Goal: Task Accomplishment & Management: Use online tool/utility

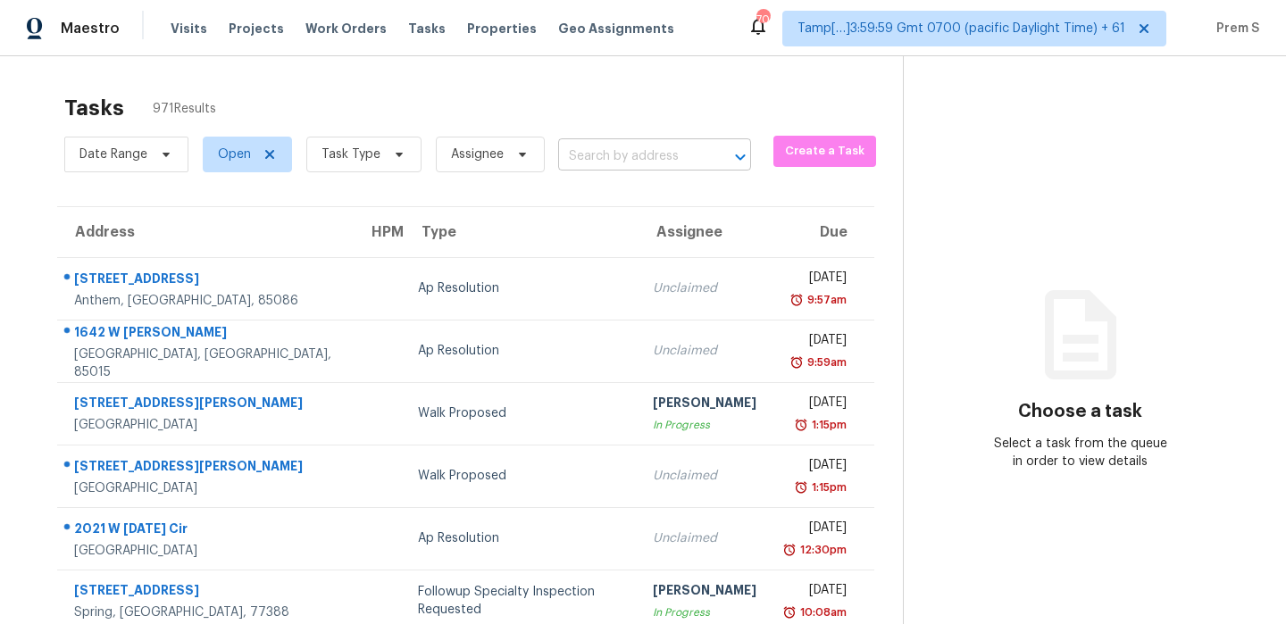
click at [659, 162] on input "text" at bounding box center [629, 157] width 143 height 28
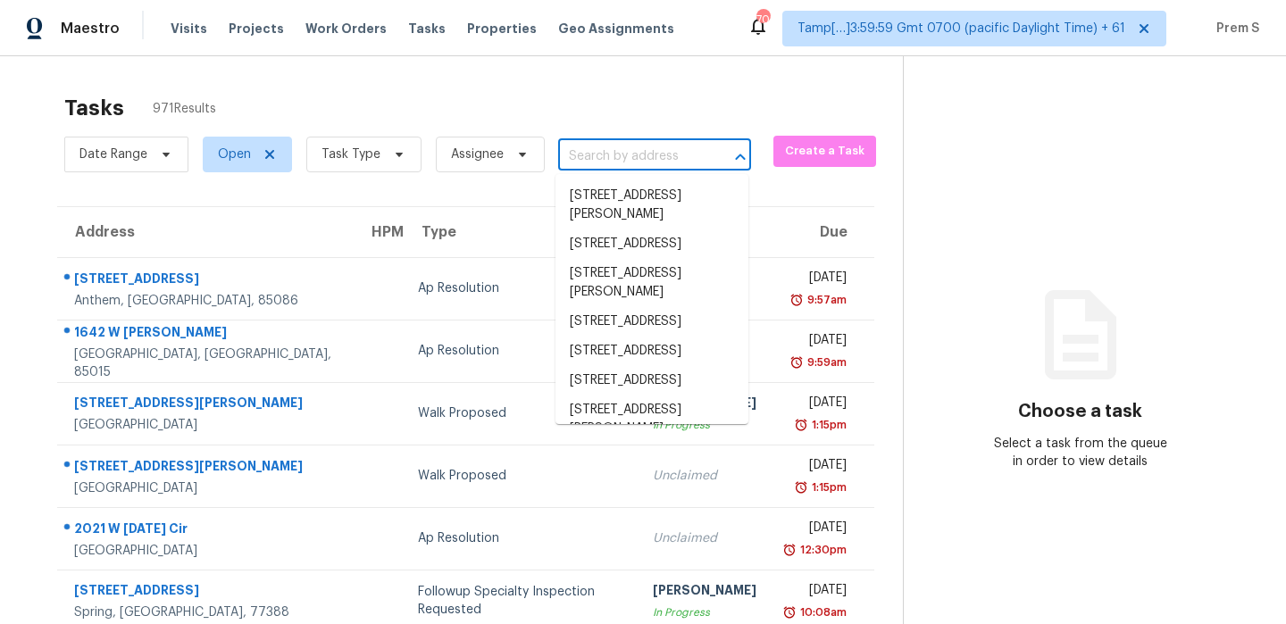
paste input "[STREET_ADDRESS]"
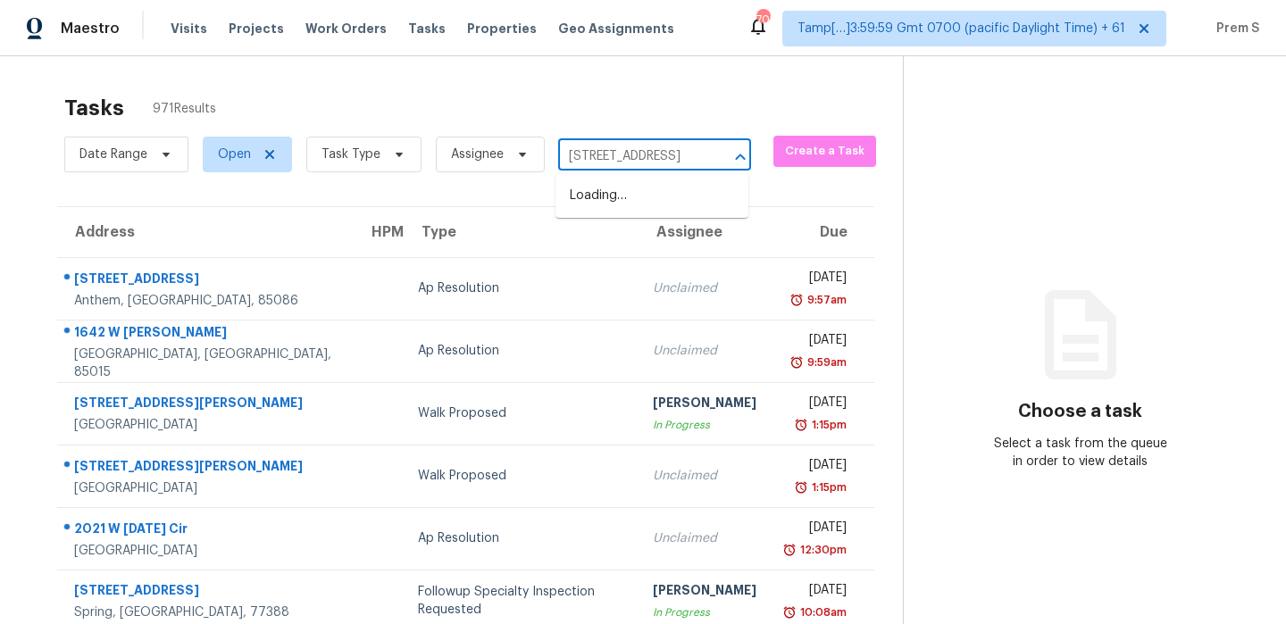
type input "[STREET_ADDRESS]"
click at [368, 162] on span "Task Type" at bounding box center [350, 155] width 59 height 18
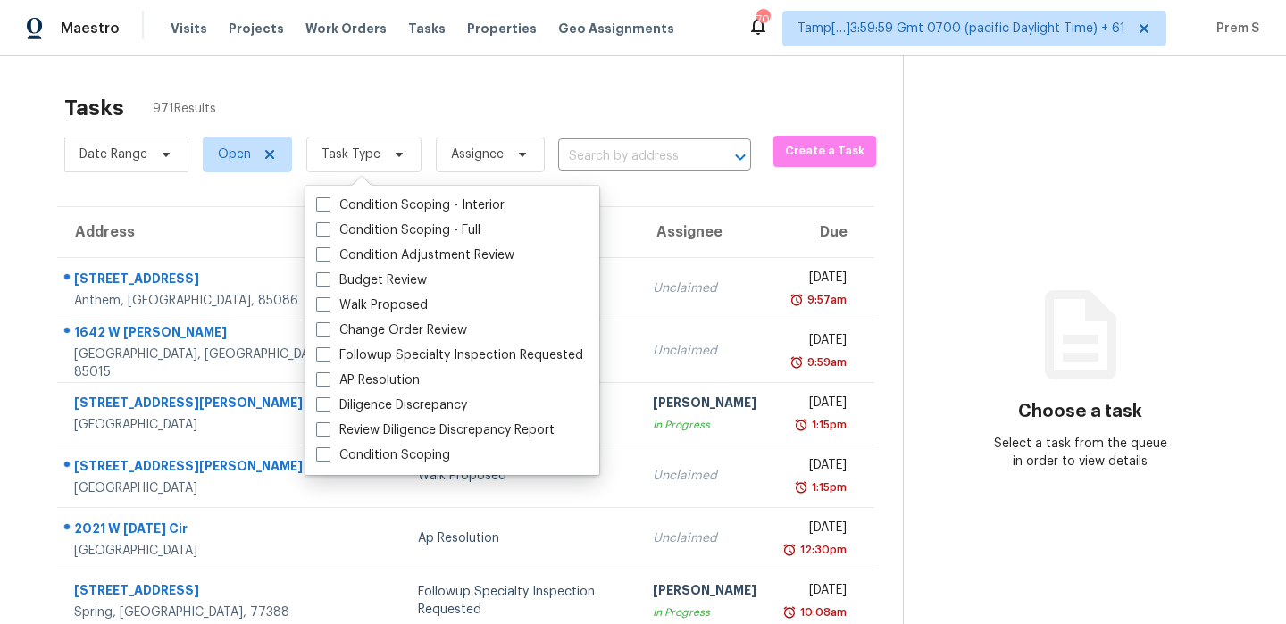
scroll to position [0, 0]
click at [409, 230] on label "Condition Scoping - Full" at bounding box center [398, 230] width 164 height 18
click at [328, 230] on input "Condition Scoping - Full" at bounding box center [322, 227] width 12 height 12
checkbox input "true"
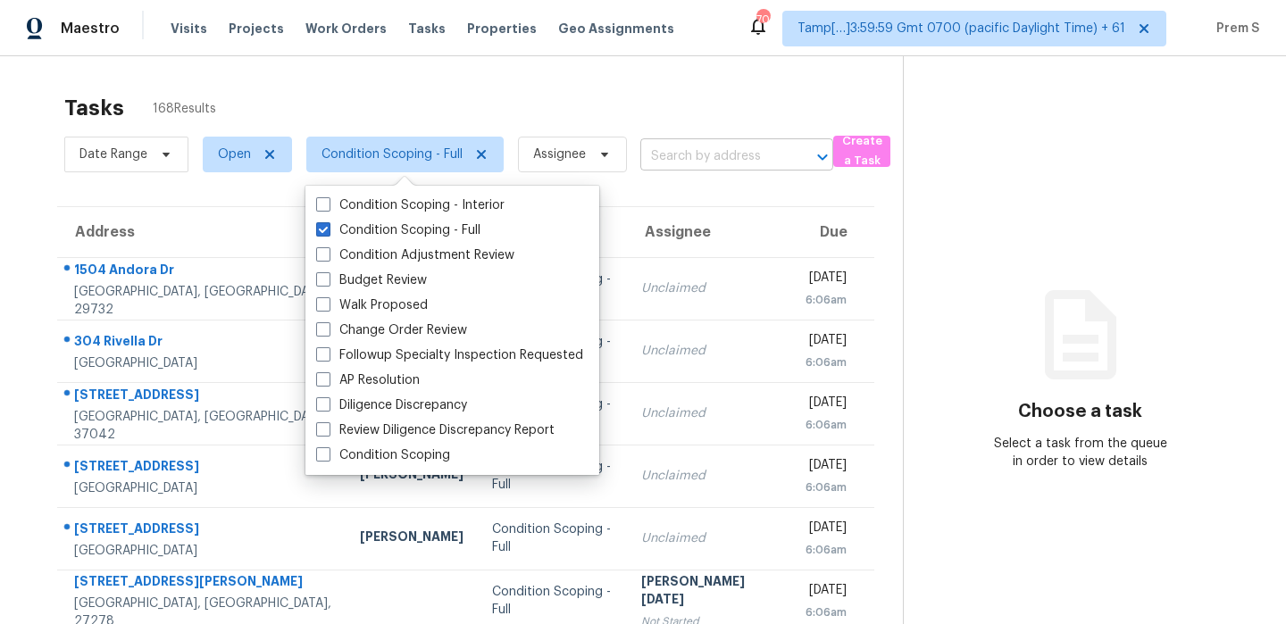
click at [729, 144] on input "text" at bounding box center [711, 157] width 143 height 28
paste input "[STREET_ADDRESS]"
type input "[STREET_ADDRESS]"
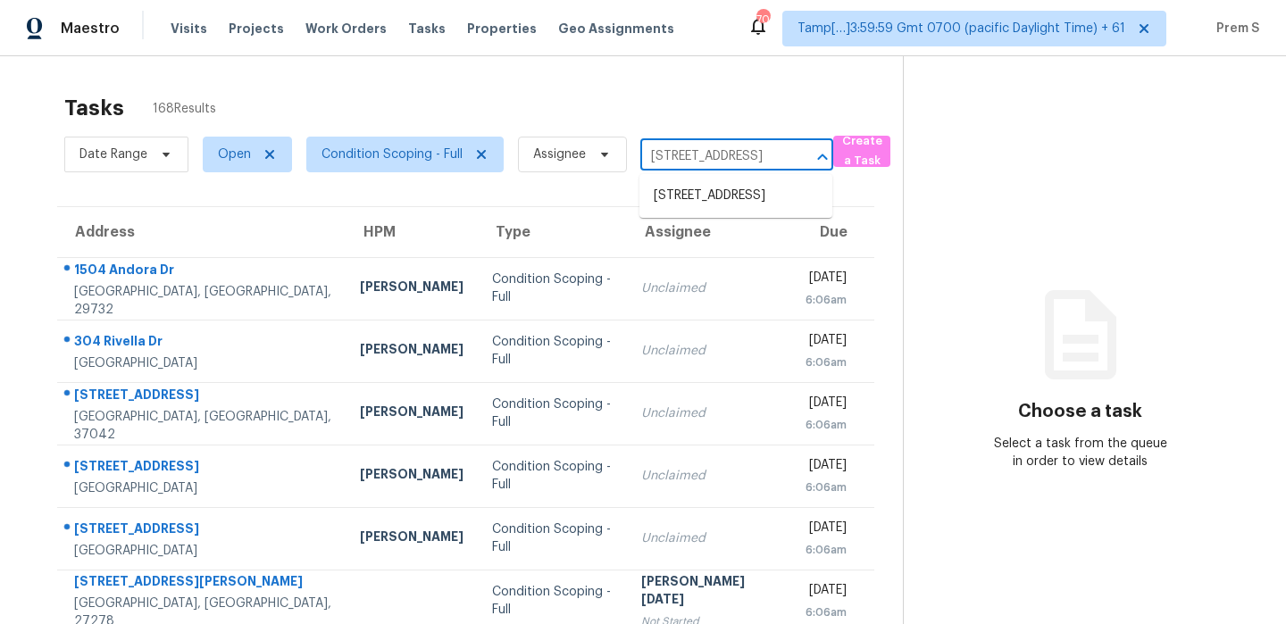
scroll to position [0, 130]
click at [713, 197] on li "[STREET_ADDRESS]" at bounding box center [735, 195] width 193 height 29
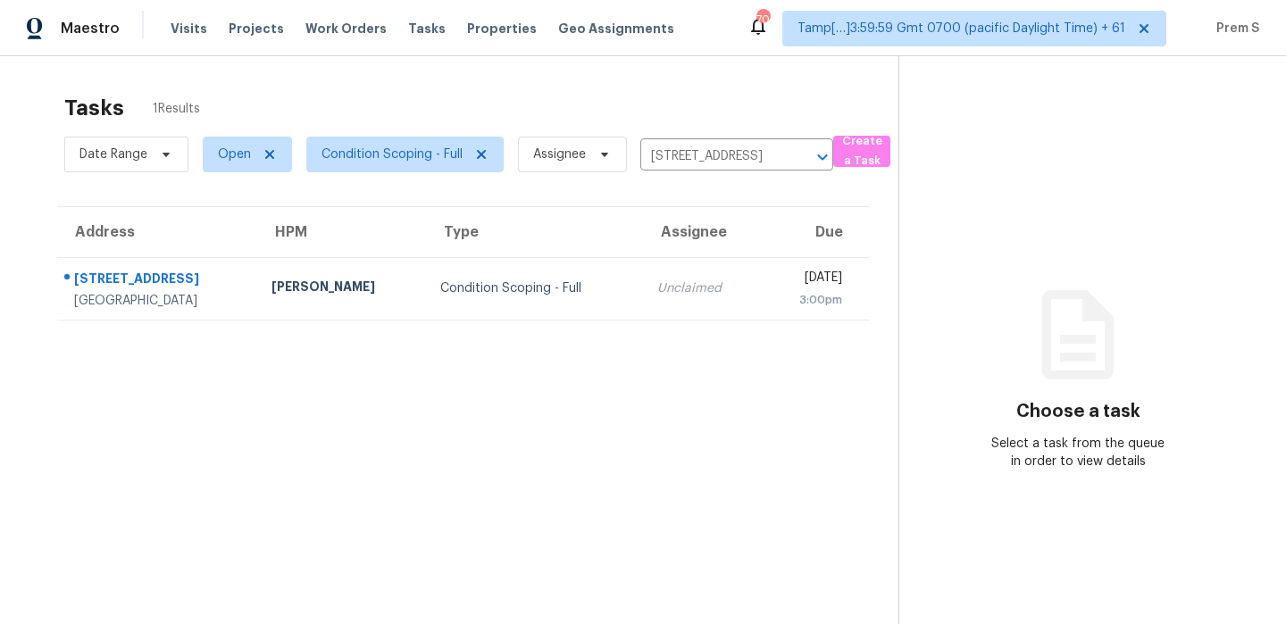
click at [643, 302] on td "Unclaimed" at bounding box center [702, 288] width 119 height 62
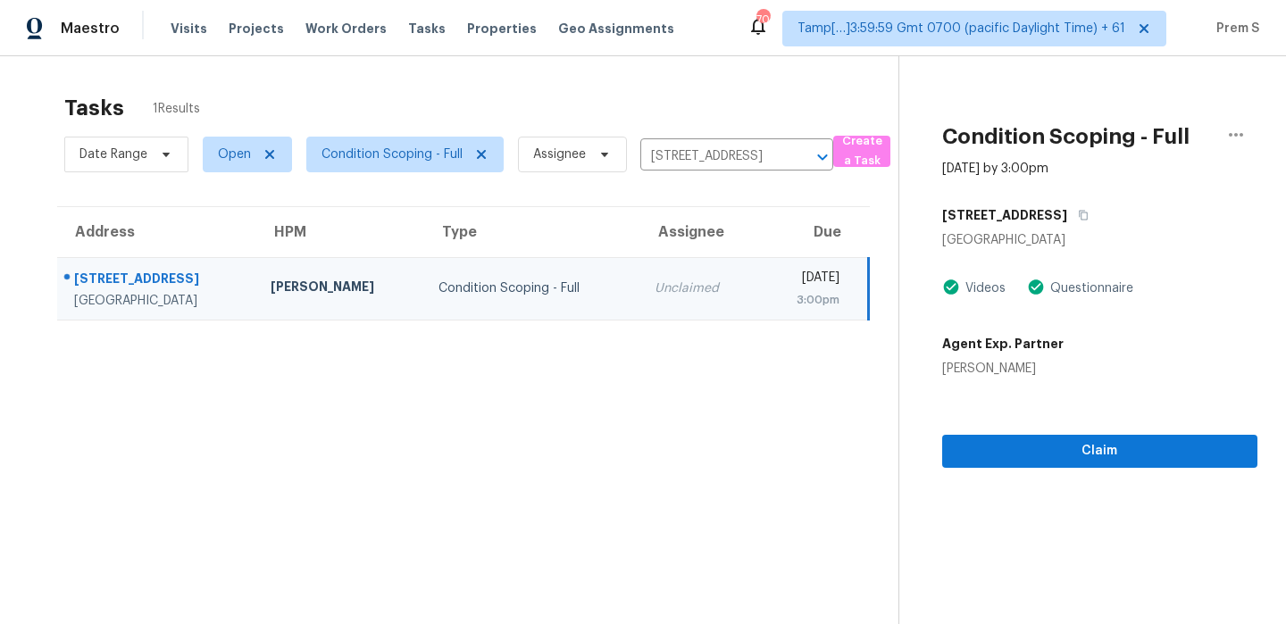
scroll to position [56, 0]
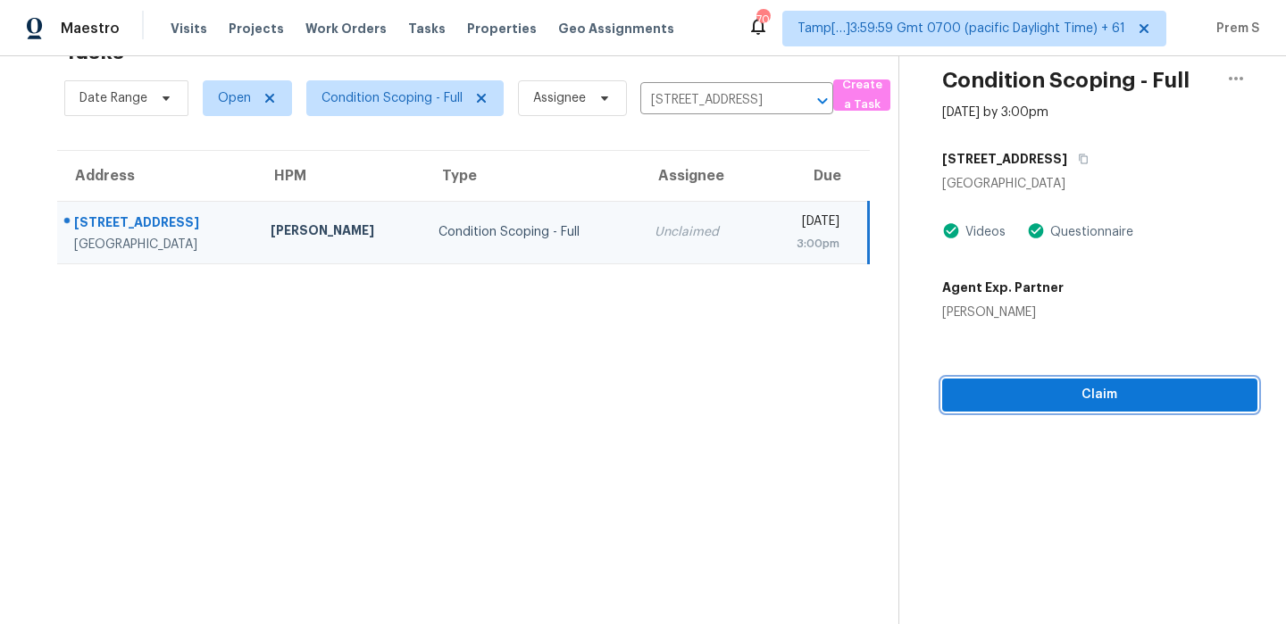
click at [1146, 387] on span "Claim" at bounding box center [1099, 395] width 287 height 22
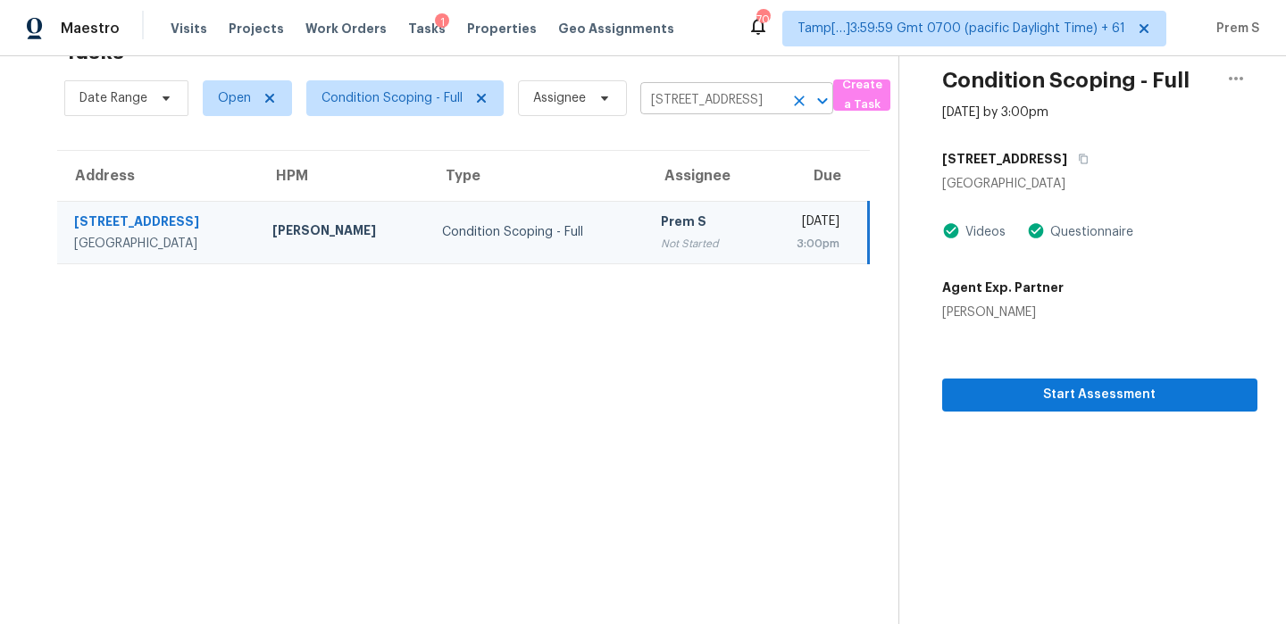
click at [804, 103] on icon "Clear" at bounding box center [799, 101] width 18 height 18
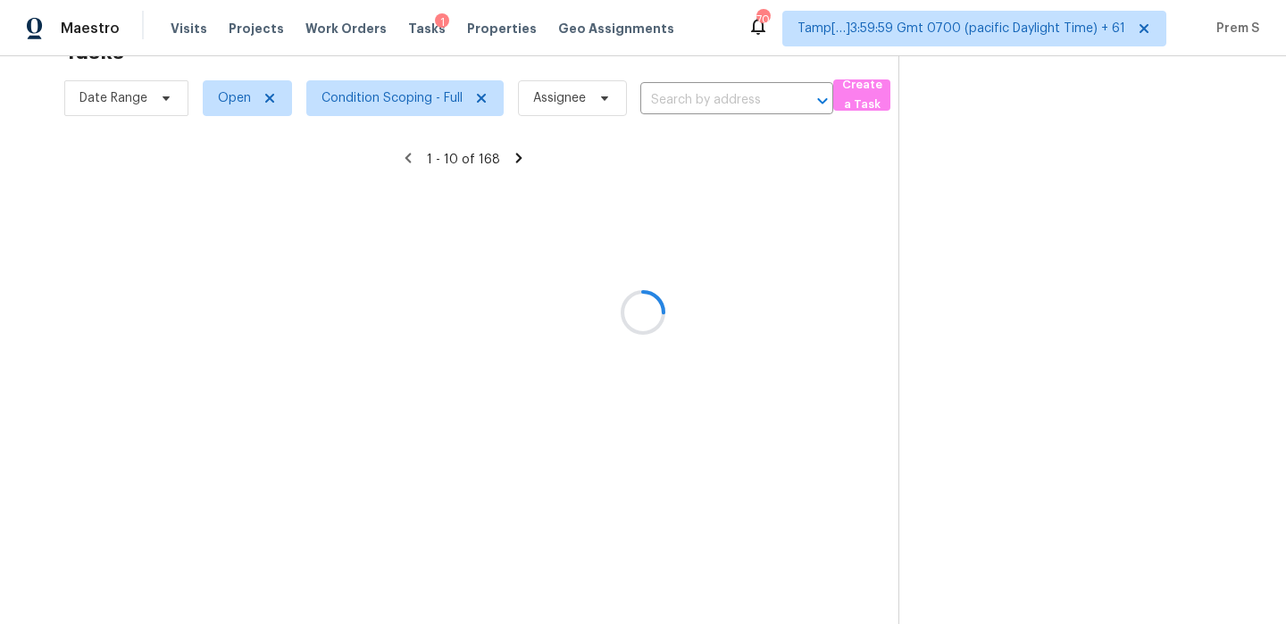
click at [712, 94] on div at bounding box center [643, 312] width 1286 height 624
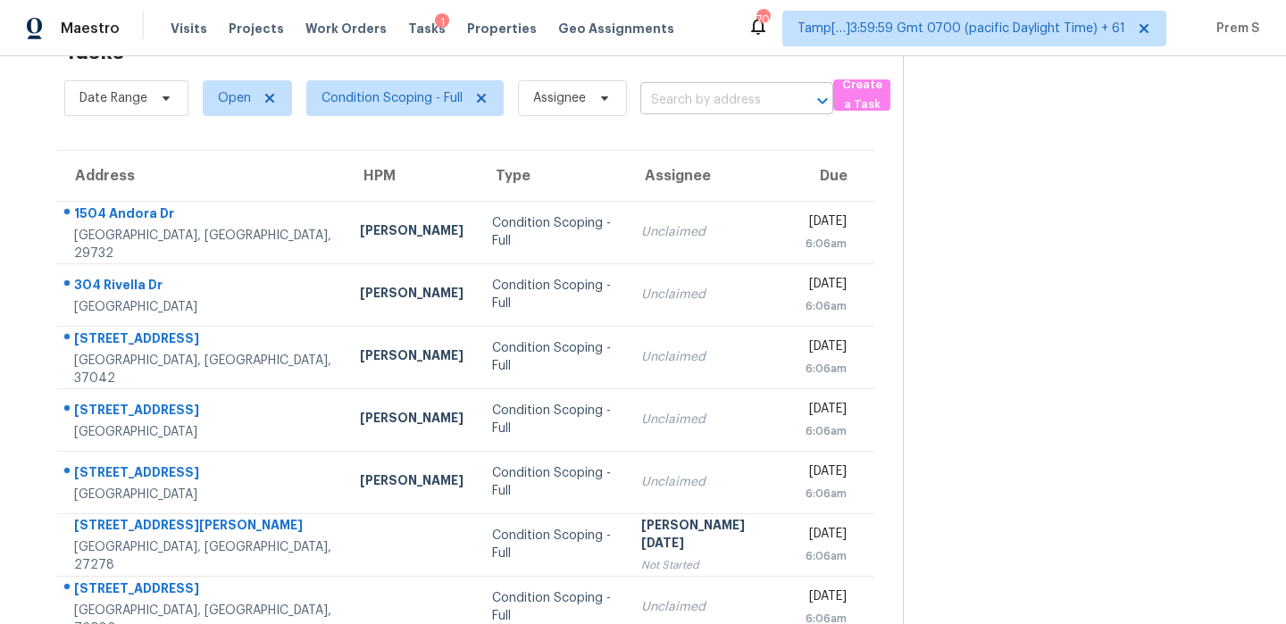
click at [705, 96] on input "text" at bounding box center [711, 101] width 143 height 28
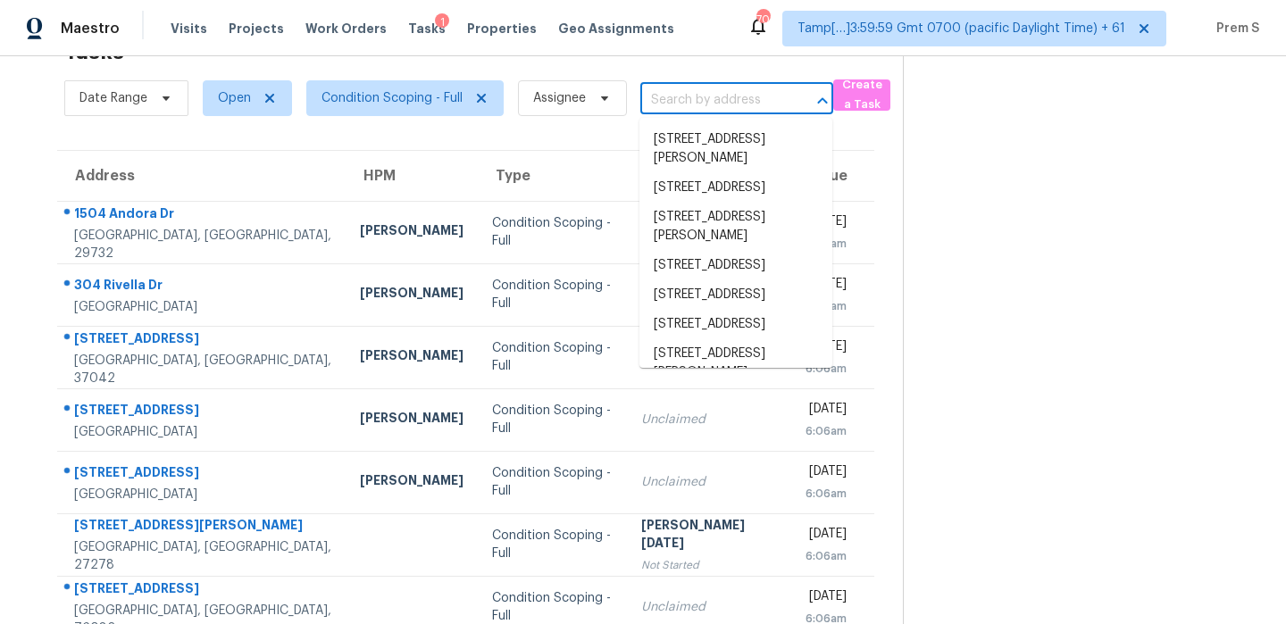
paste input "[STREET_ADDRESS][PERSON_NAME]"
type input "[STREET_ADDRESS][PERSON_NAME]"
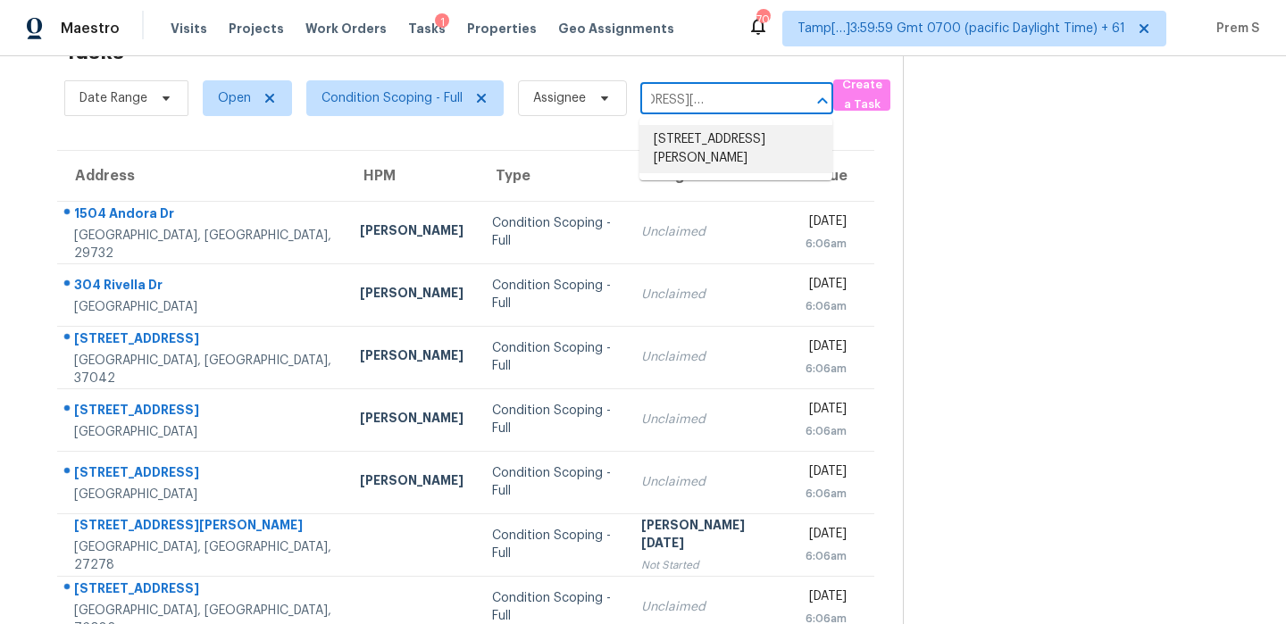
click at [703, 135] on li "[STREET_ADDRESS][PERSON_NAME]" at bounding box center [735, 149] width 193 height 48
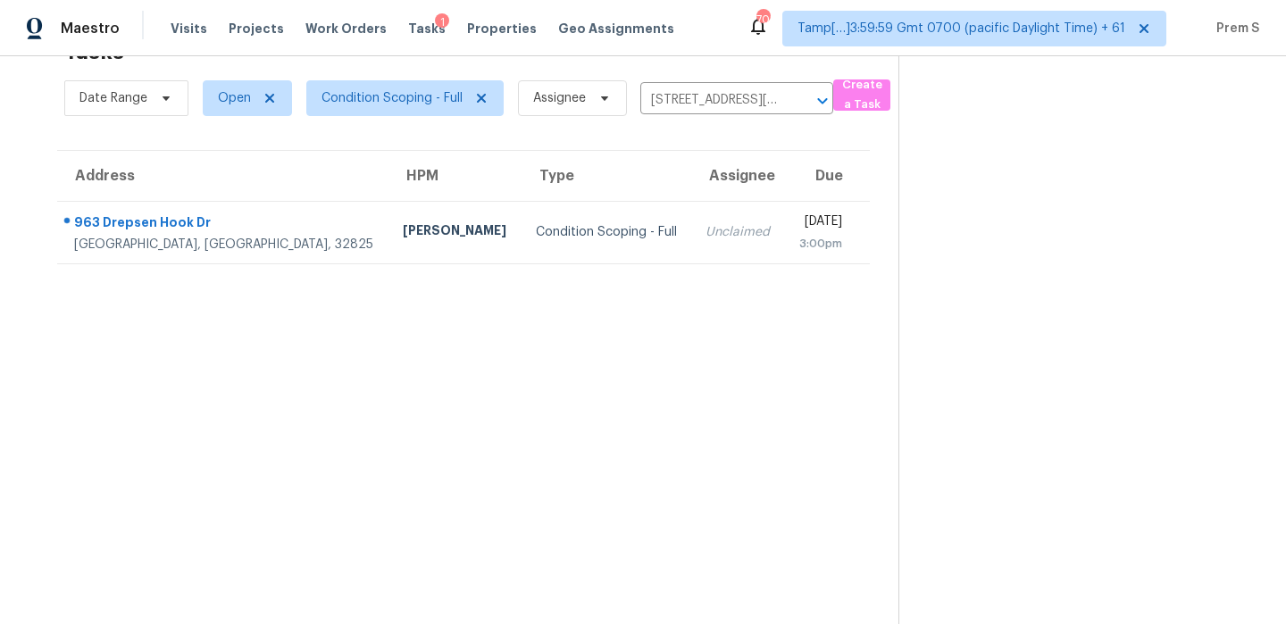
click at [691, 241] on td "Unclaimed" at bounding box center [737, 232] width 93 height 62
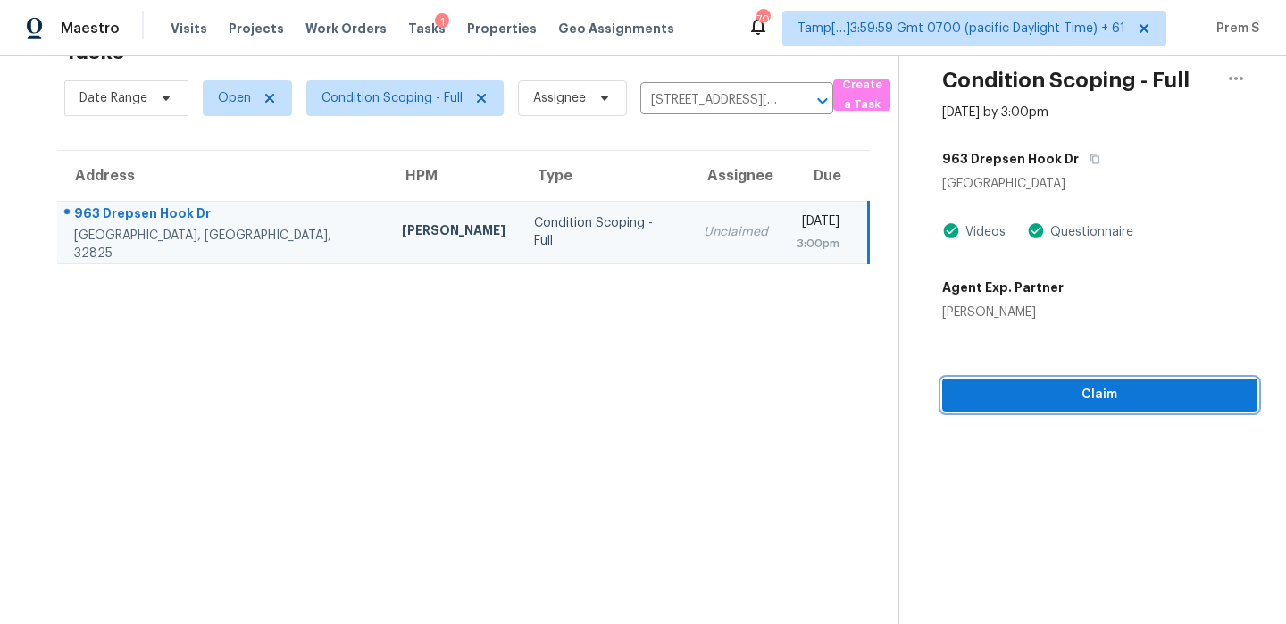
click at [1046, 409] on button "Claim" at bounding box center [1099, 395] width 315 height 33
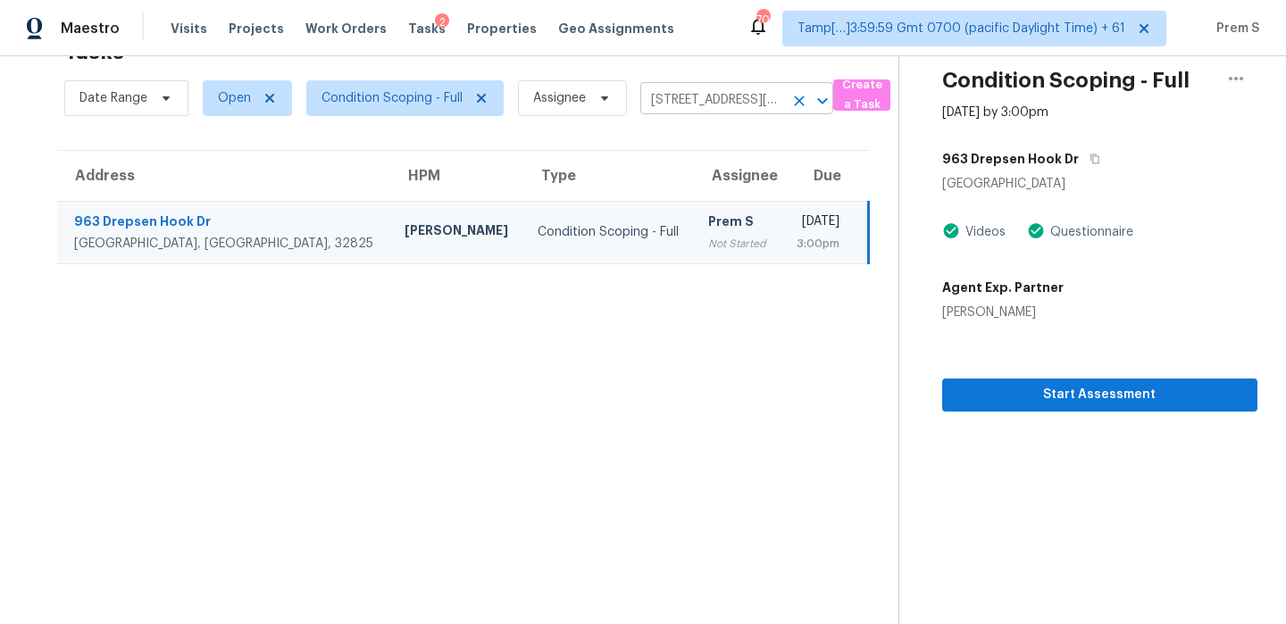
click at [801, 100] on icon "Clear" at bounding box center [799, 101] width 18 height 18
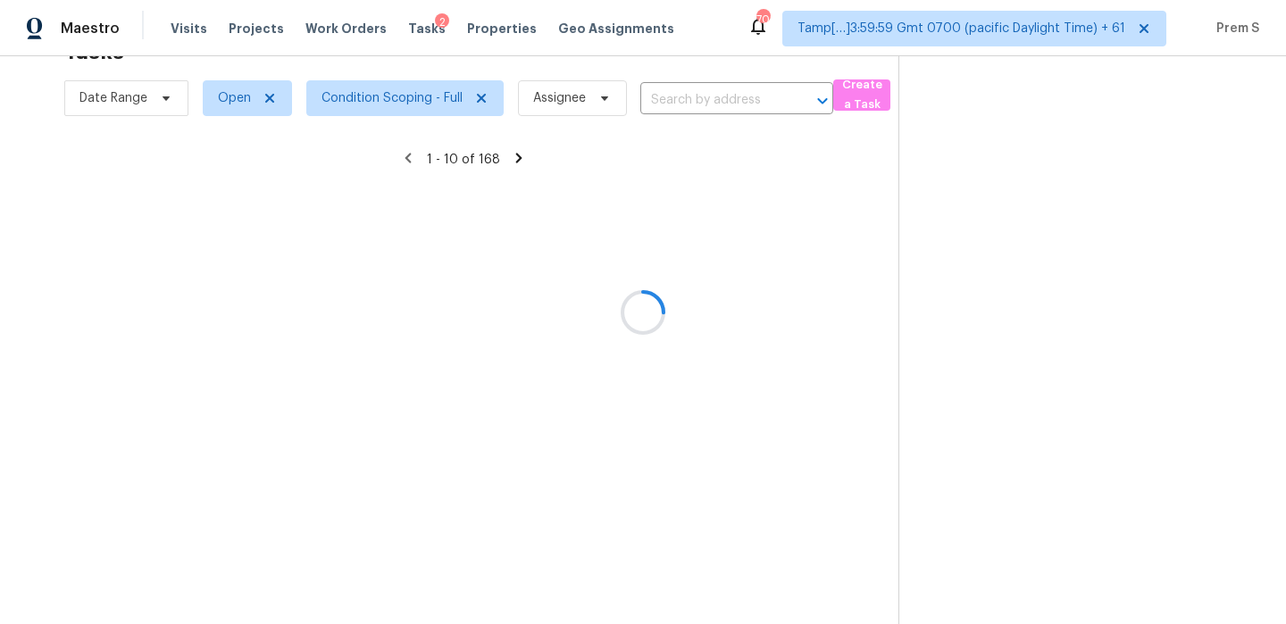
click at [727, 99] on div at bounding box center [643, 312] width 1286 height 624
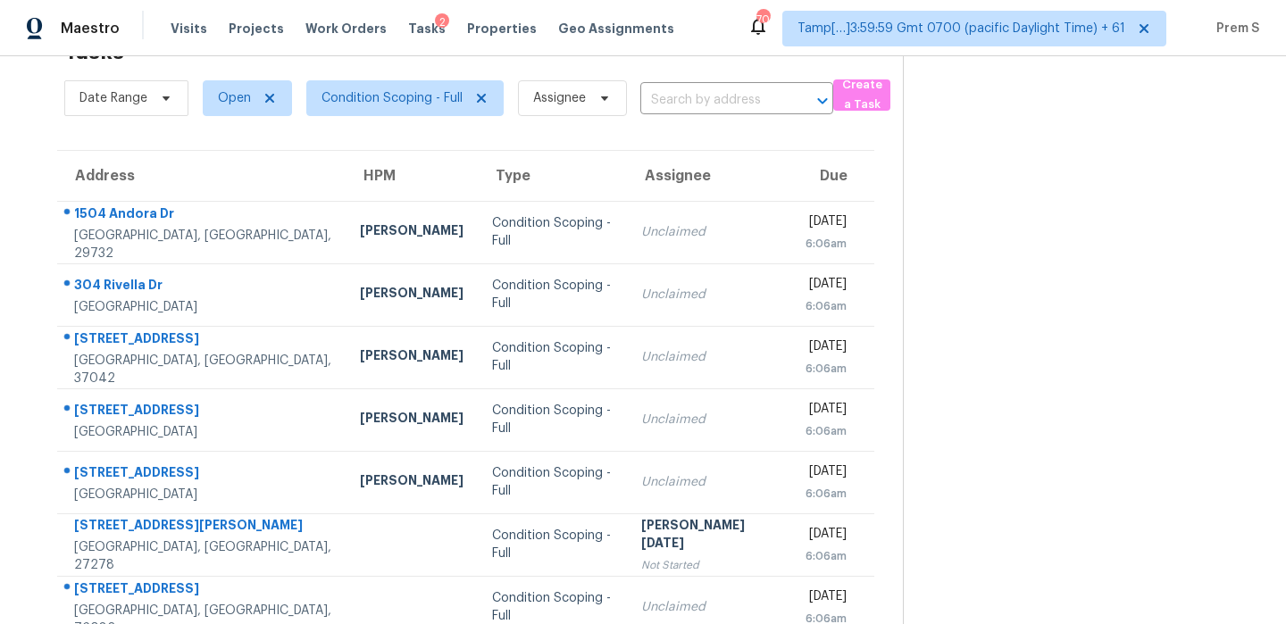
click at [727, 99] on input "text" at bounding box center [711, 101] width 143 height 28
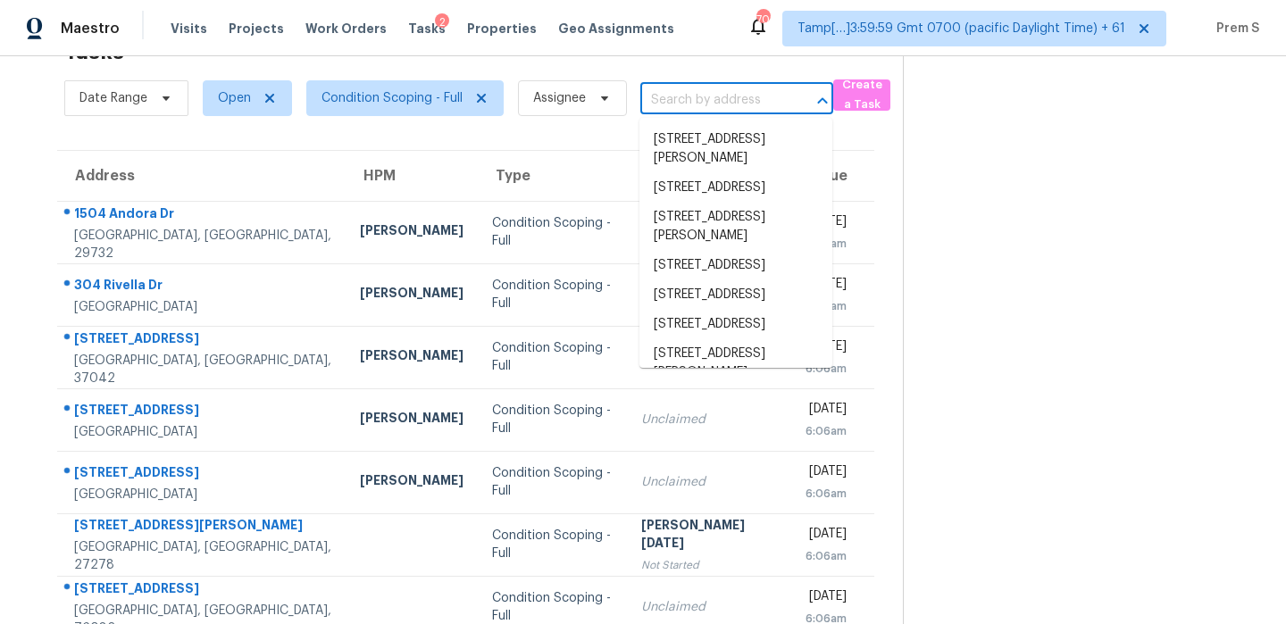
paste input "[STREET_ADDRESS]"
type input "[STREET_ADDRESS]"
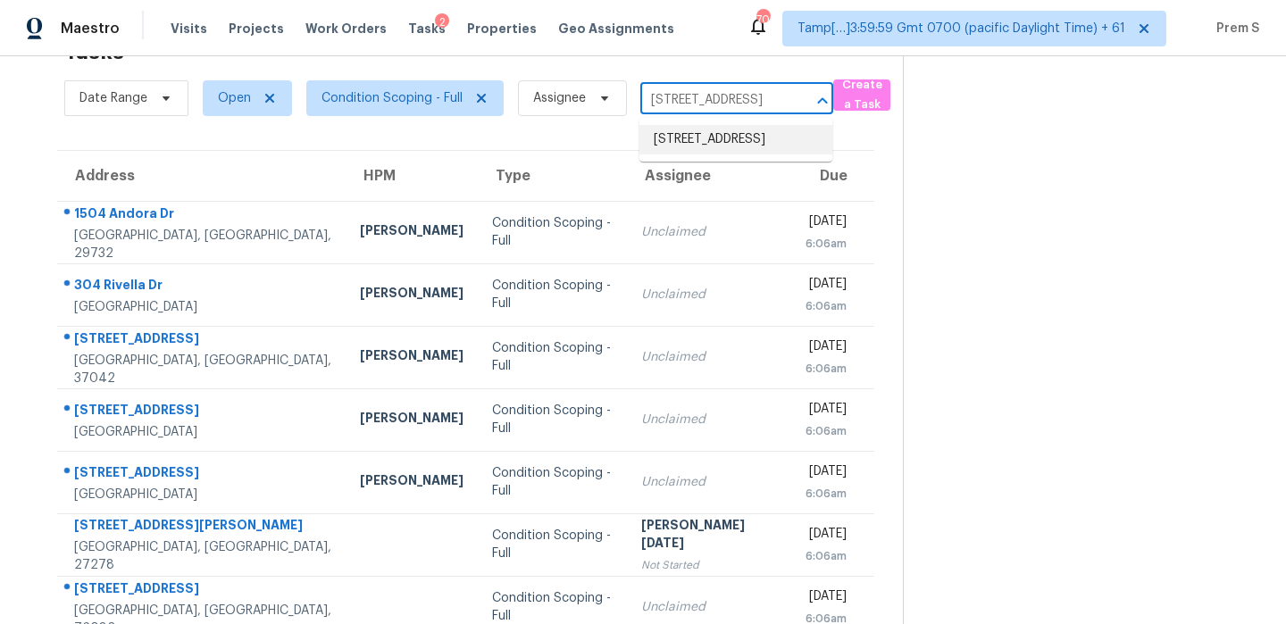
click at [697, 142] on li "[STREET_ADDRESS]" at bounding box center [735, 139] width 193 height 29
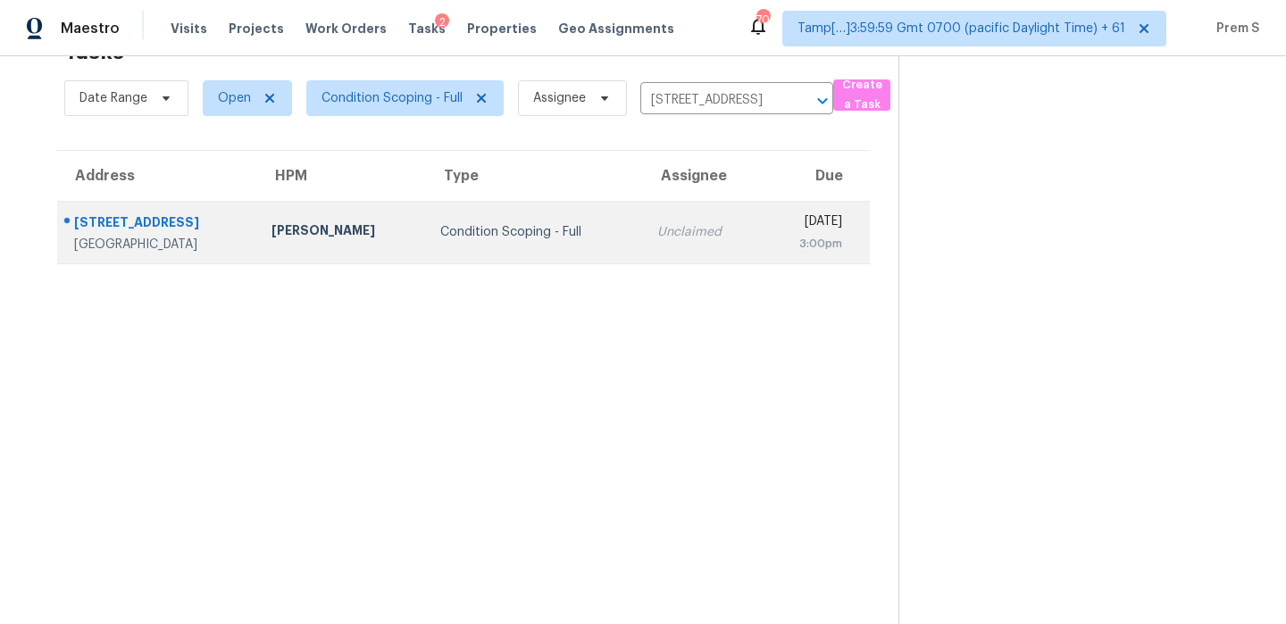
click at [690, 236] on td "Unclaimed" at bounding box center [702, 232] width 119 height 62
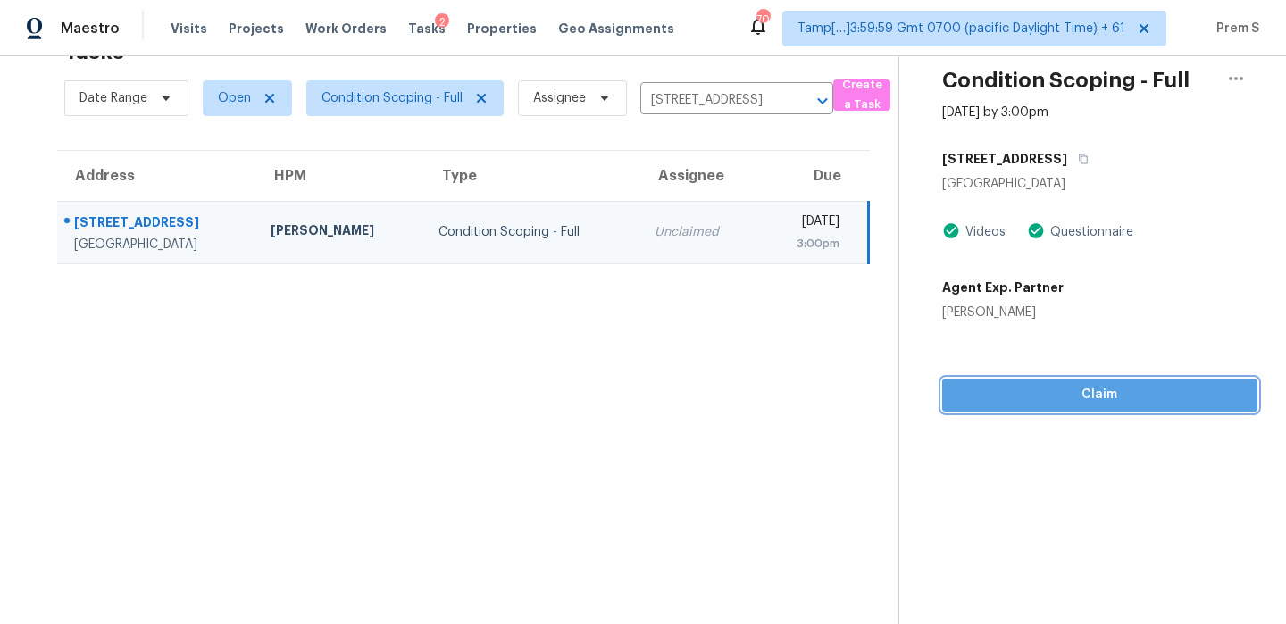
click at [1056, 402] on span "Claim" at bounding box center [1099, 395] width 287 height 22
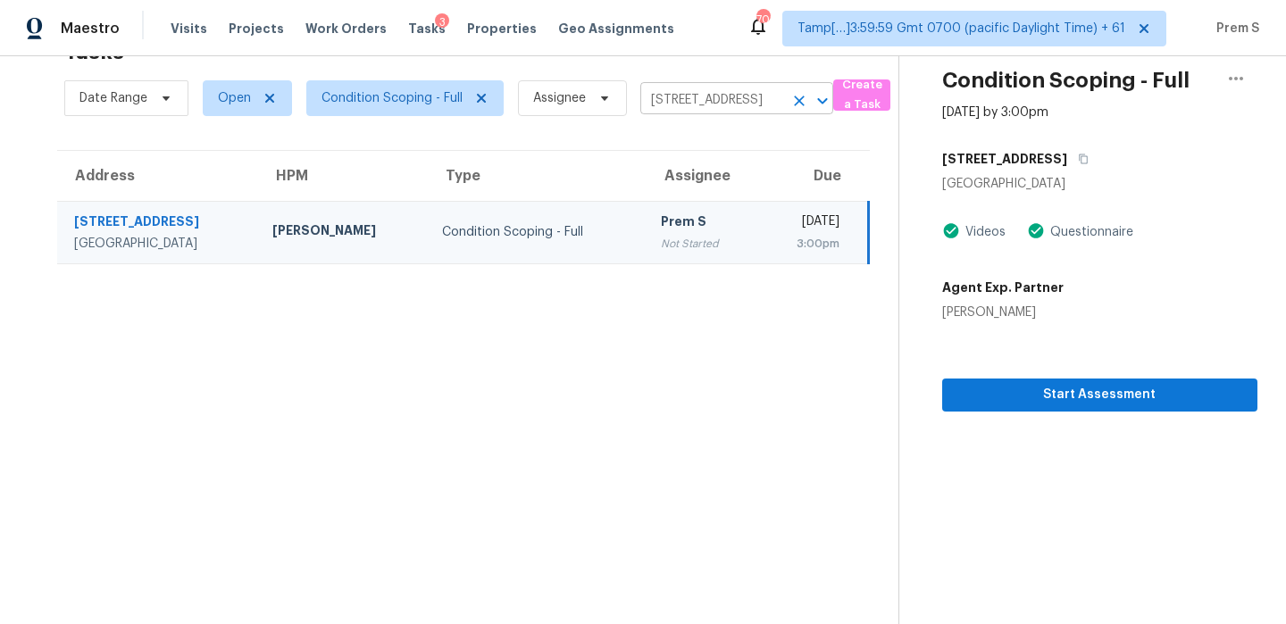
click at [804, 96] on icon "Clear" at bounding box center [799, 101] width 18 height 18
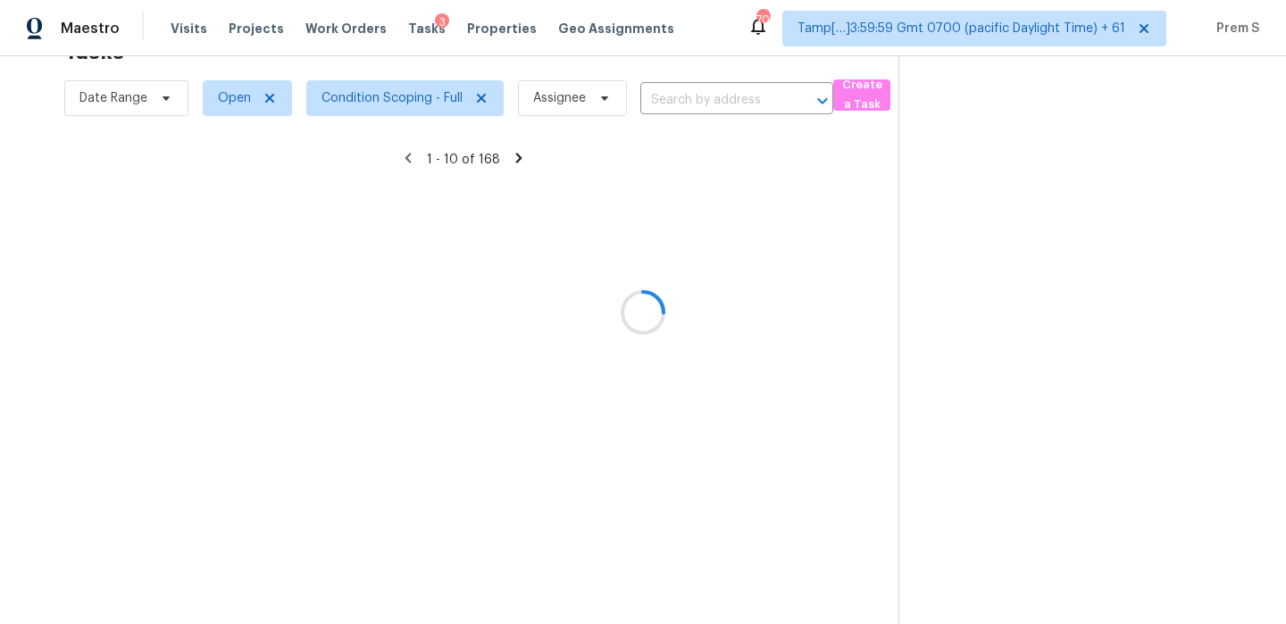
click at [712, 104] on div at bounding box center [643, 312] width 1286 height 624
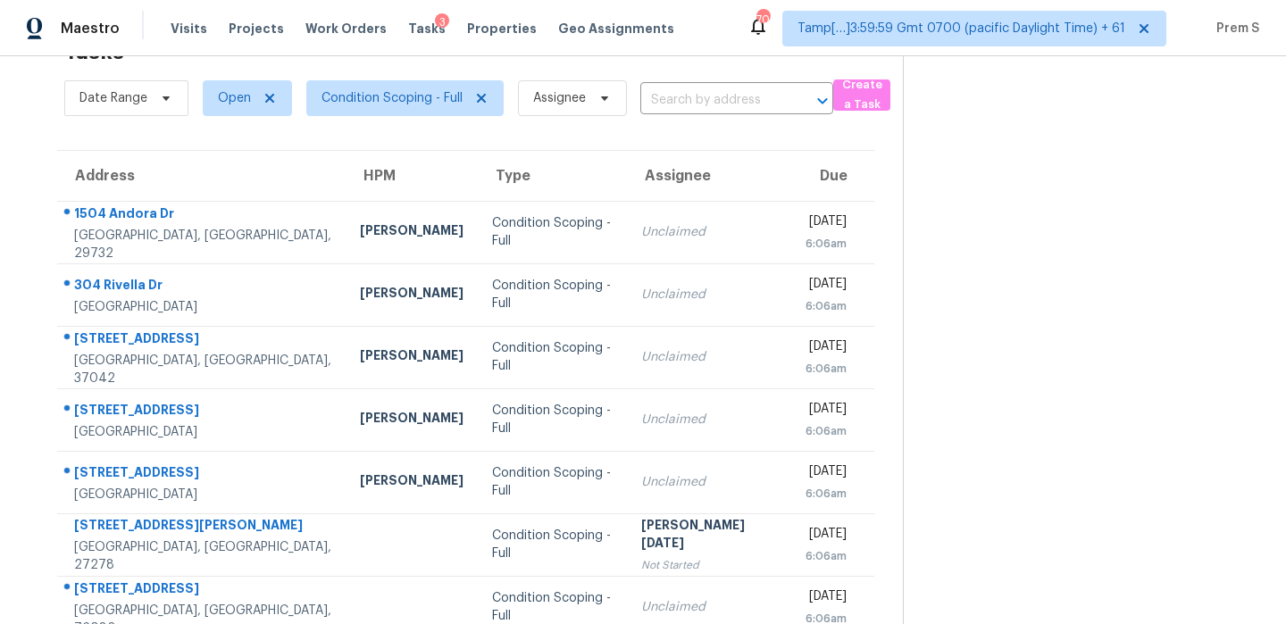
click at [712, 104] on input "text" at bounding box center [711, 101] width 143 height 28
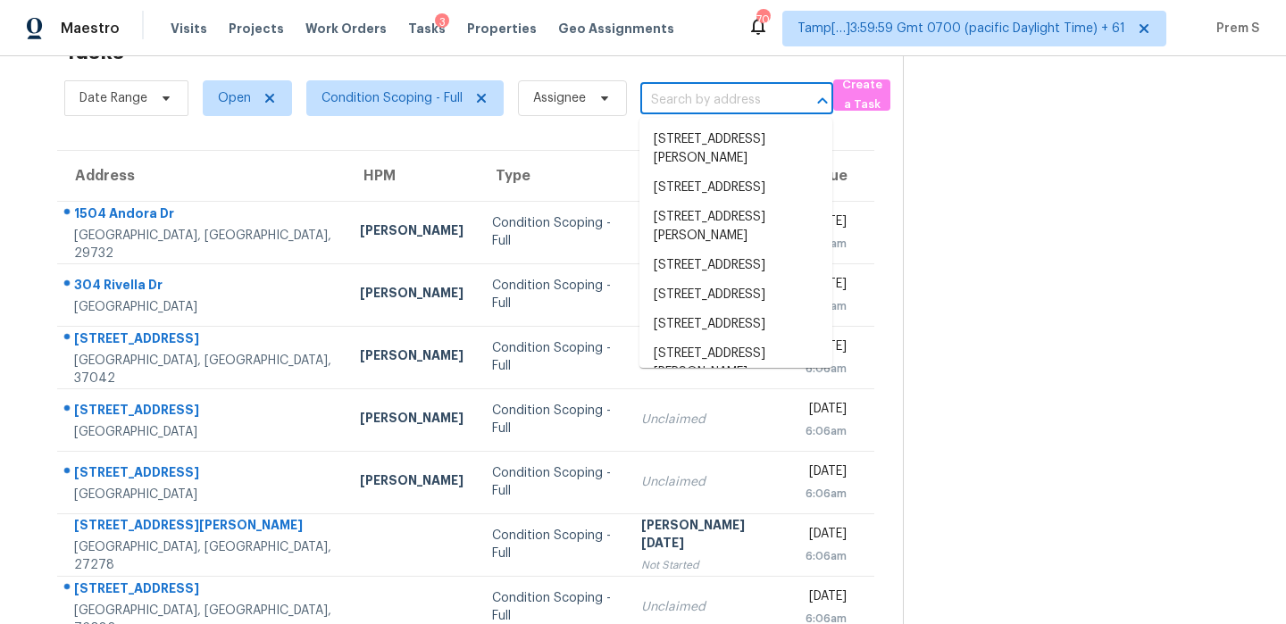
paste input "[STREET_ADDRESS][PERSON_NAME]"
type input "[STREET_ADDRESS][PERSON_NAME]"
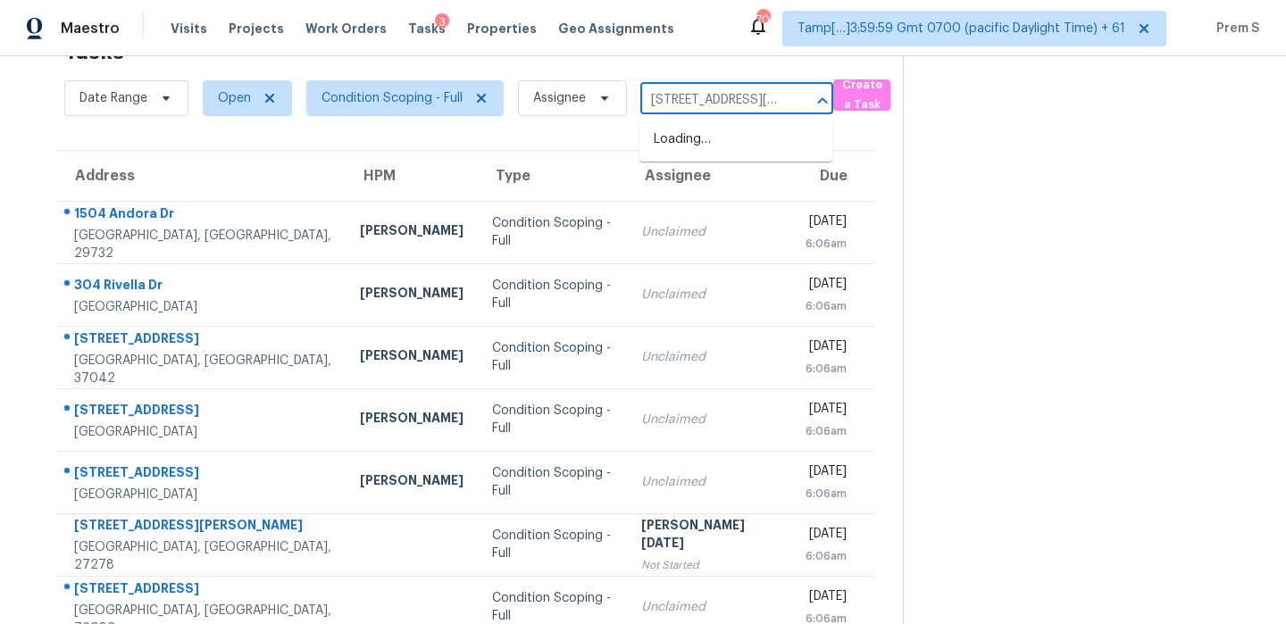
scroll to position [0, 54]
click at [720, 141] on li "[STREET_ADDRESS][PERSON_NAME]" at bounding box center [735, 149] width 193 height 48
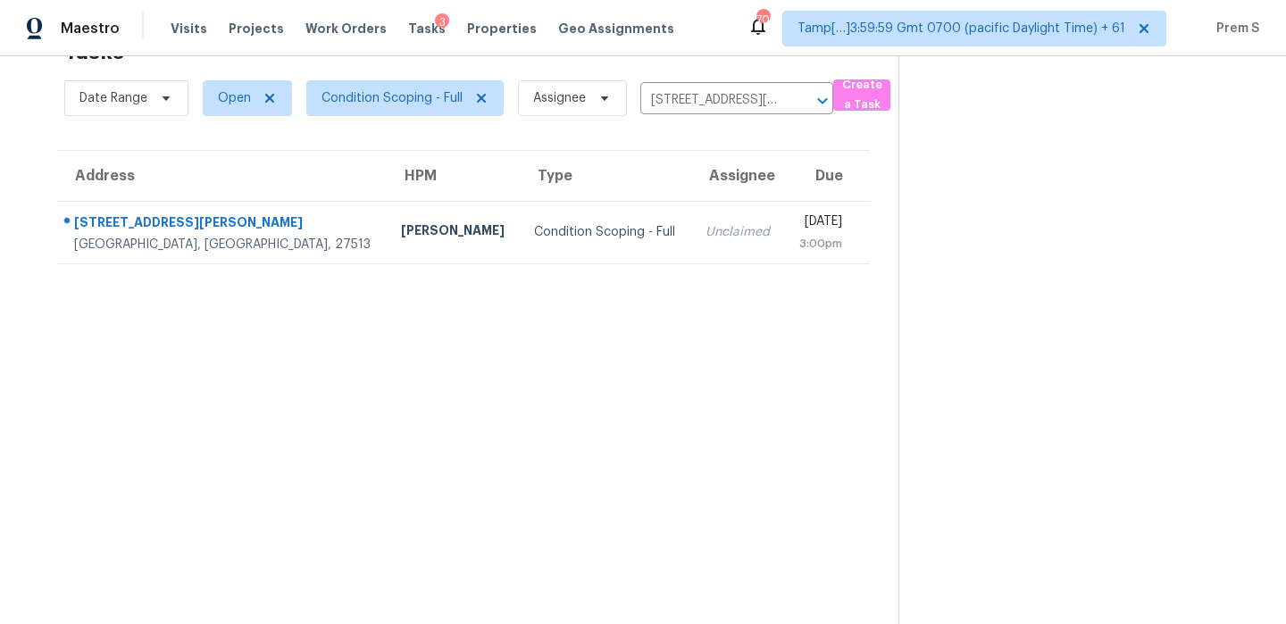
click at [691, 242] on td "Unclaimed" at bounding box center [738, 232] width 94 height 62
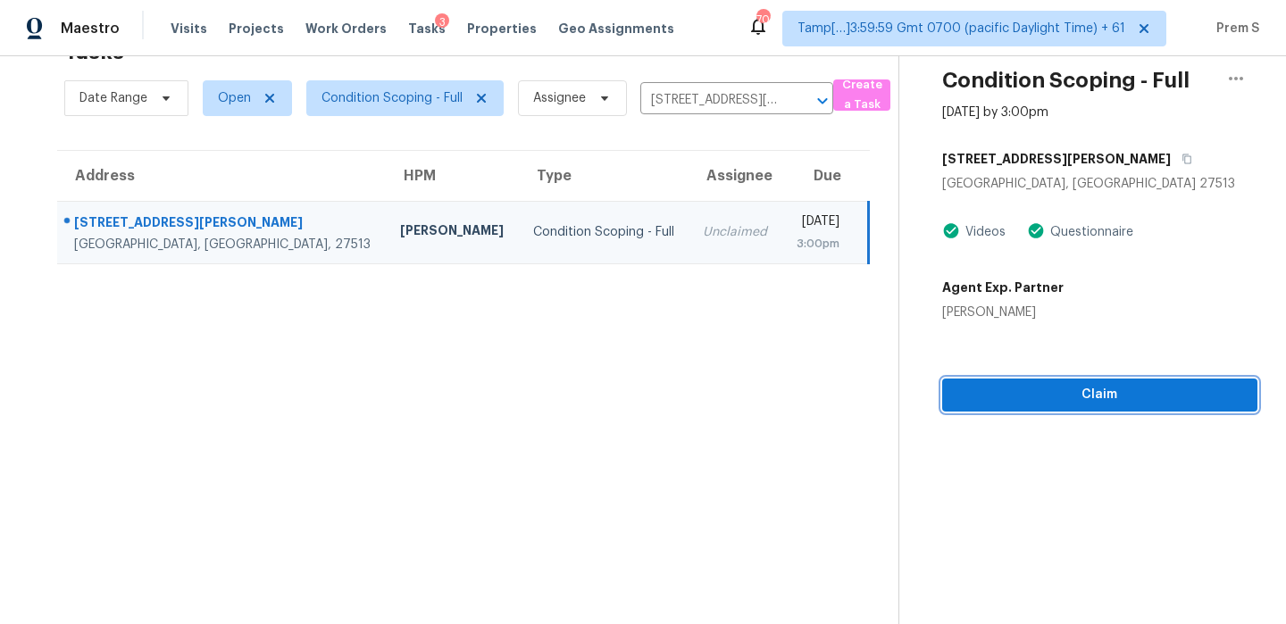
click at [1098, 388] on span "Claim" at bounding box center [1099, 395] width 287 height 22
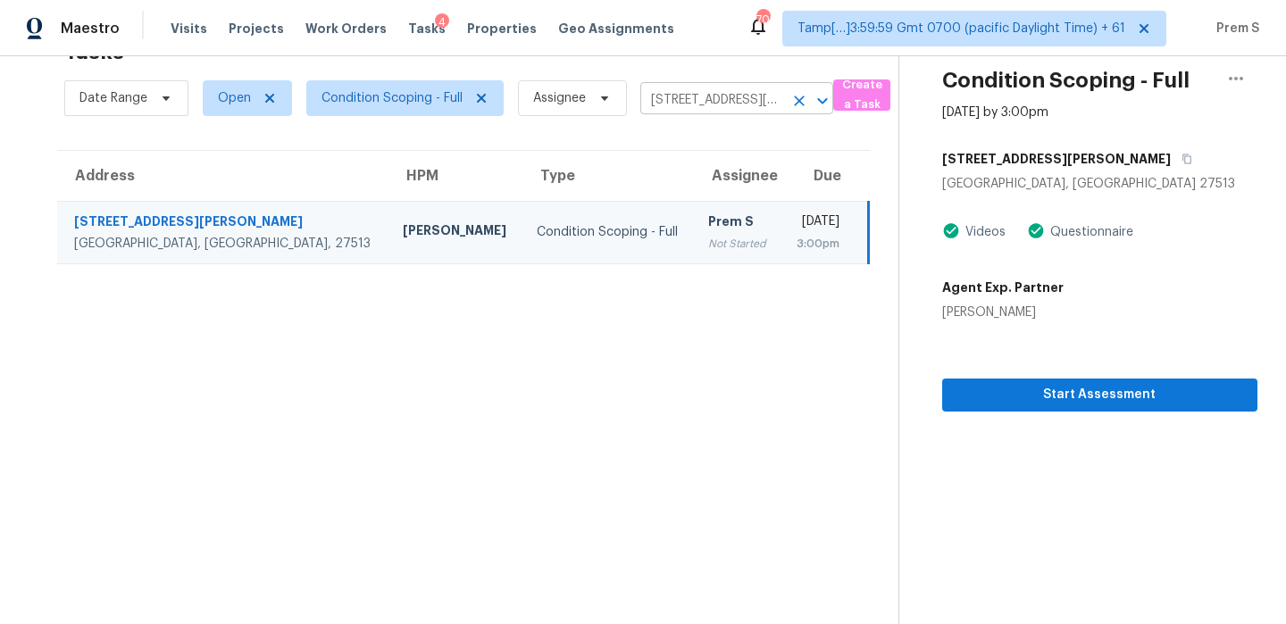
click at [798, 103] on icon "Clear" at bounding box center [799, 101] width 18 height 18
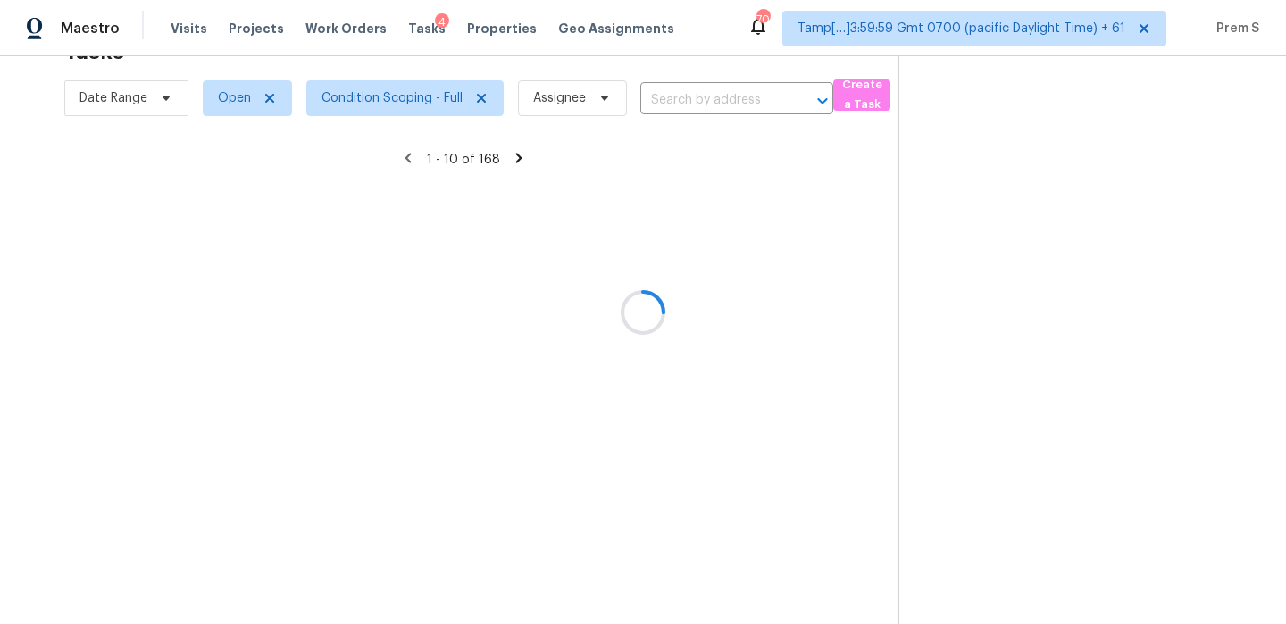
click at [668, 93] on div at bounding box center [643, 312] width 1286 height 624
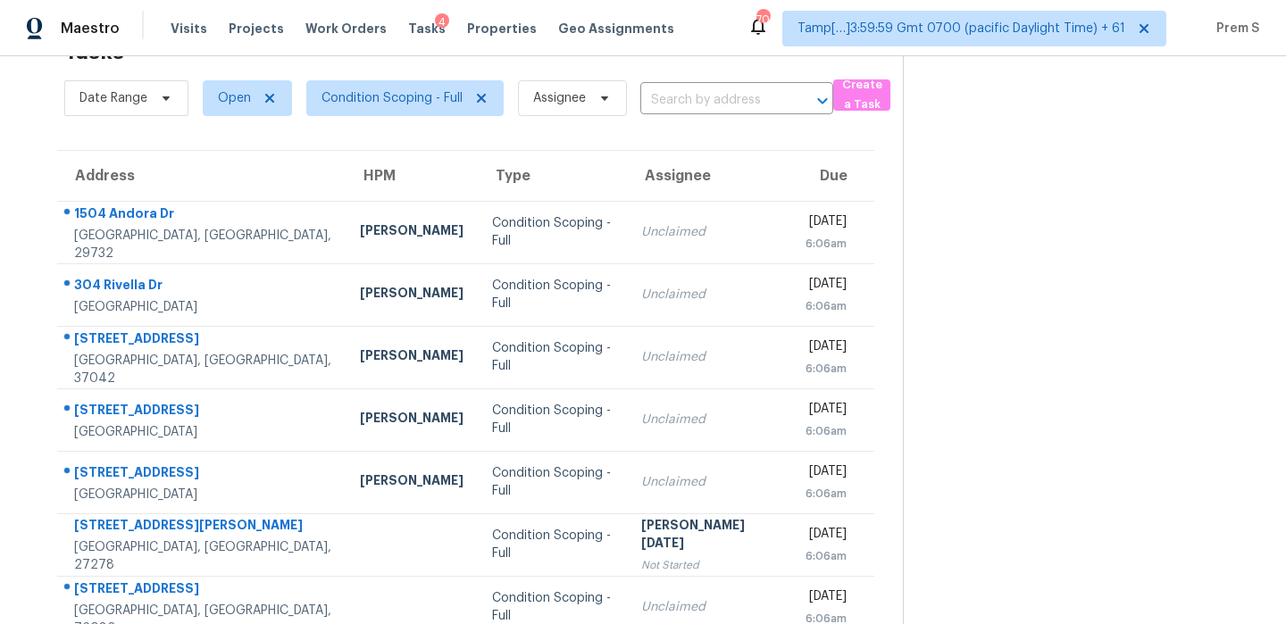
click at [668, 93] on input "text" at bounding box center [711, 101] width 143 height 28
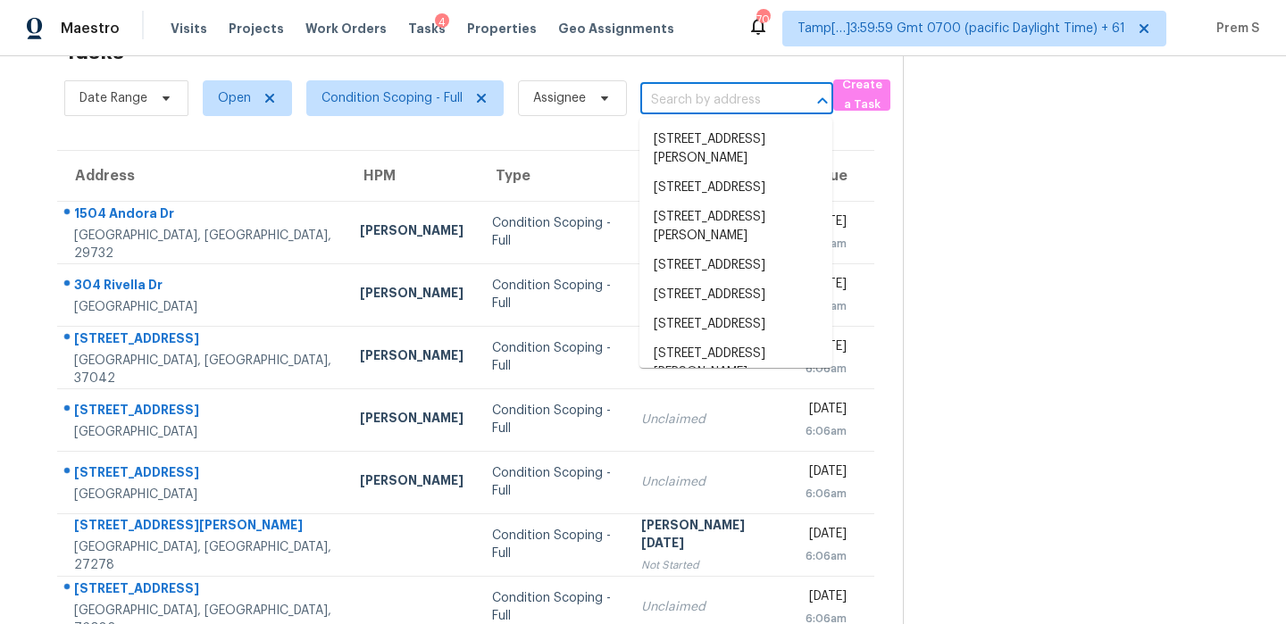
paste input "[STREET_ADDRESS]"
type input "[STREET_ADDRESS]"
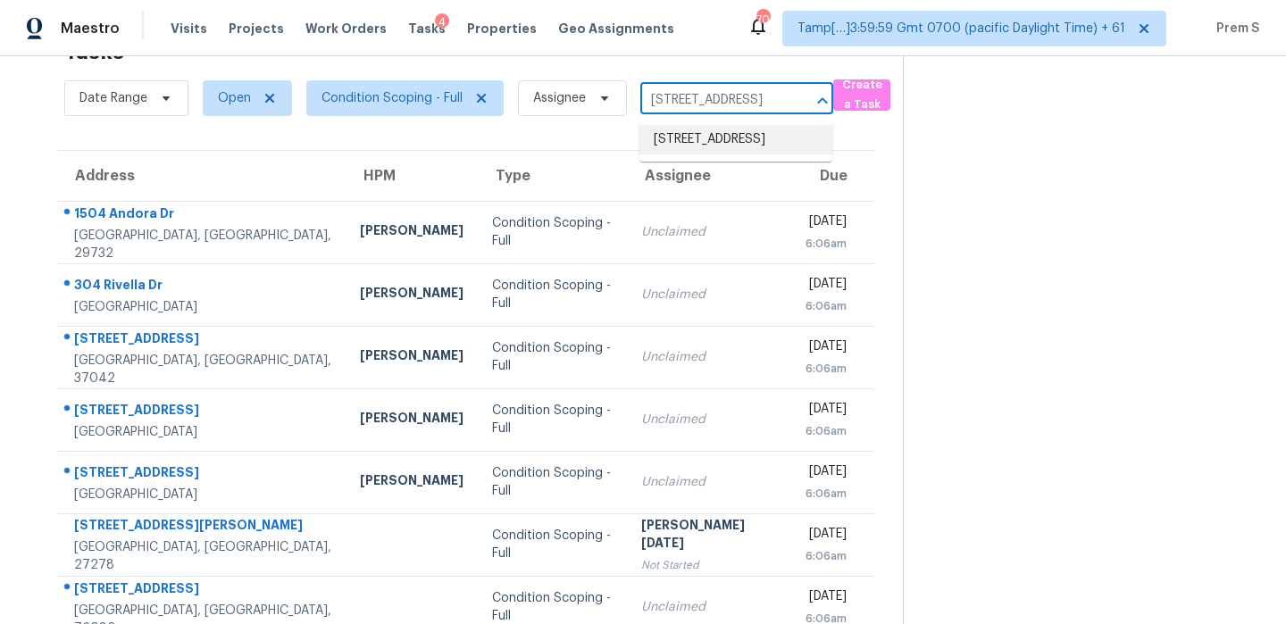
click at [712, 144] on li "[STREET_ADDRESS]" at bounding box center [735, 139] width 193 height 29
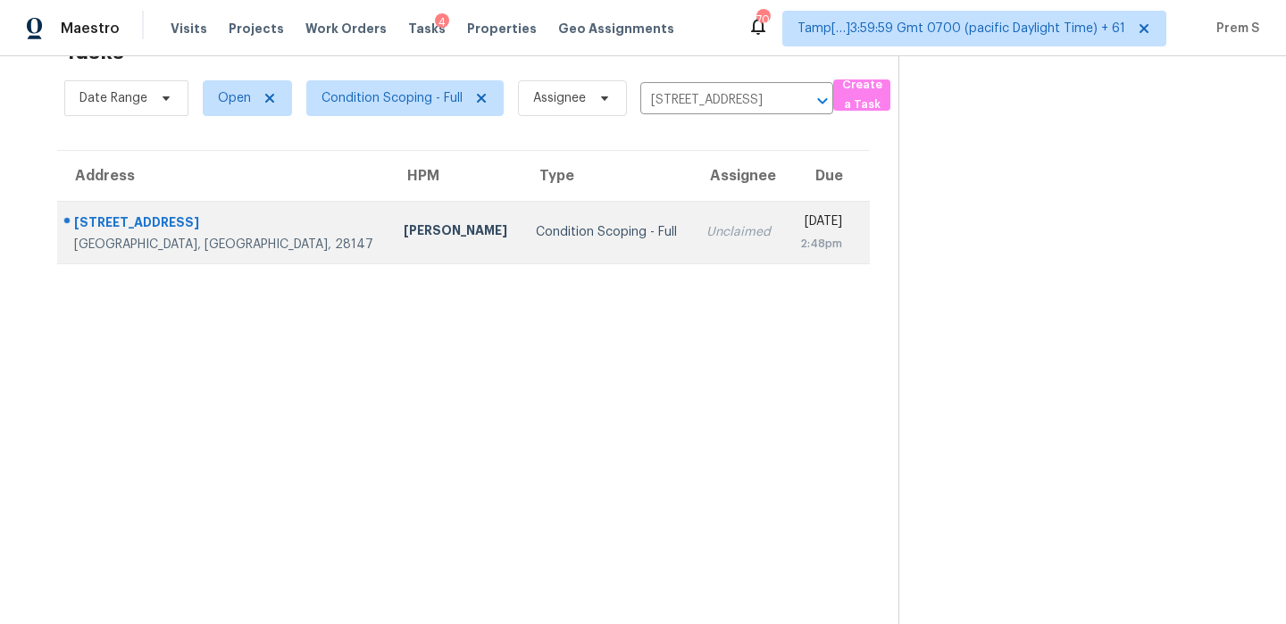
click at [706, 229] on div "Unclaimed" at bounding box center [738, 232] width 64 height 18
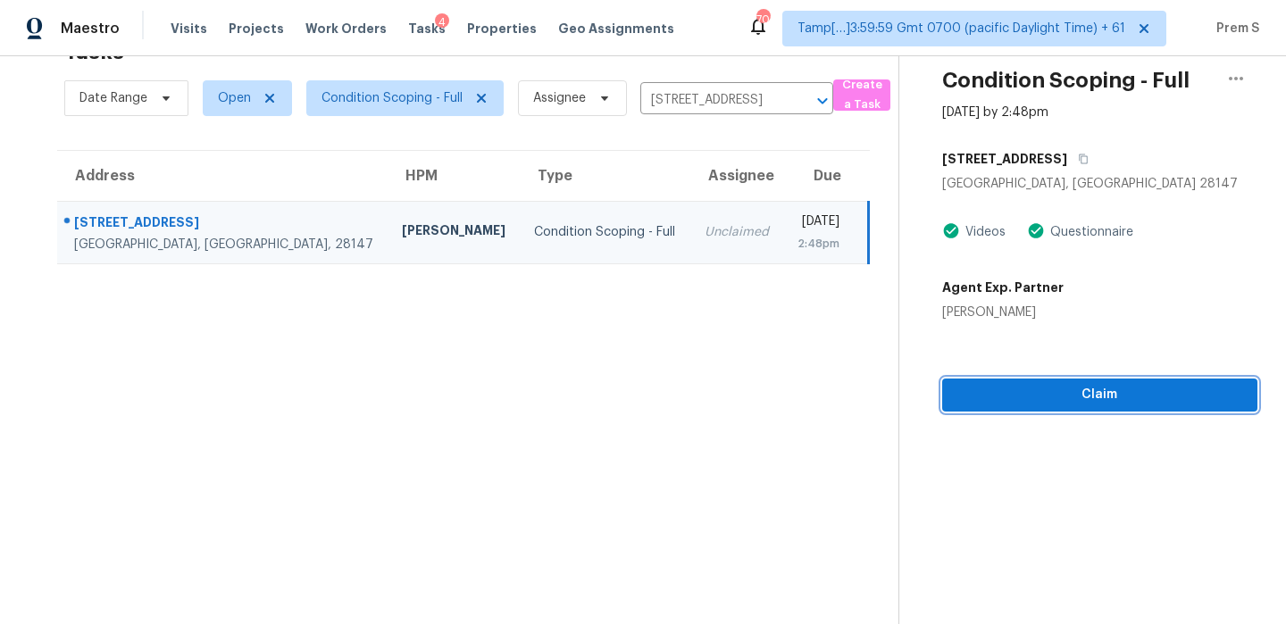
click at [1036, 391] on span "Claim" at bounding box center [1099, 395] width 287 height 22
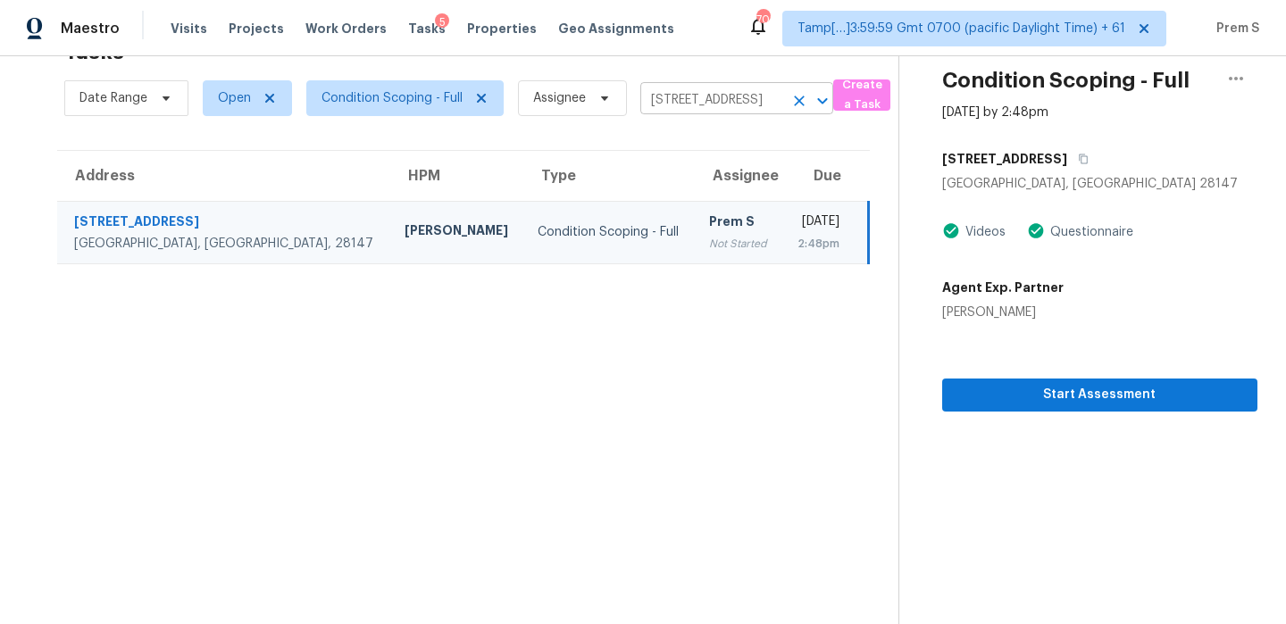
click at [799, 97] on icon "Clear" at bounding box center [799, 101] width 11 height 11
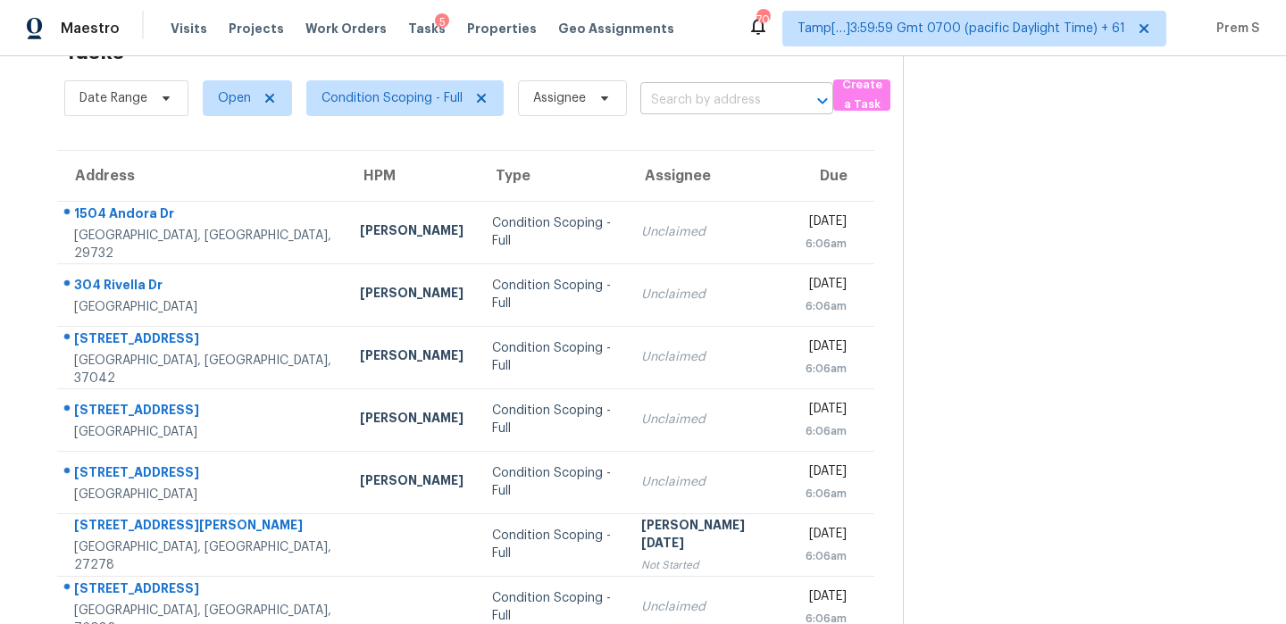
click at [700, 101] on input "text" at bounding box center [711, 101] width 143 height 28
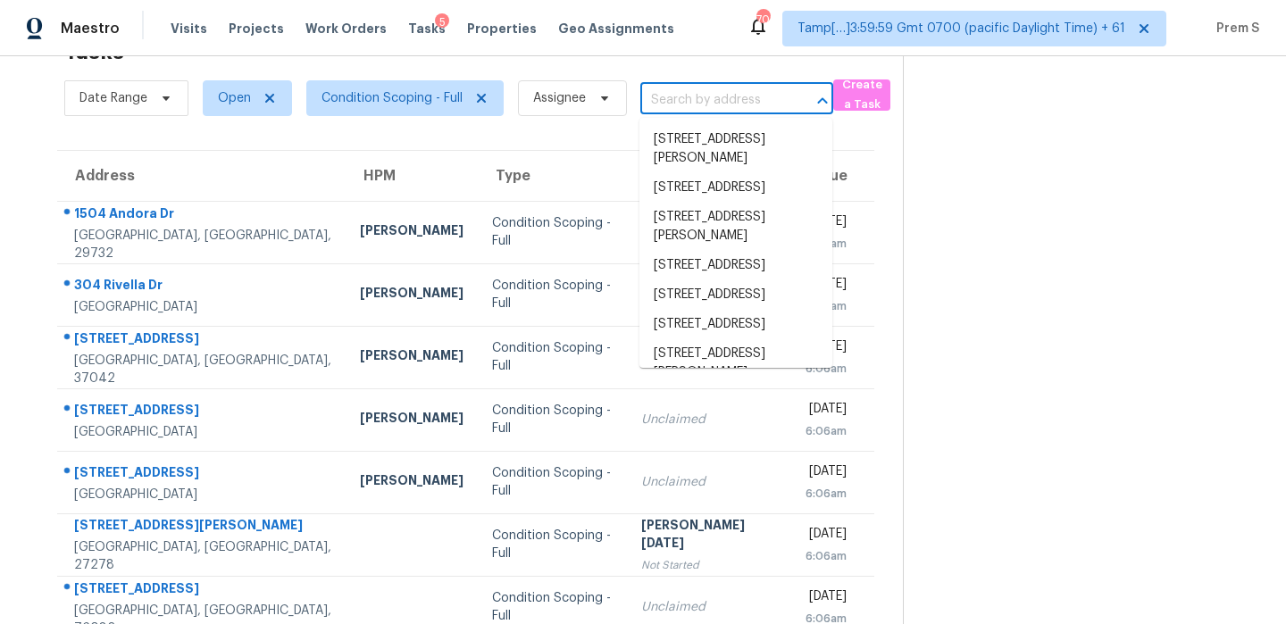
paste input "[STREET_ADDRESS]"
type input "[STREET_ADDRESS]"
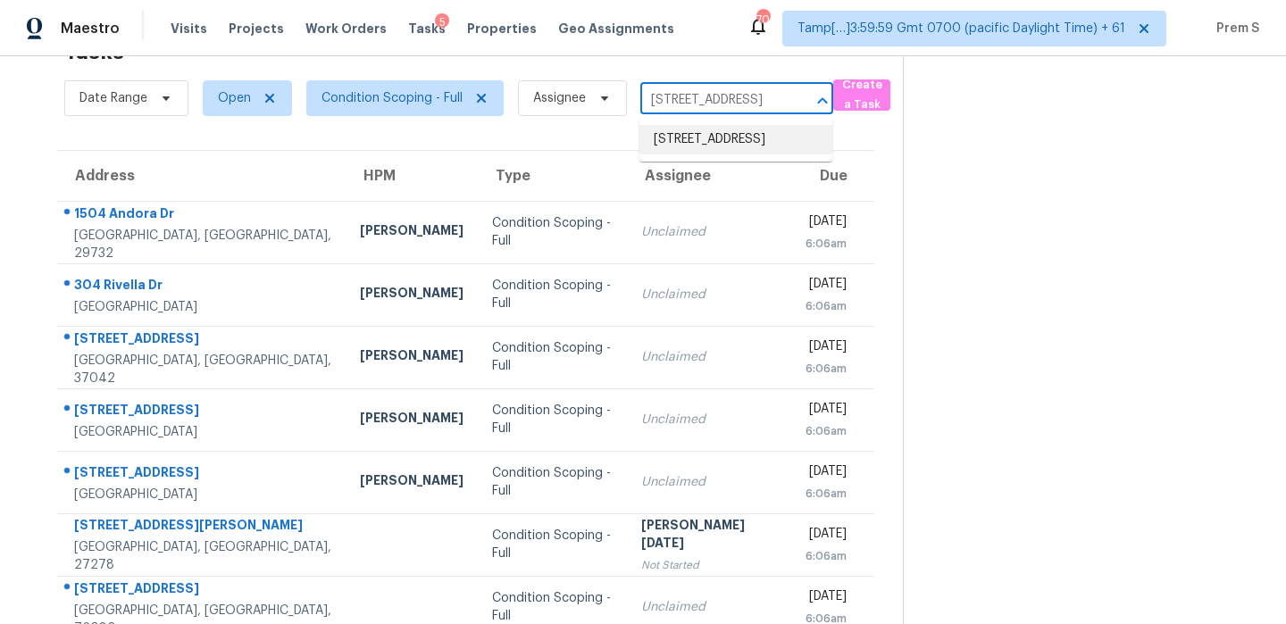
click at [720, 152] on li "[STREET_ADDRESS]" at bounding box center [735, 139] width 193 height 29
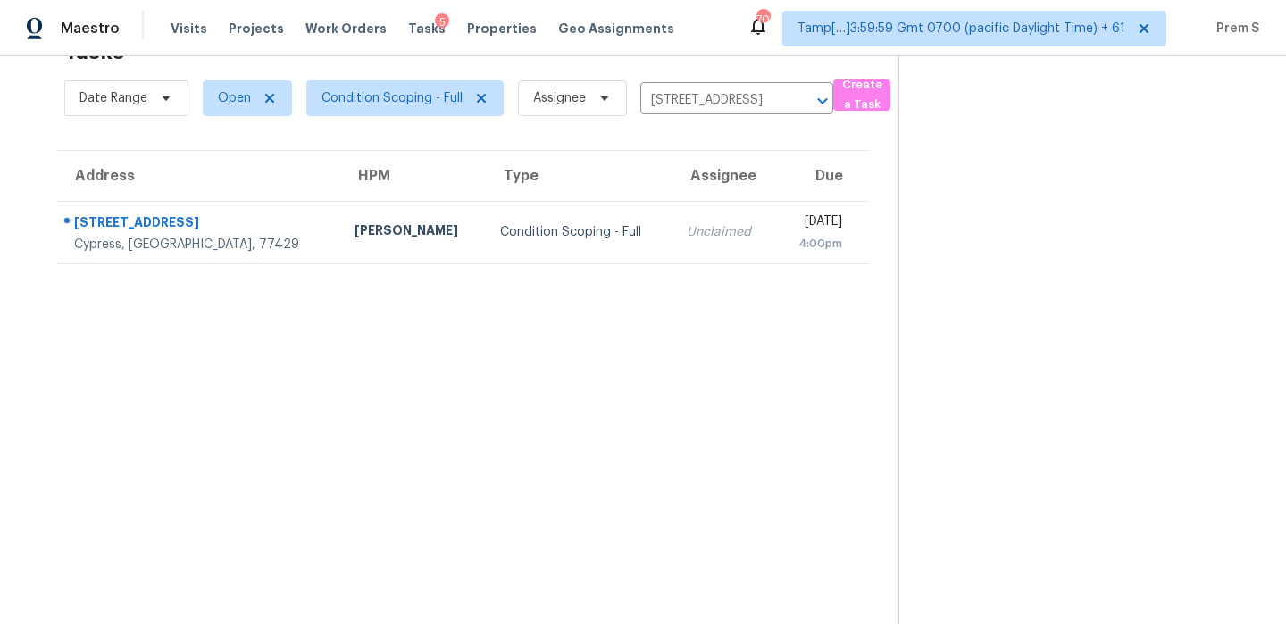
click at [687, 229] on div "Unclaimed" at bounding box center [724, 232] width 74 height 18
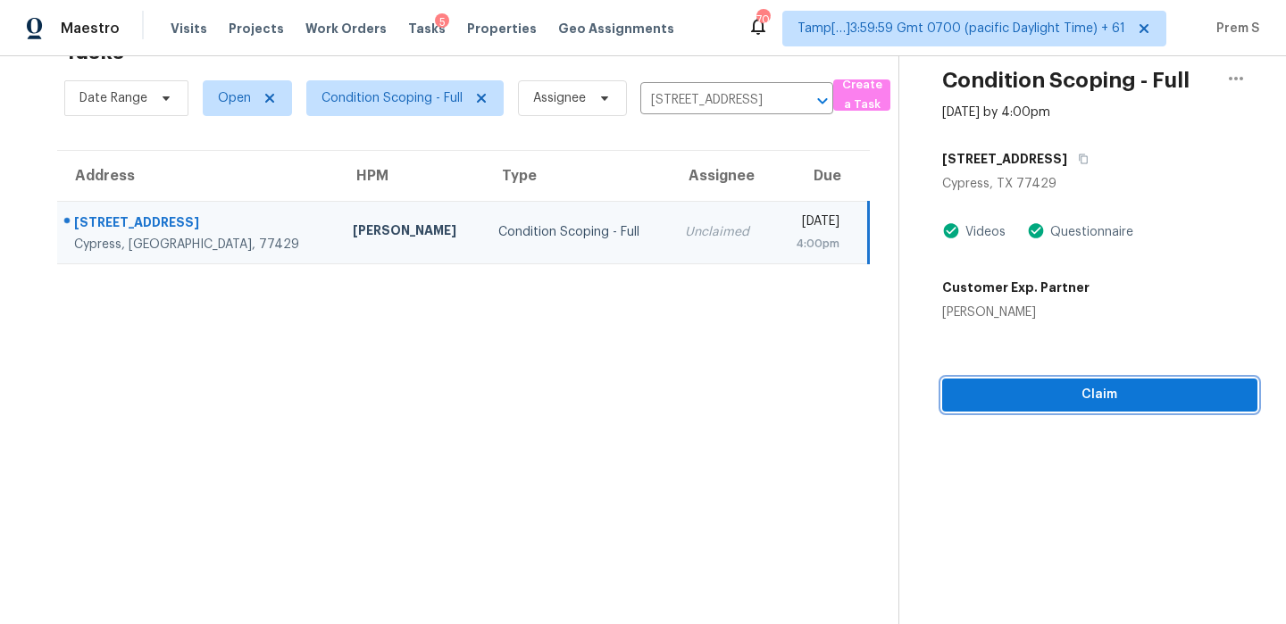
click at [1092, 400] on span "Claim" at bounding box center [1099, 395] width 287 height 22
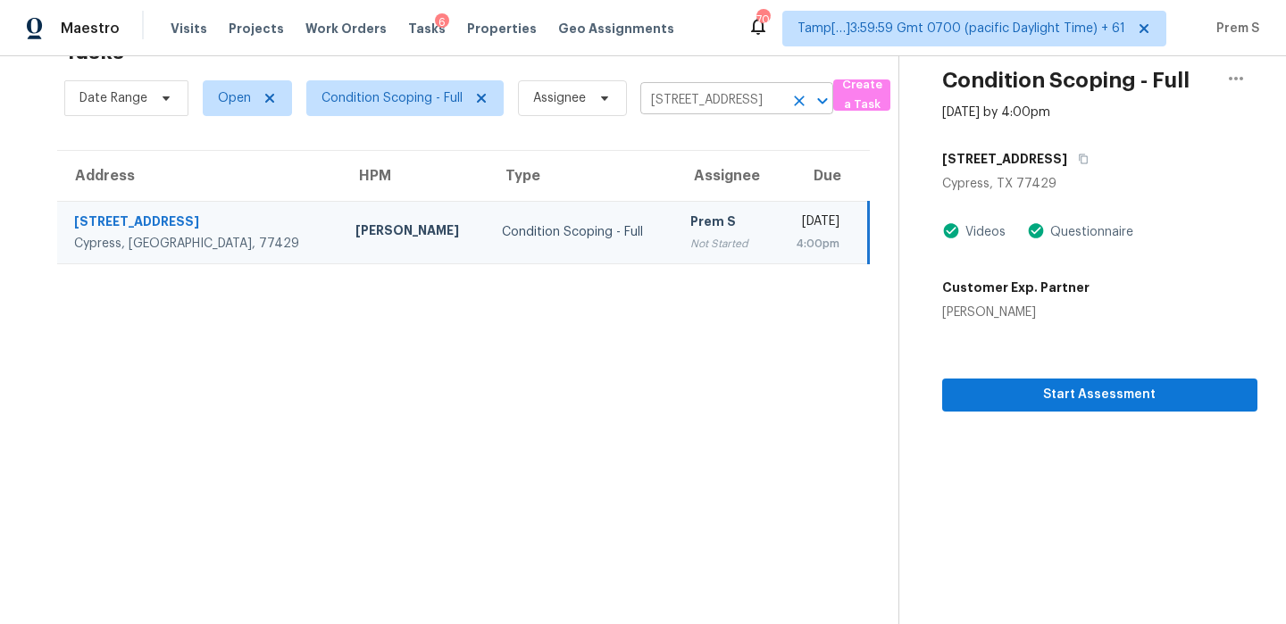
click at [801, 96] on icon "Clear" at bounding box center [799, 101] width 18 height 18
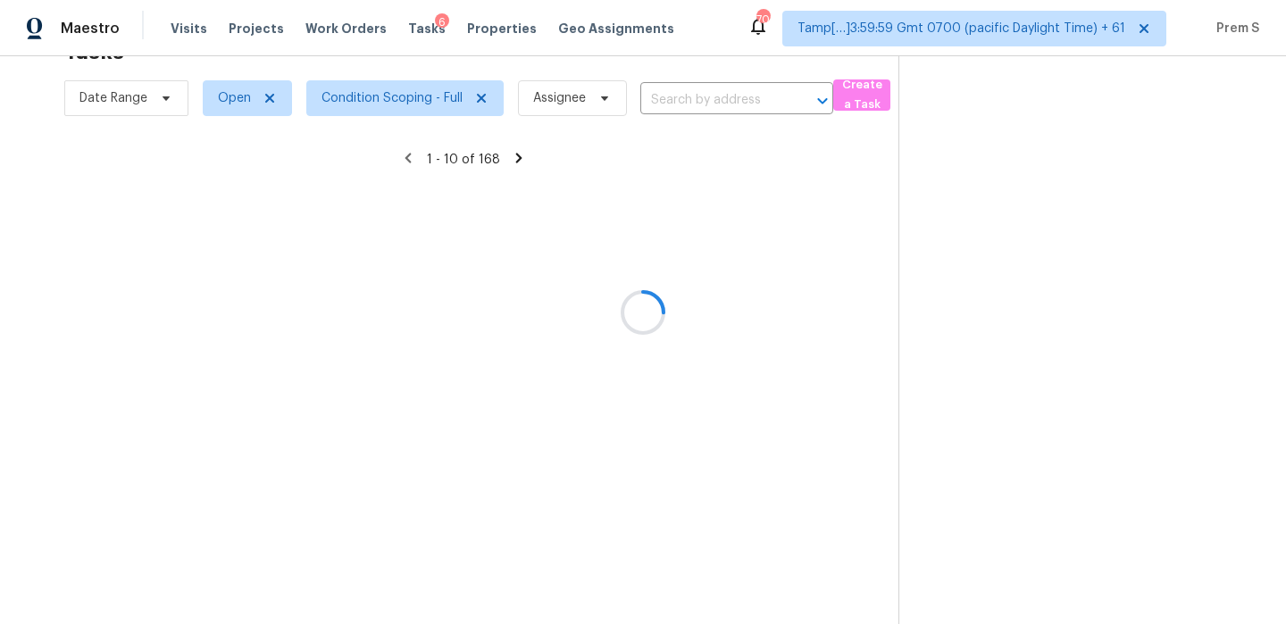
click at [773, 105] on div at bounding box center [643, 312] width 1286 height 624
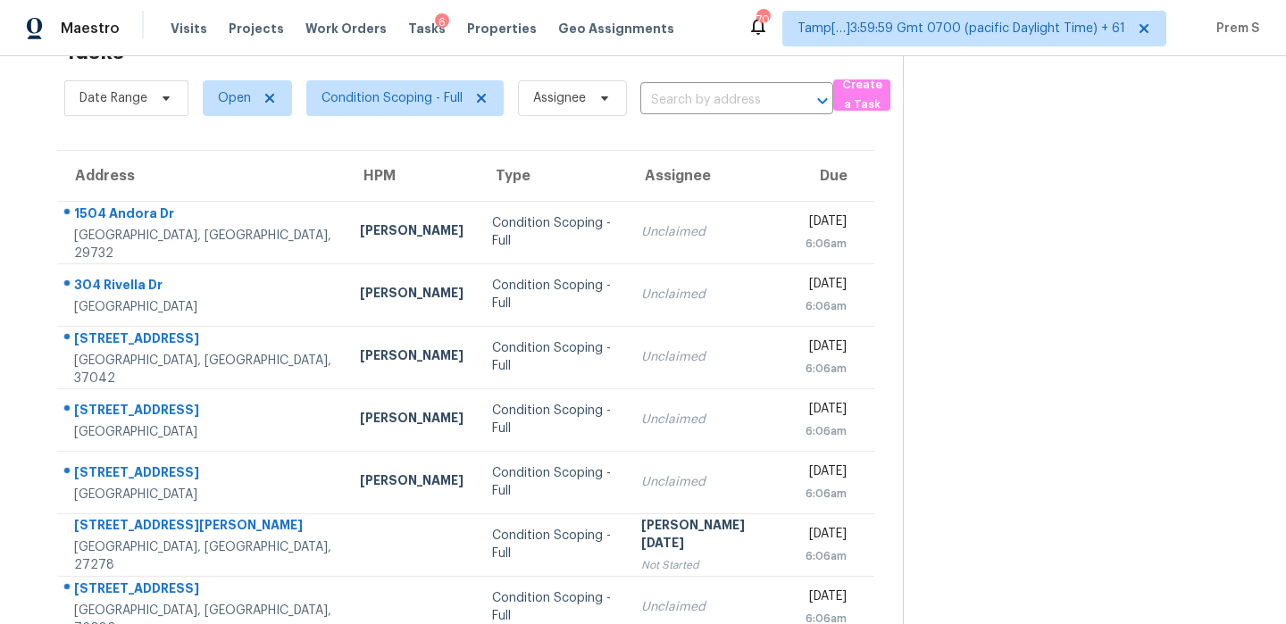
click at [773, 105] on input "text" at bounding box center [711, 101] width 143 height 28
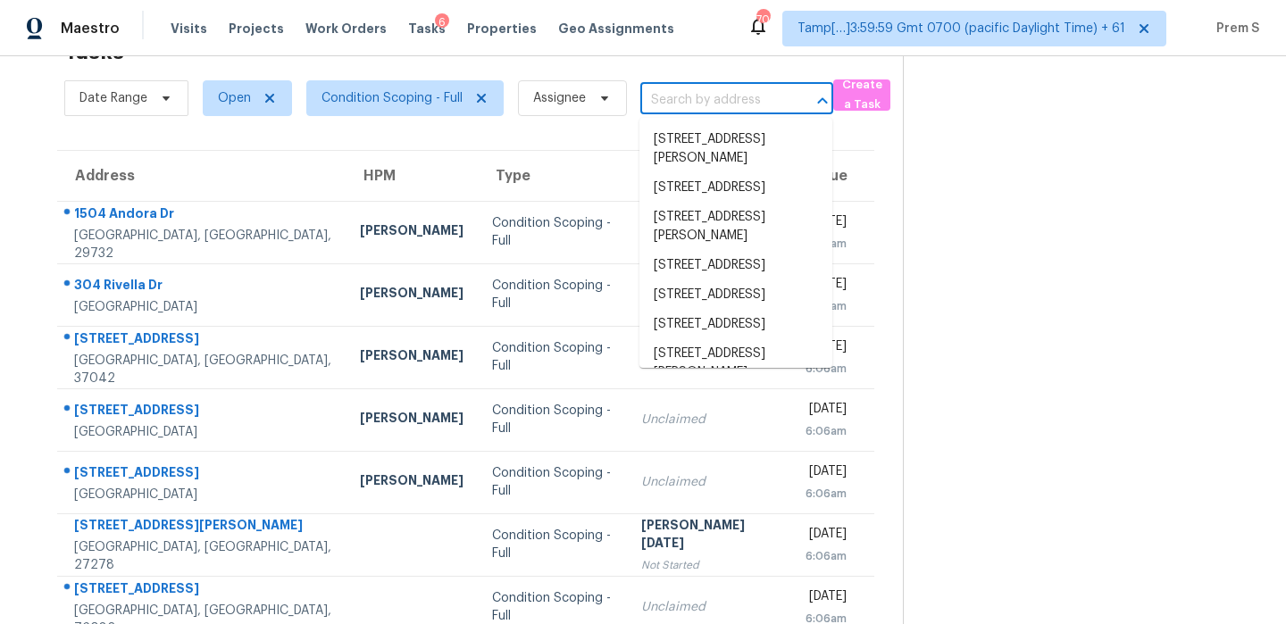
paste input "[STREET_ADDRESS]"
type input "[STREET_ADDRESS]"
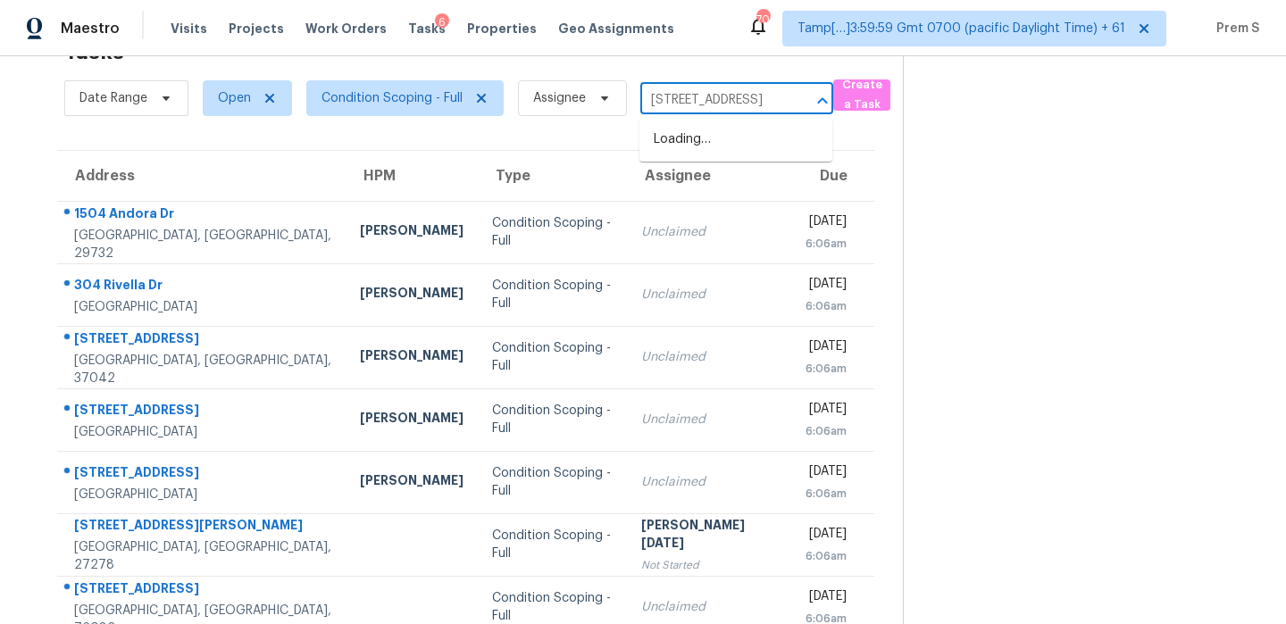
scroll to position [0, 96]
click at [695, 146] on li "[STREET_ADDRESS]" at bounding box center [735, 139] width 193 height 29
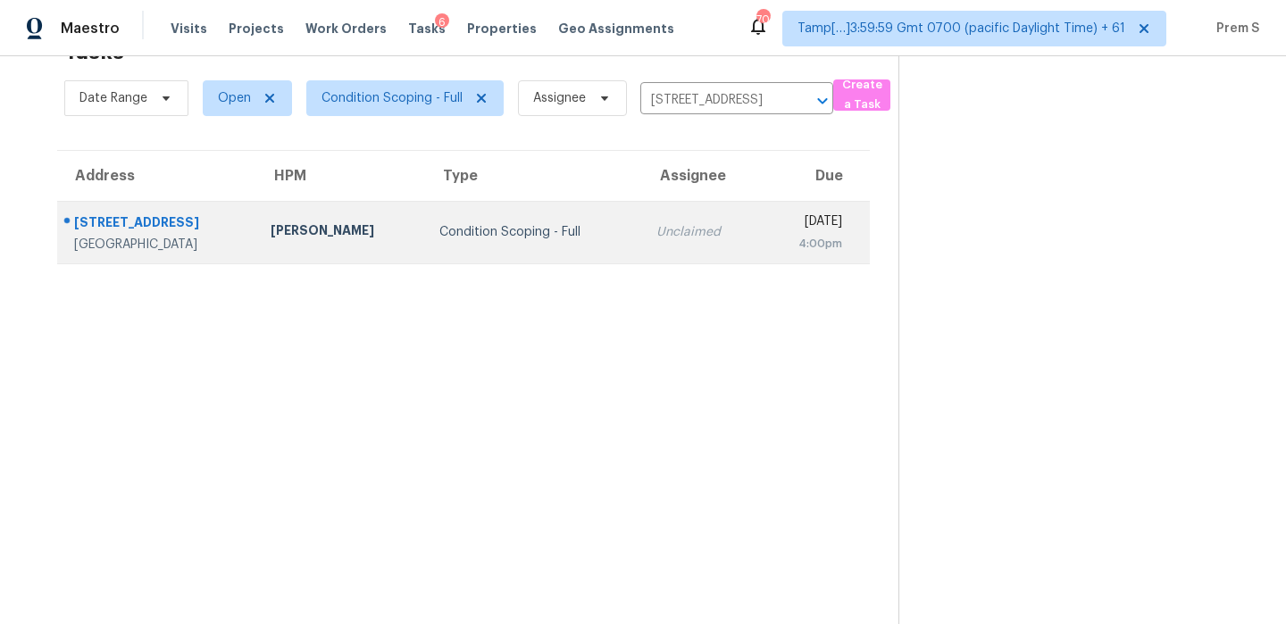
click at [790, 244] on div "4:00pm" at bounding box center [808, 244] width 68 height 18
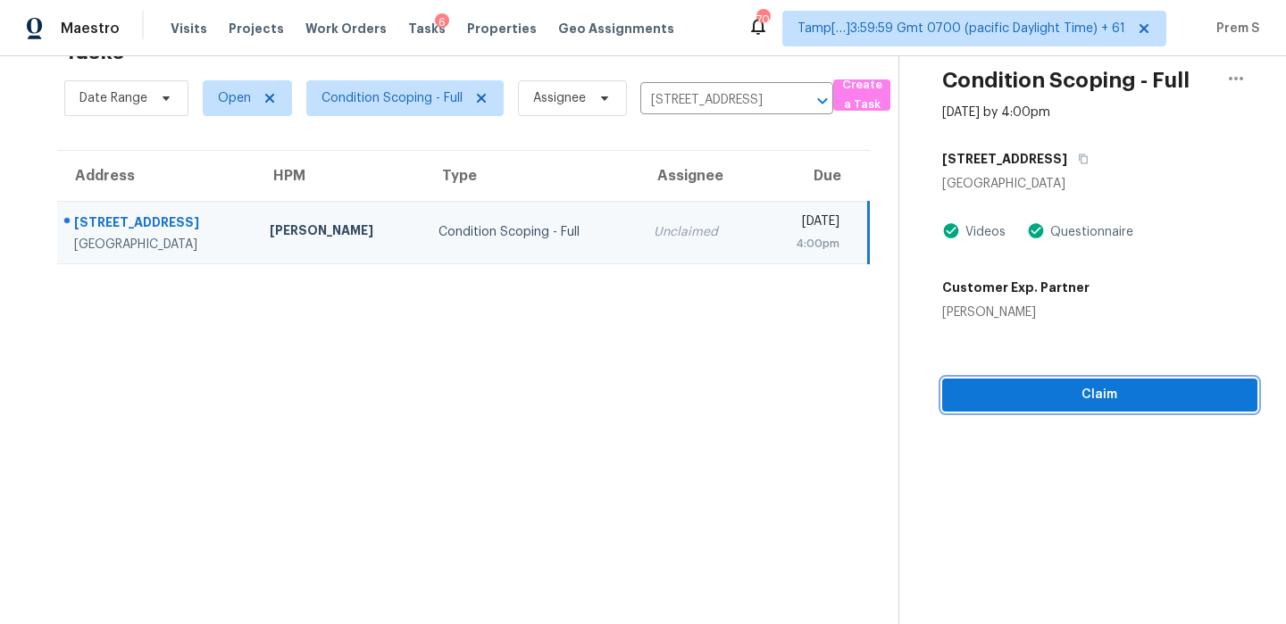
click at [1068, 396] on span "Claim" at bounding box center [1099, 395] width 287 height 22
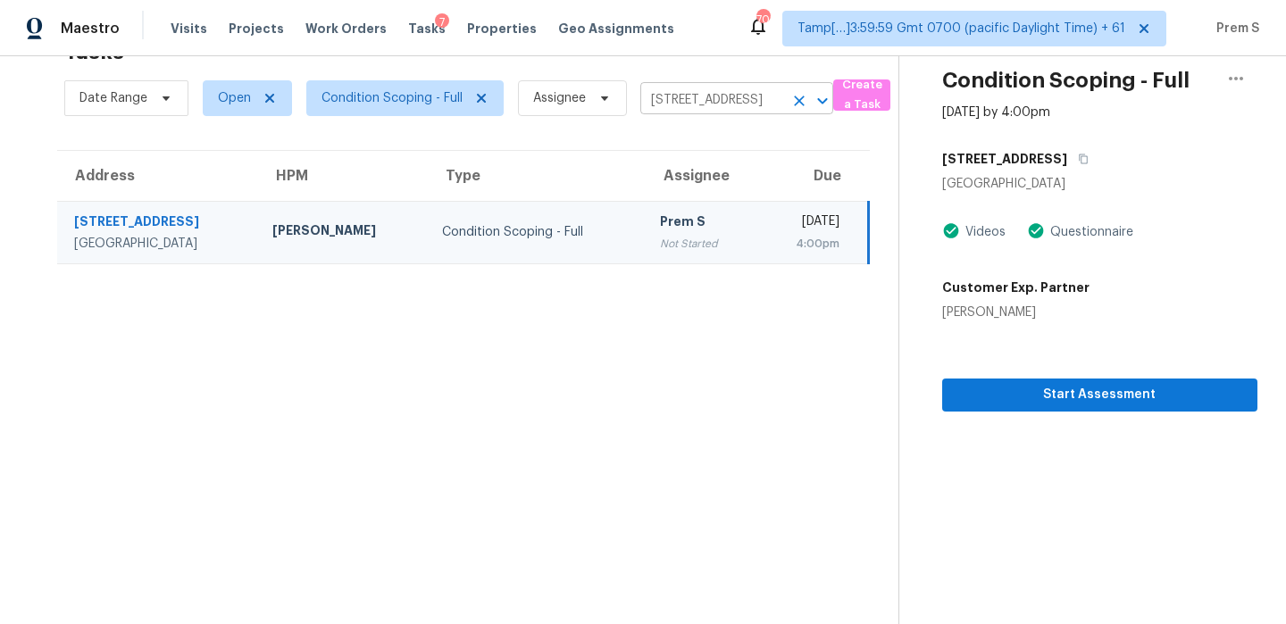
click at [797, 89] on button "Clear" at bounding box center [799, 100] width 25 height 25
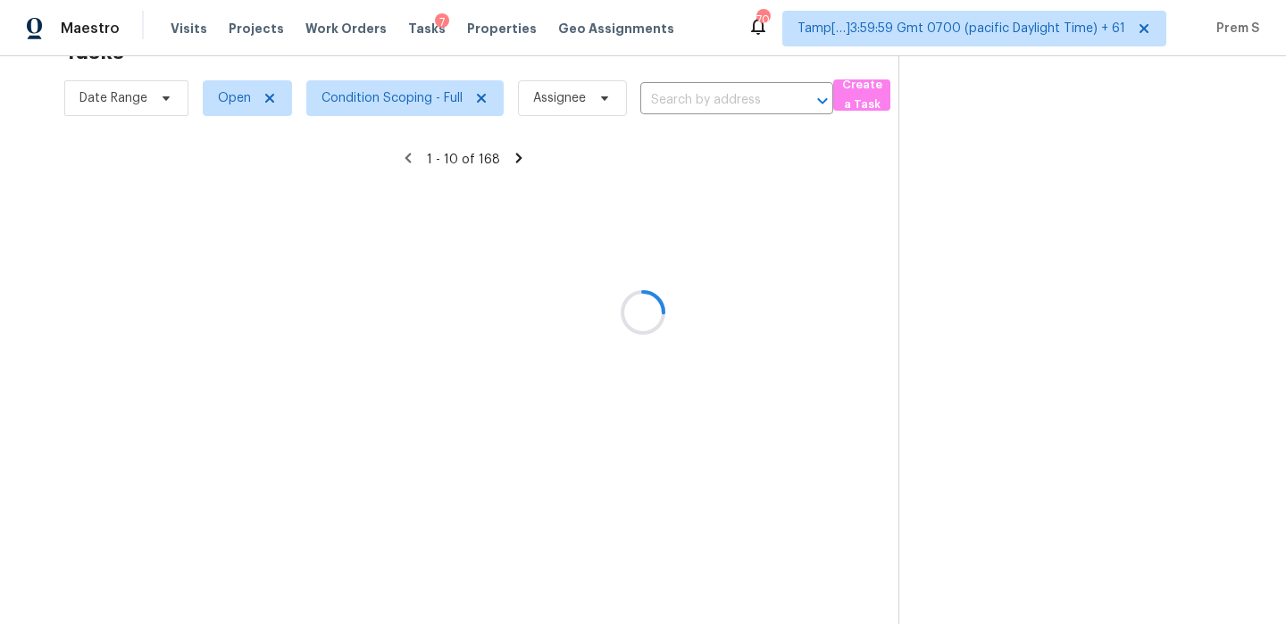
click at [740, 100] on div at bounding box center [643, 312] width 1286 height 624
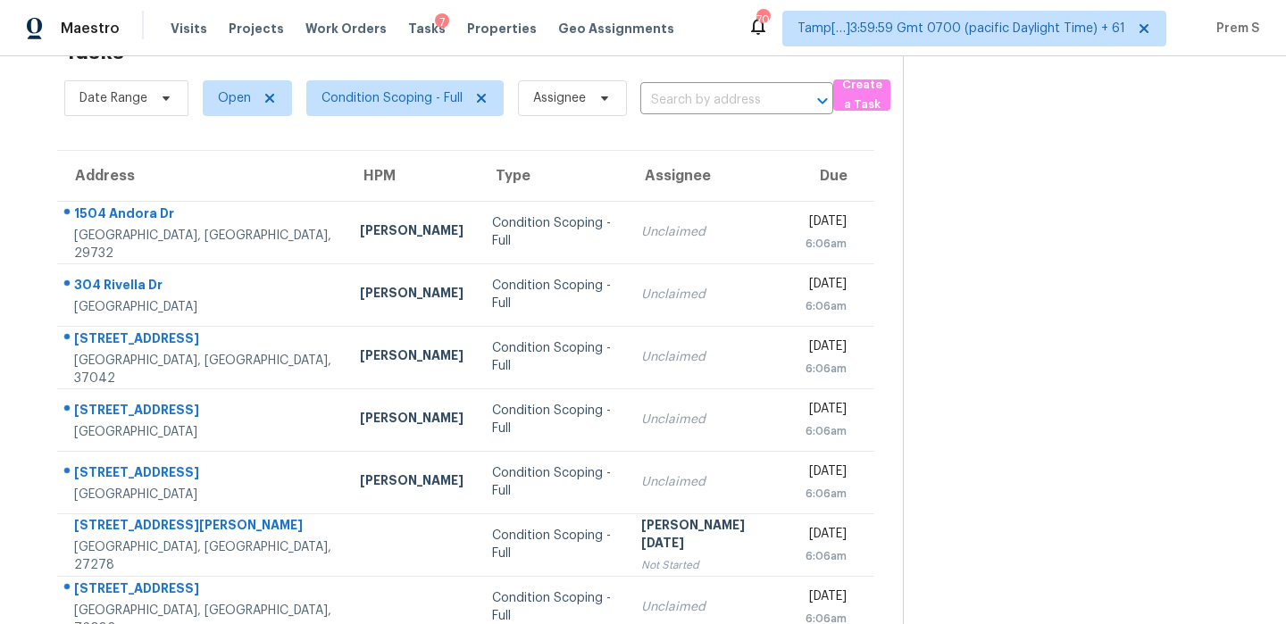
click at [740, 100] on input "text" at bounding box center [711, 101] width 143 height 28
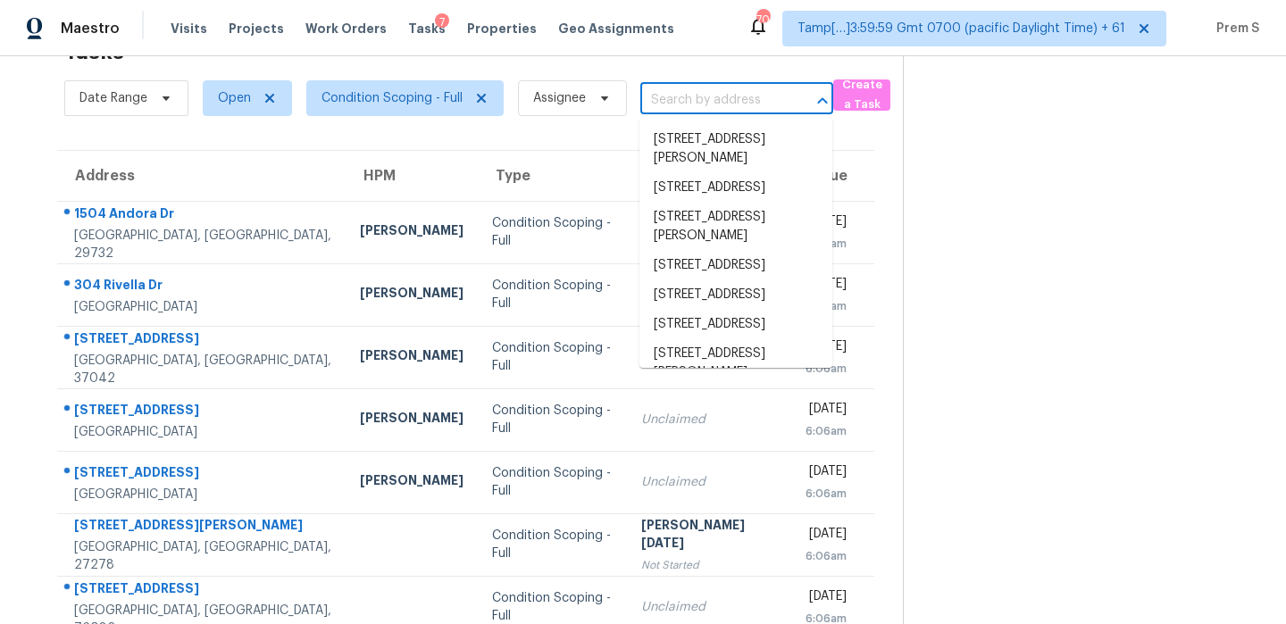
paste input "[STREET_ADDRESS]"
type input "[STREET_ADDRESS]"
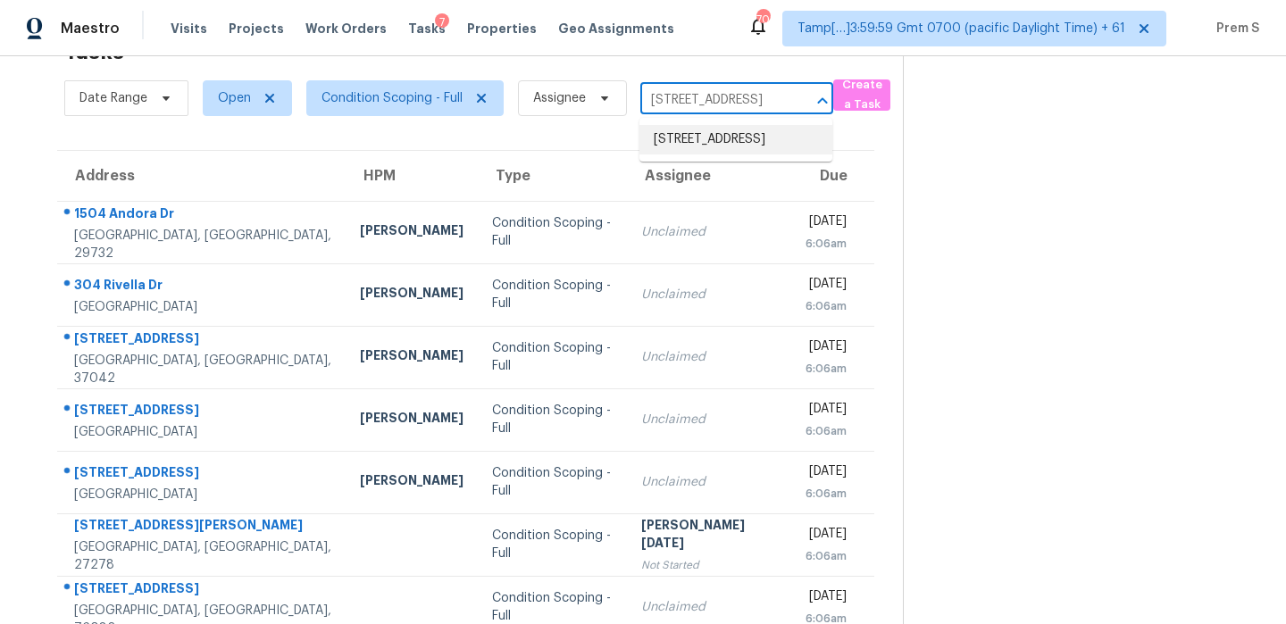
click at [722, 140] on li "[STREET_ADDRESS]" at bounding box center [735, 139] width 193 height 29
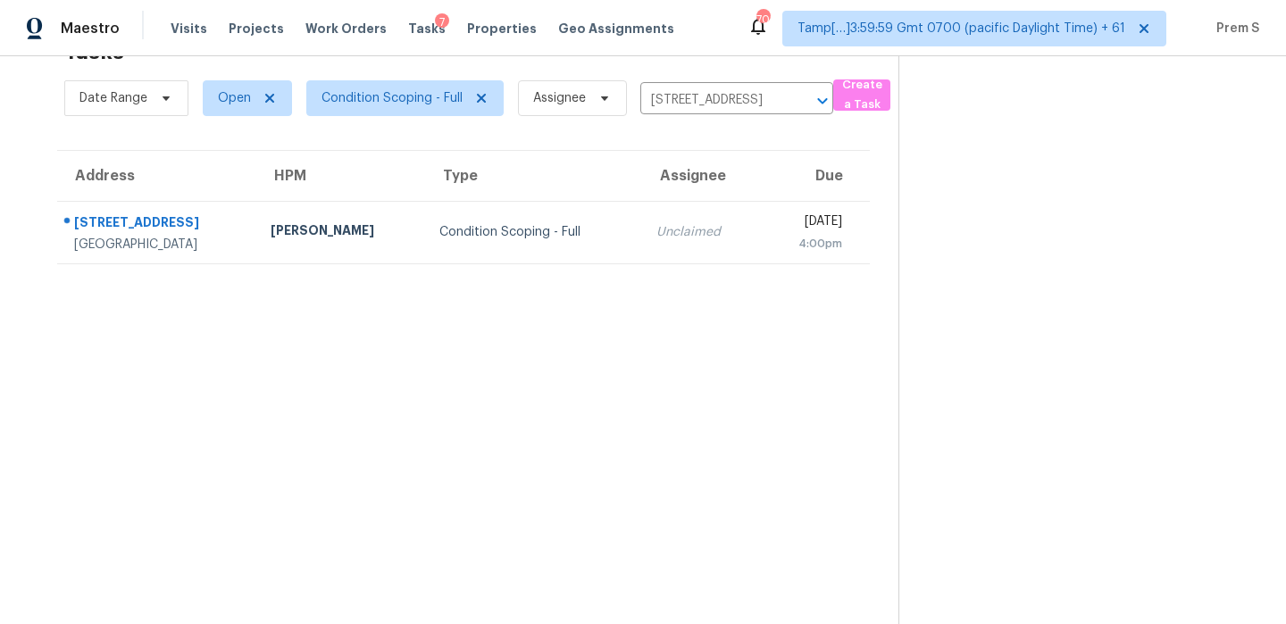
click at [642, 221] on td "Unclaimed" at bounding box center [701, 232] width 119 height 62
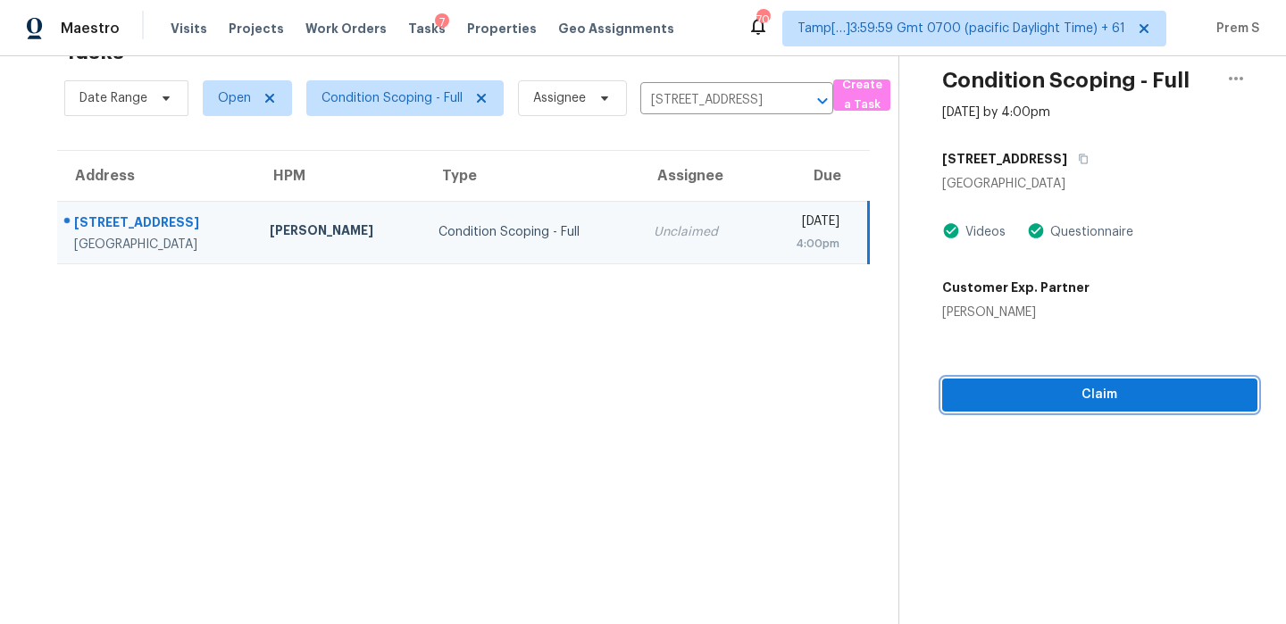
click at [1121, 396] on span "Claim" at bounding box center [1099, 395] width 287 height 22
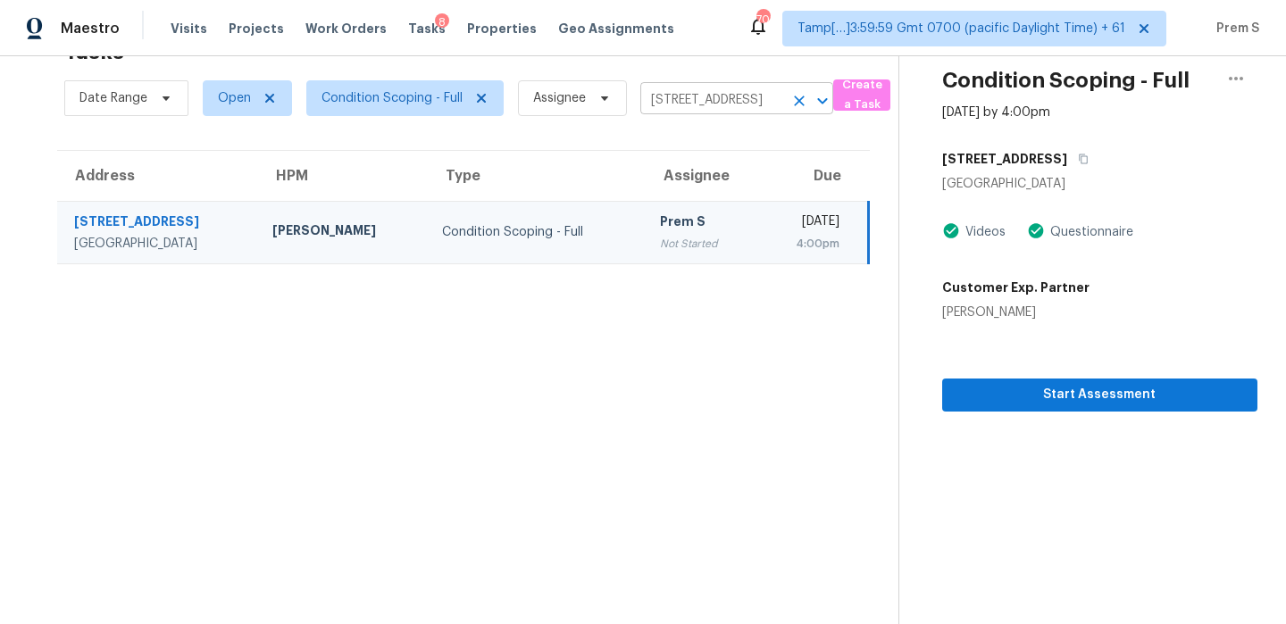
click at [794, 97] on icon "Clear" at bounding box center [799, 101] width 18 height 18
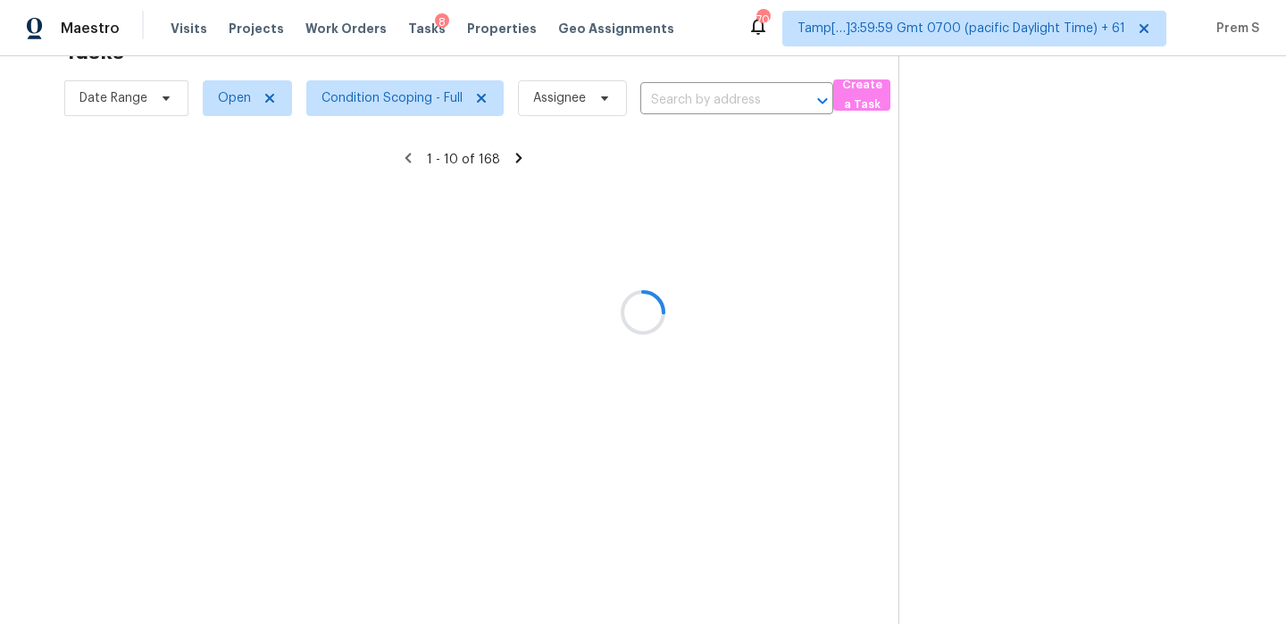
click at [746, 93] on div at bounding box center [643, 312] width 1286 height 624
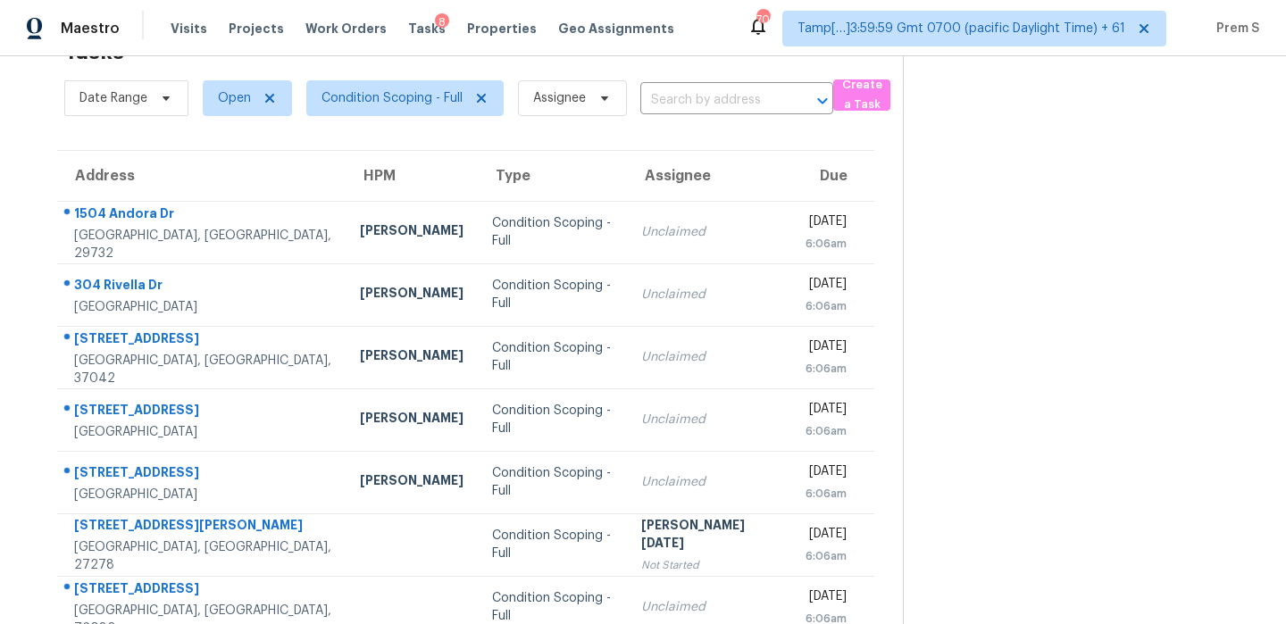
click at [746, 93] on input "text" at bounding box center [711, 101] width 143 height 28
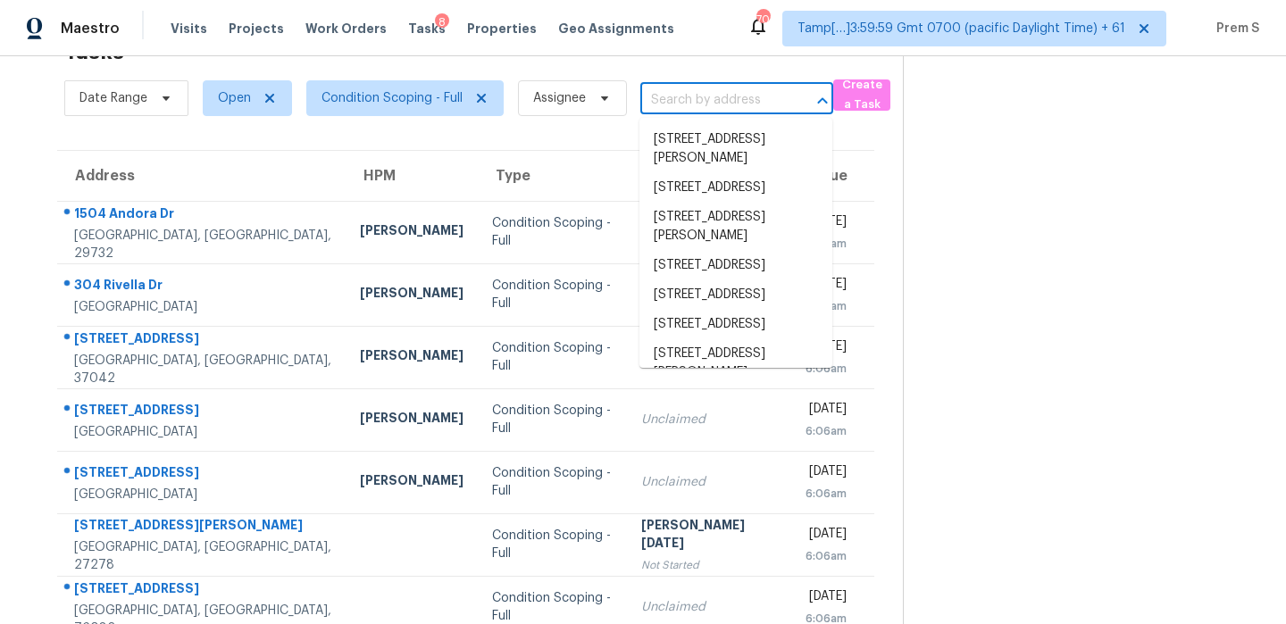
paste input "[STREET_ADDRESS]"
type input "[STREET_ADDRESS]"
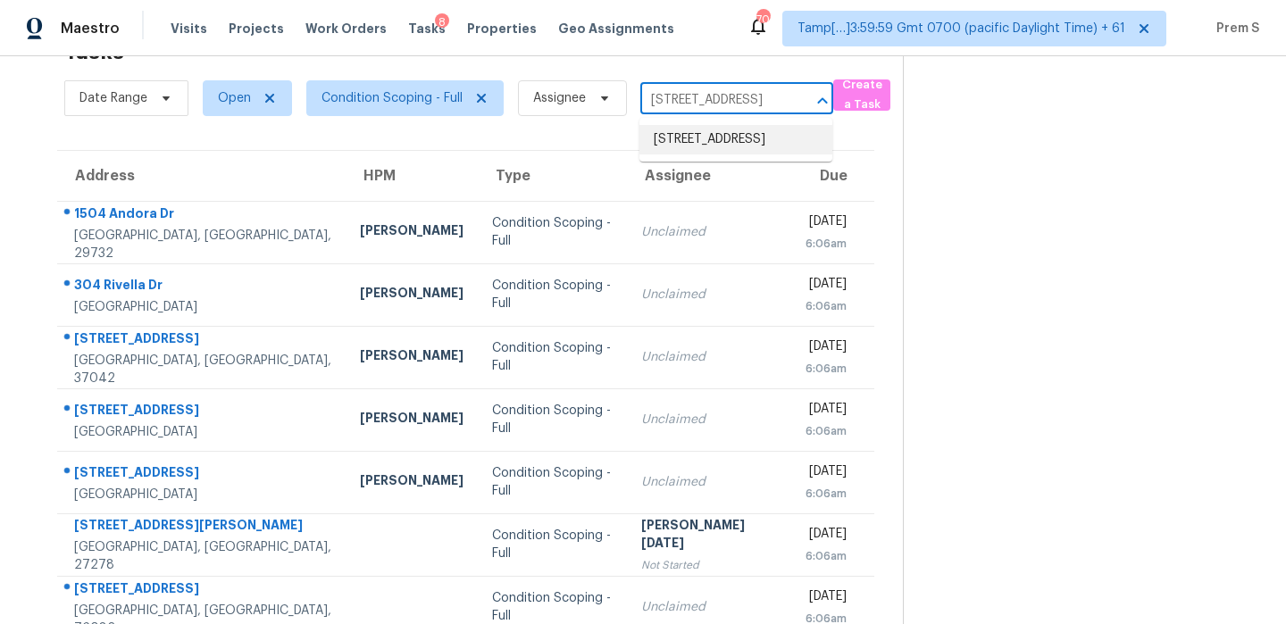
click at [728, 145] on li "[STREET_ADDRESS]" at bounding box center [735, 139] width 193 height 29
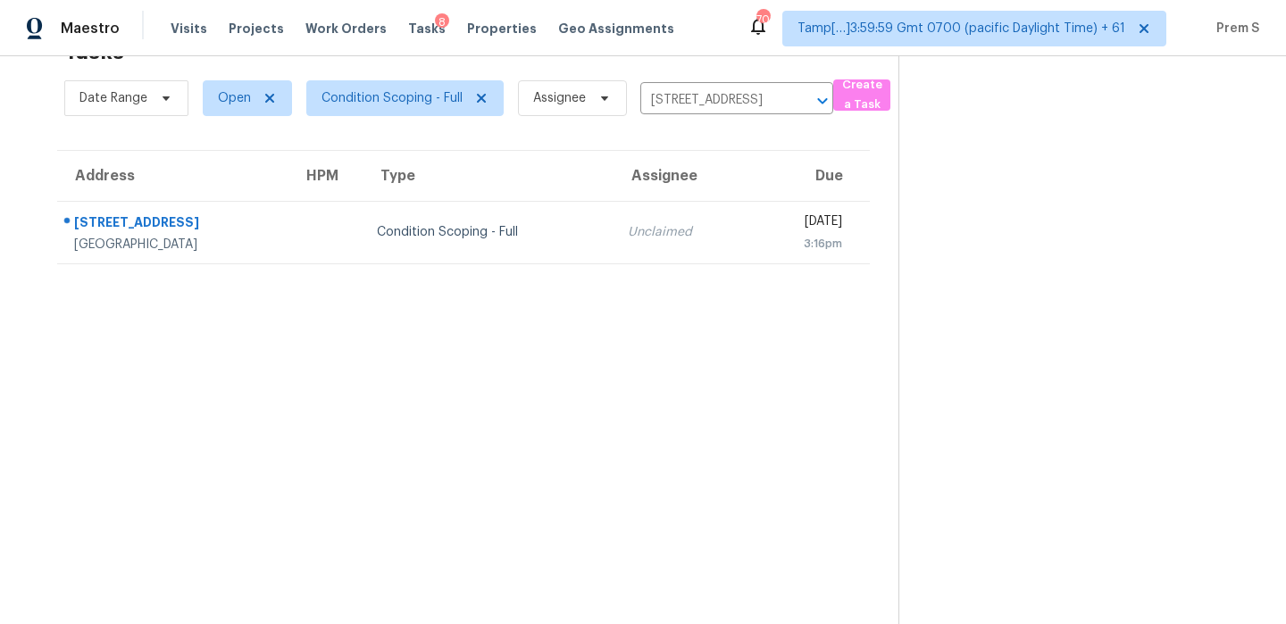
click at [751, 241] on td "[DATE] 3:16pm" at bounding box center [810, 232] width 119 height 62
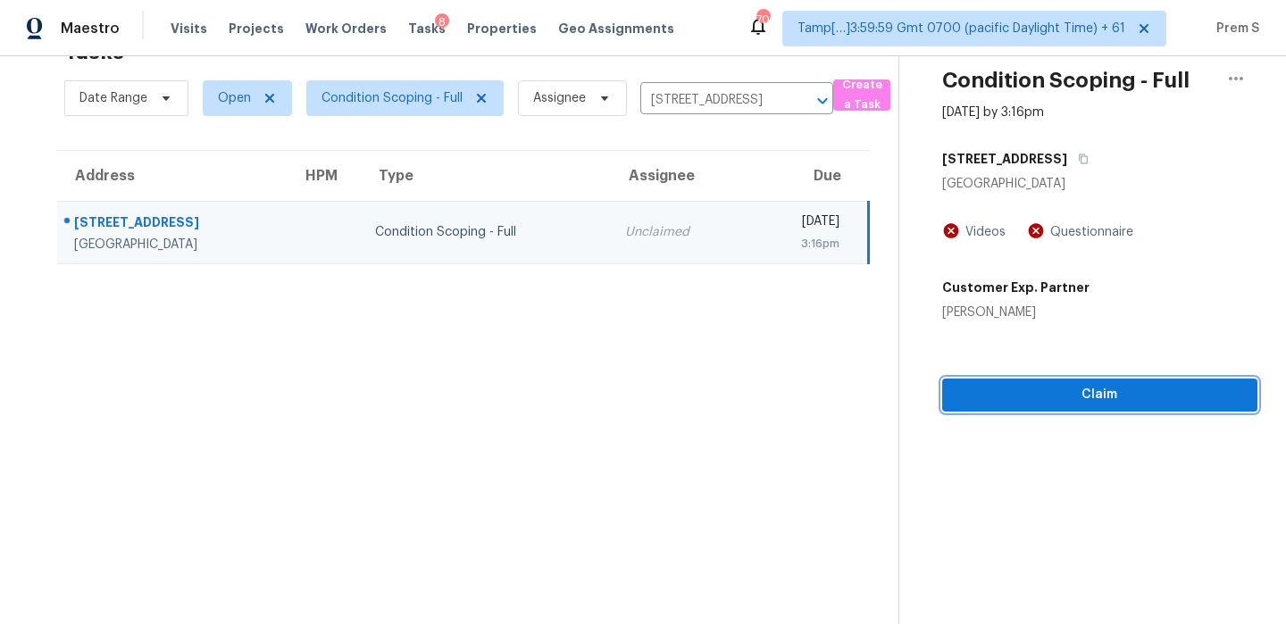
click at [1071, 395] on span "Claim" at bounding box center [1099, 395] width 287 height 22
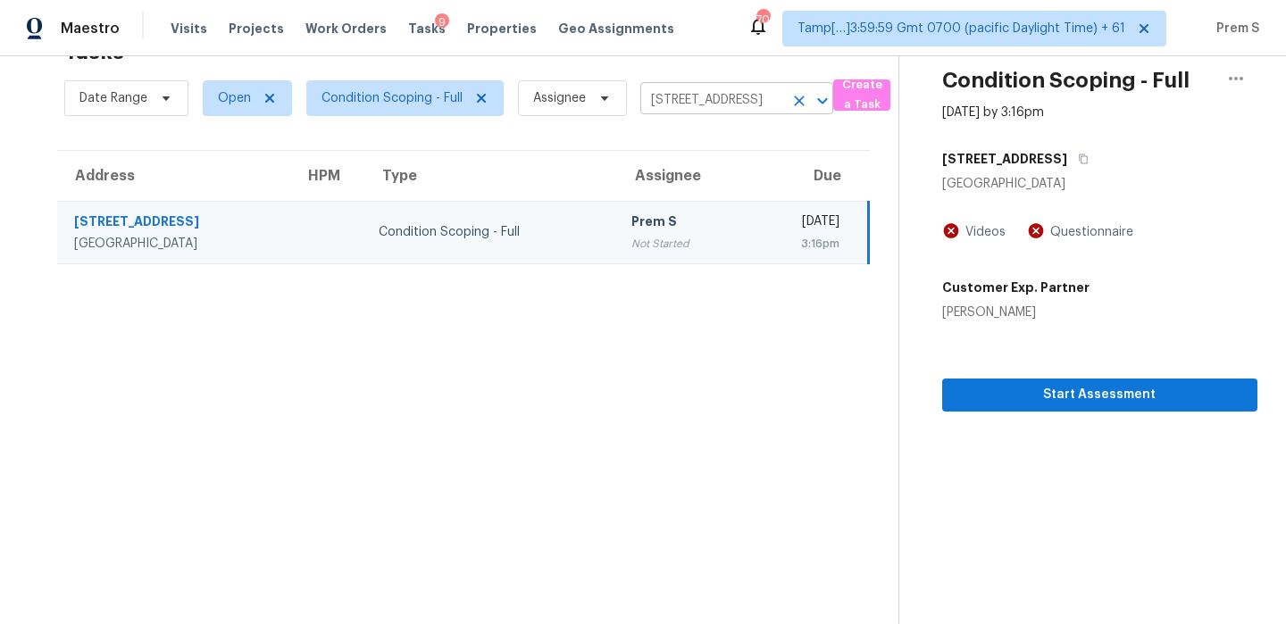
click at [792, 103] on icon "Clear" at bounding box center [799, 101] width 18 height 18
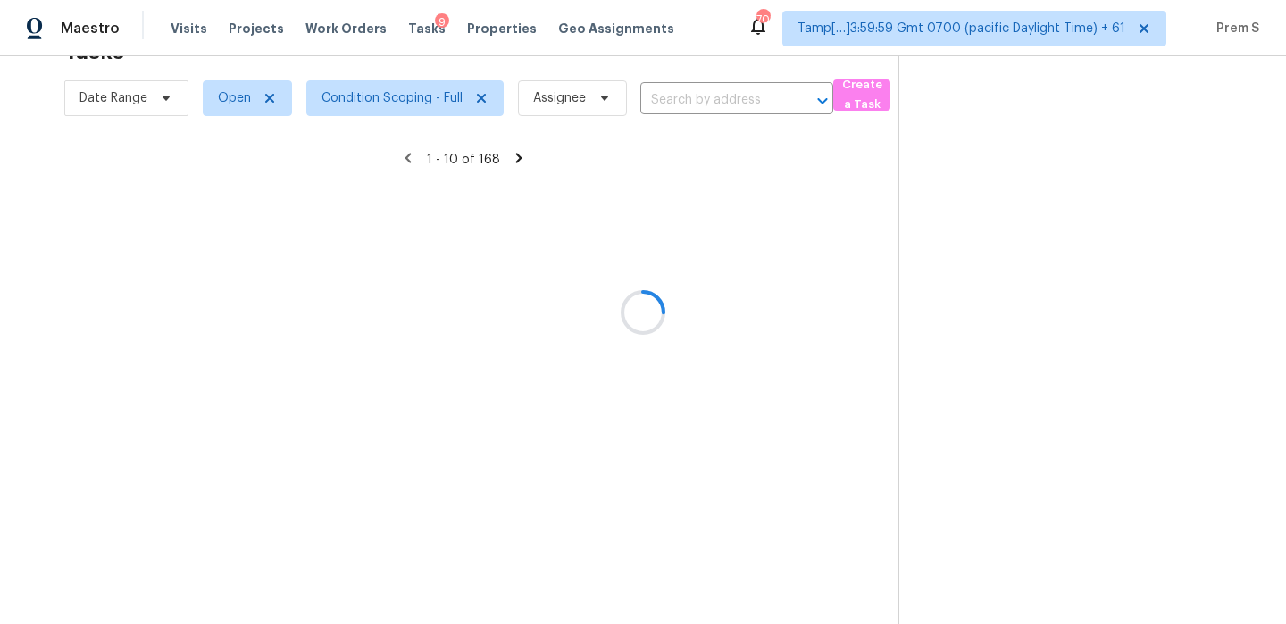
click at [742, 85] on div at bounding box center [643, 312] width 1286 height 624
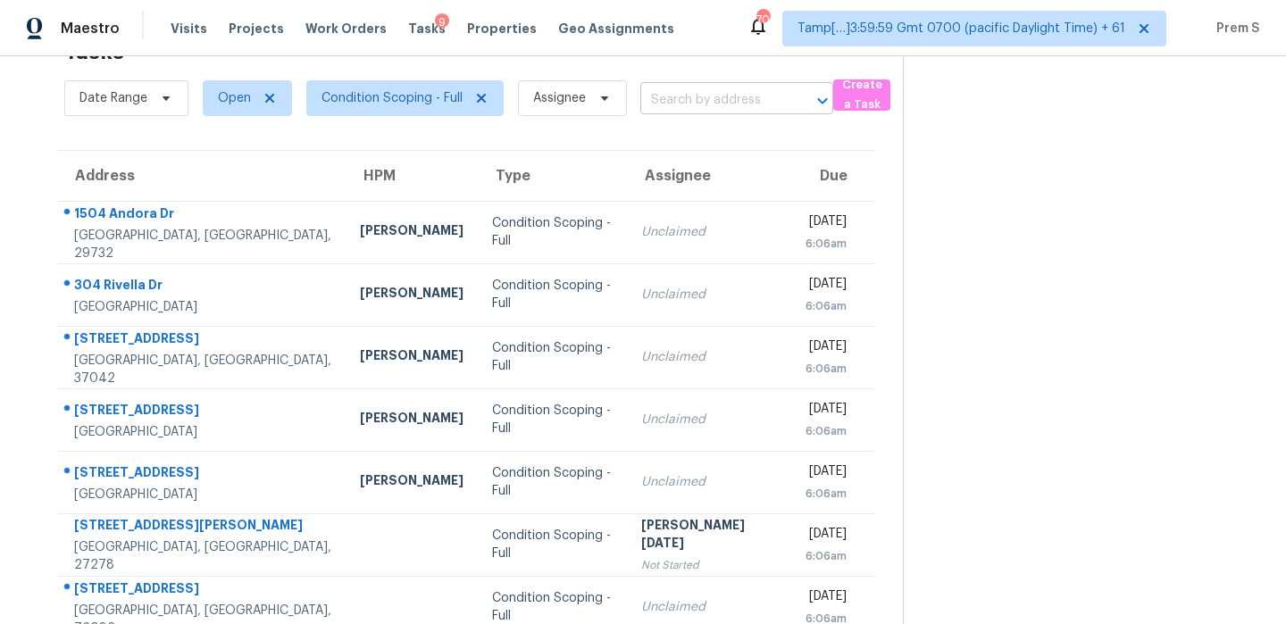
click at [737, 108] on input "text" at bounding box center [711, 101] width 143 height 28
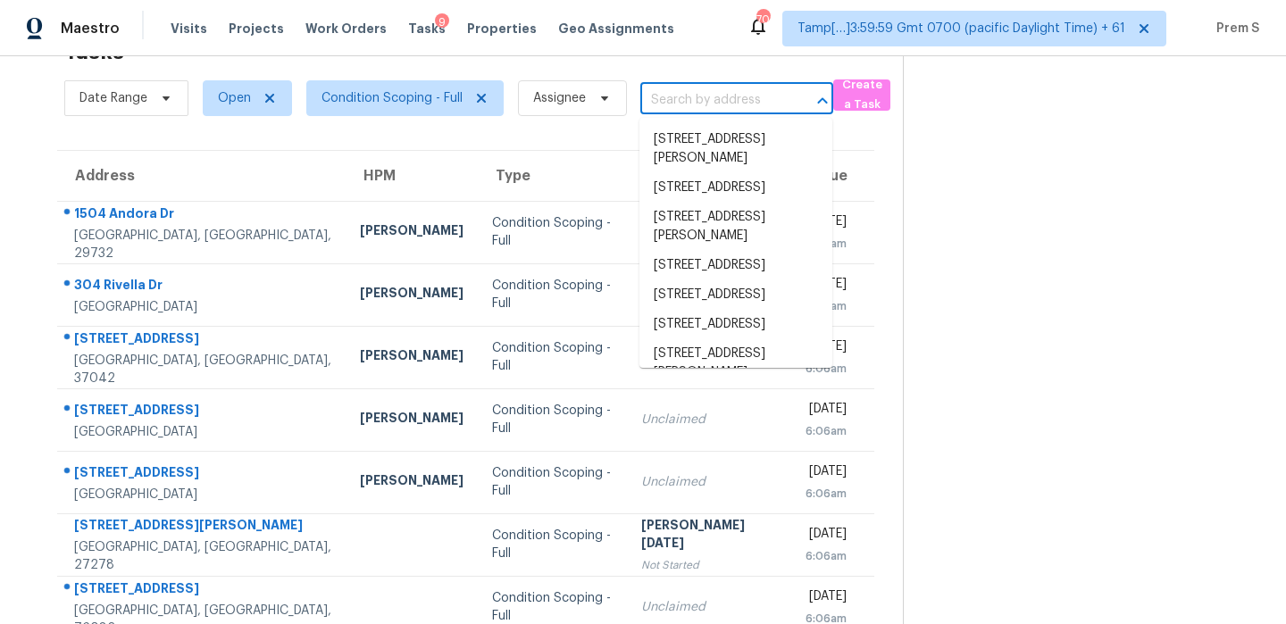
paste input "[STREET_ADDRESS]"
type input "[STREET_ADDRESS]"
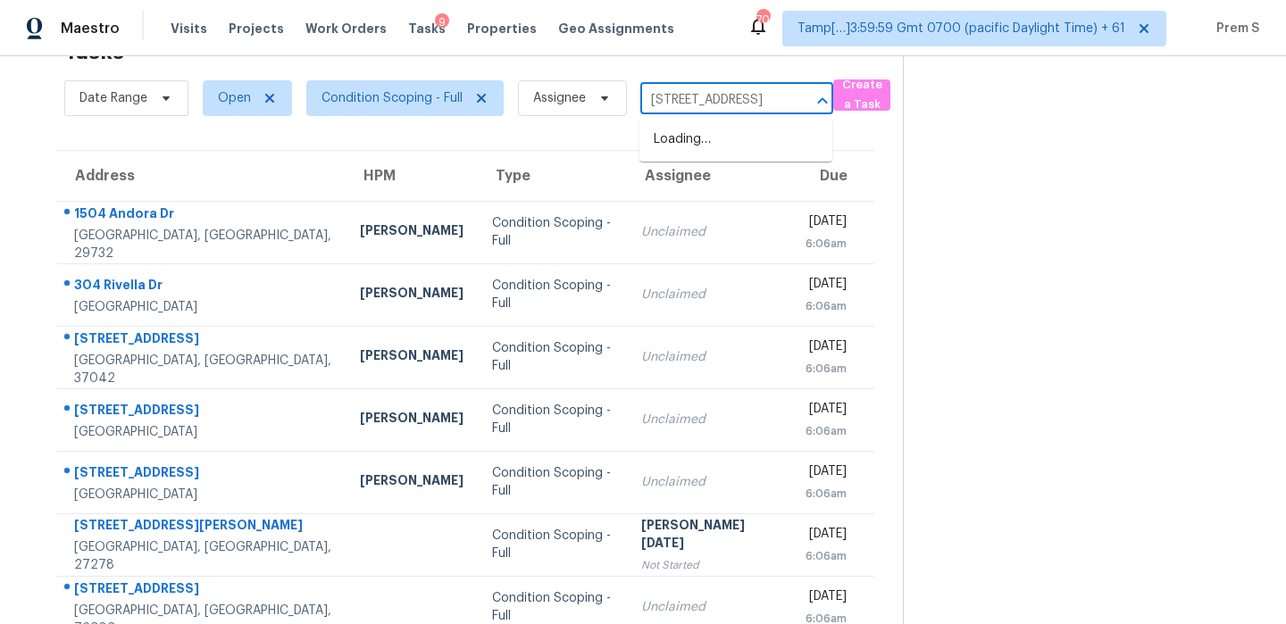
scroll to position [0, 164]
click at [704, 127] on li "[STREET_ADDRESS]" at bounding box center [735, 139] width 193 height 29
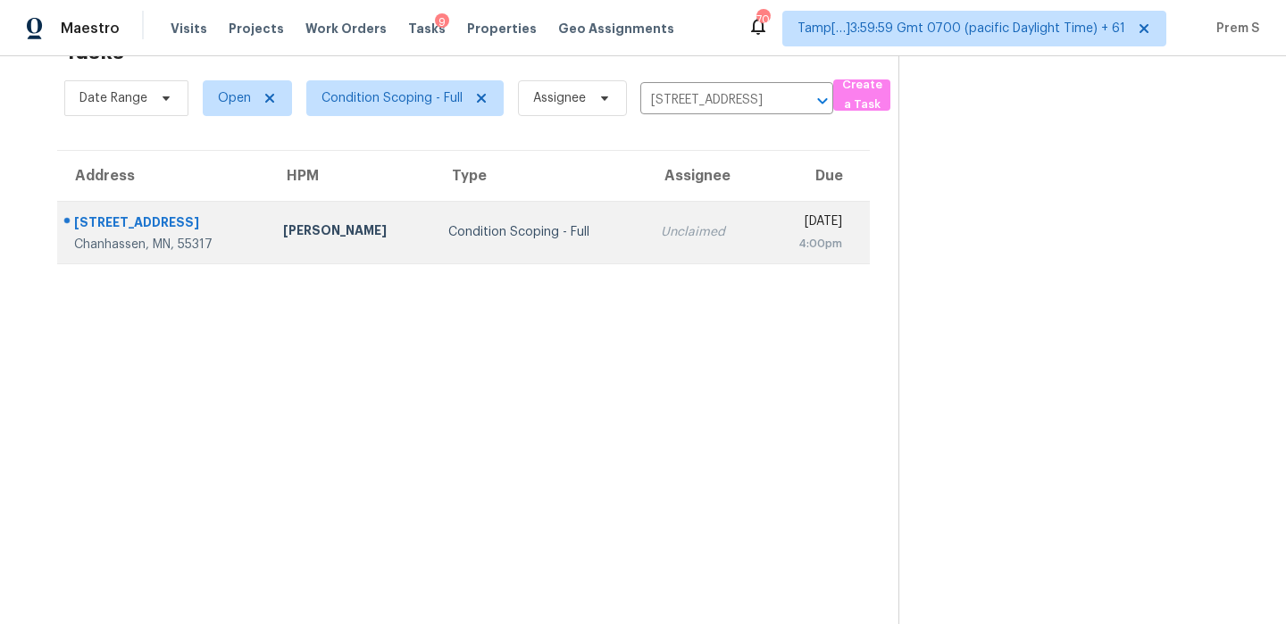
click at [777, 231] on div "[DATE]" at bounding box center [809, 223] width 65 height 22
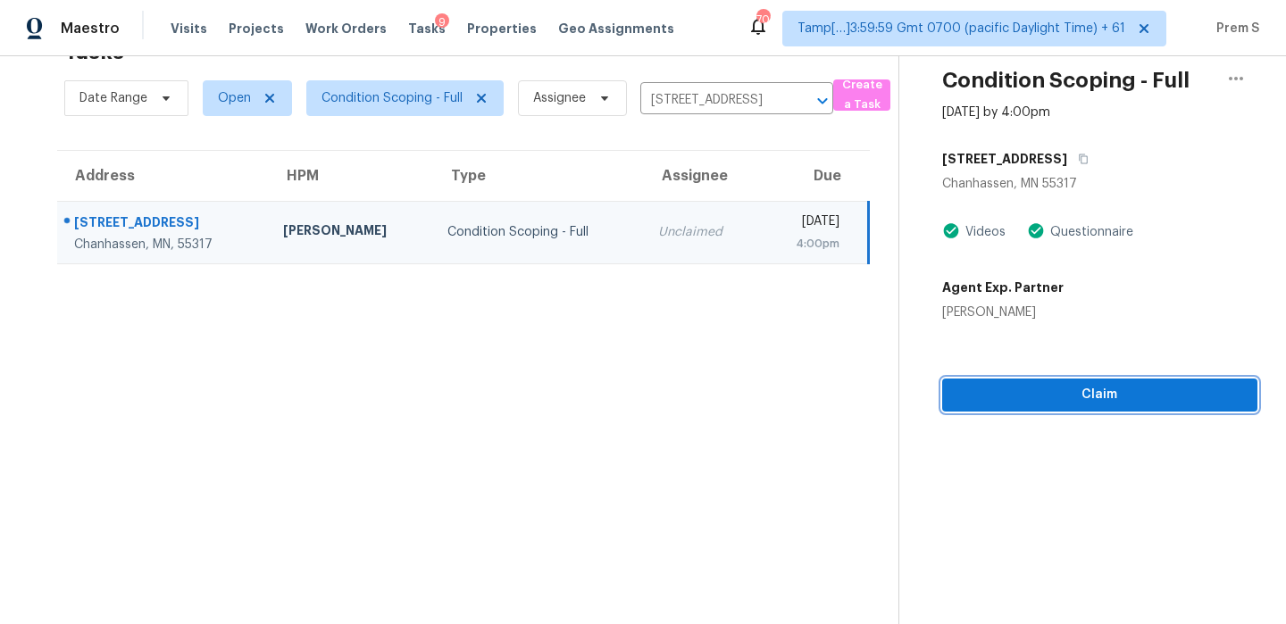
click at [1139, 404] on span "Claim" at bounding box center [1099, 395] width 287 height 22
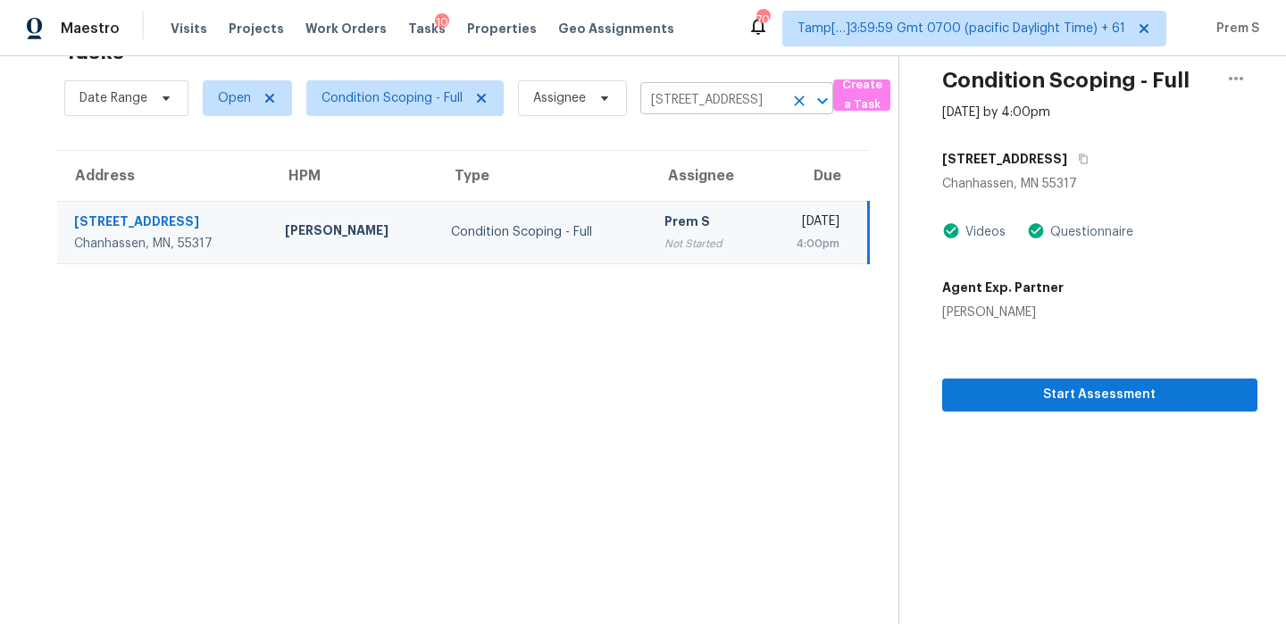
click at [796, 92] on icon "Clear" at bounding box center [799, 101] width 18 height 18
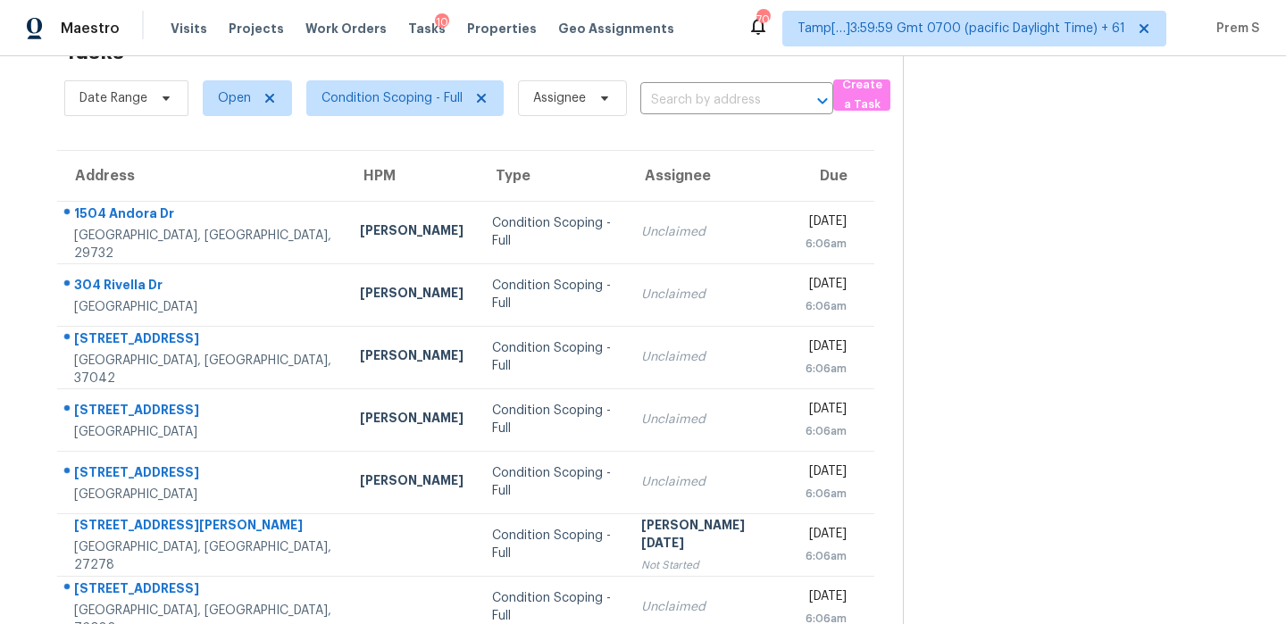
click at [733, 118] on div "Date Range Open Condition Scoping - Full Assignee ​" at bounding box center [448, 98] width 769 height 46
click at [751, 106] on input "text" at bounding box center [711, 101] width 143 height 28
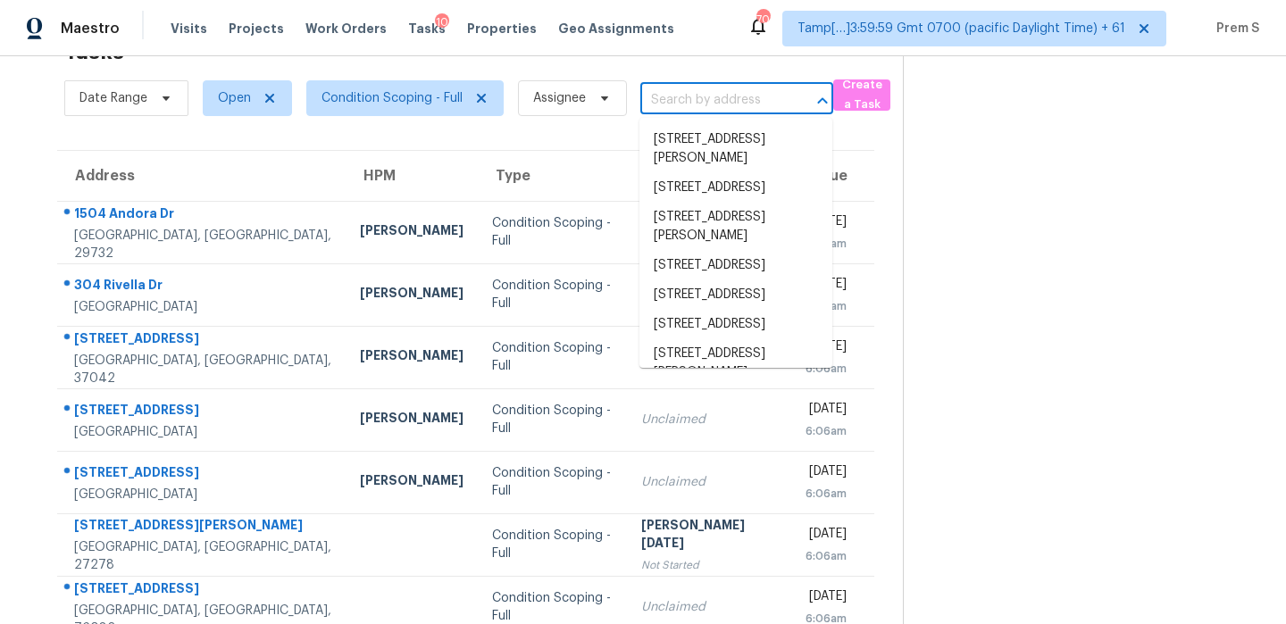
paste input "[STREET_ADDRESS]"
type input "[STREET_ADDRESS]"
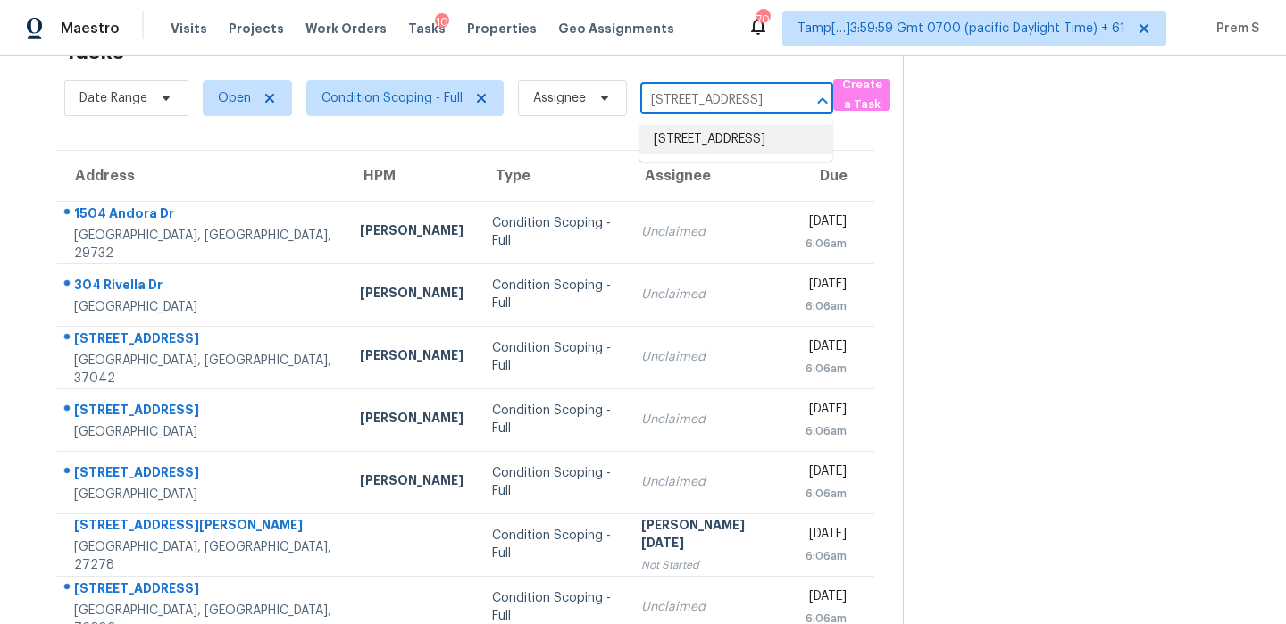
click at [708, 148] on li "[STREET_ADDRESS]" at bounding box center [735, 139] width 193 height 29
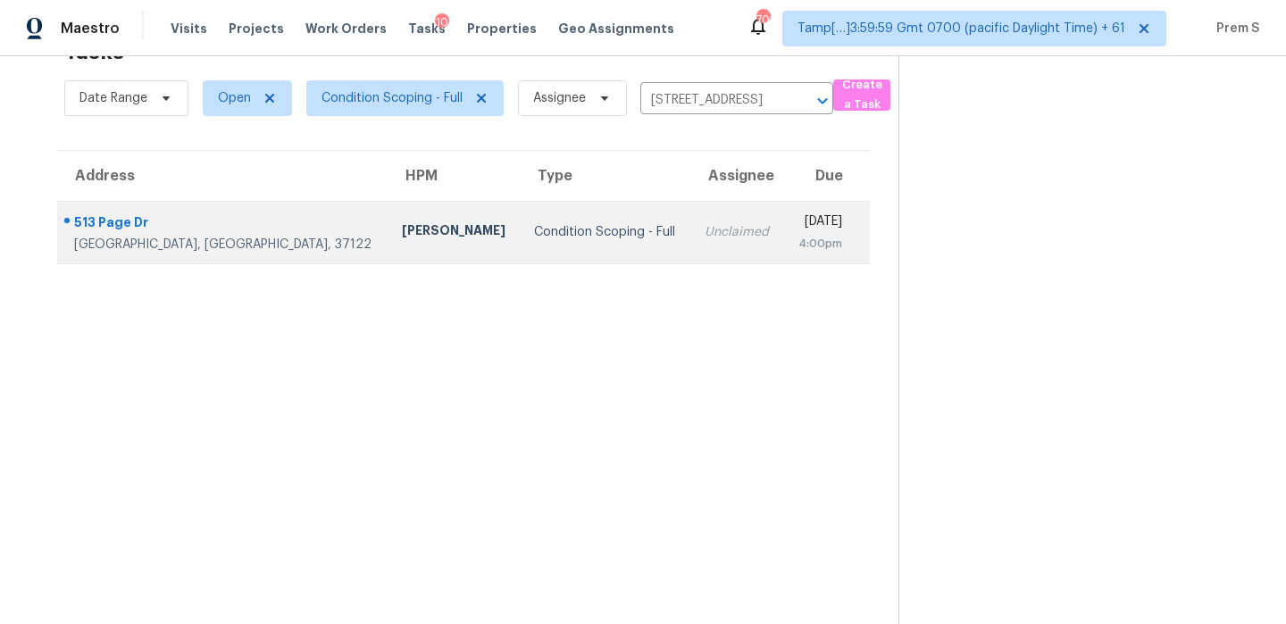
click at [690, 245] on td "Unclaimed" at bounding box center [736, 232] width 93 height 62
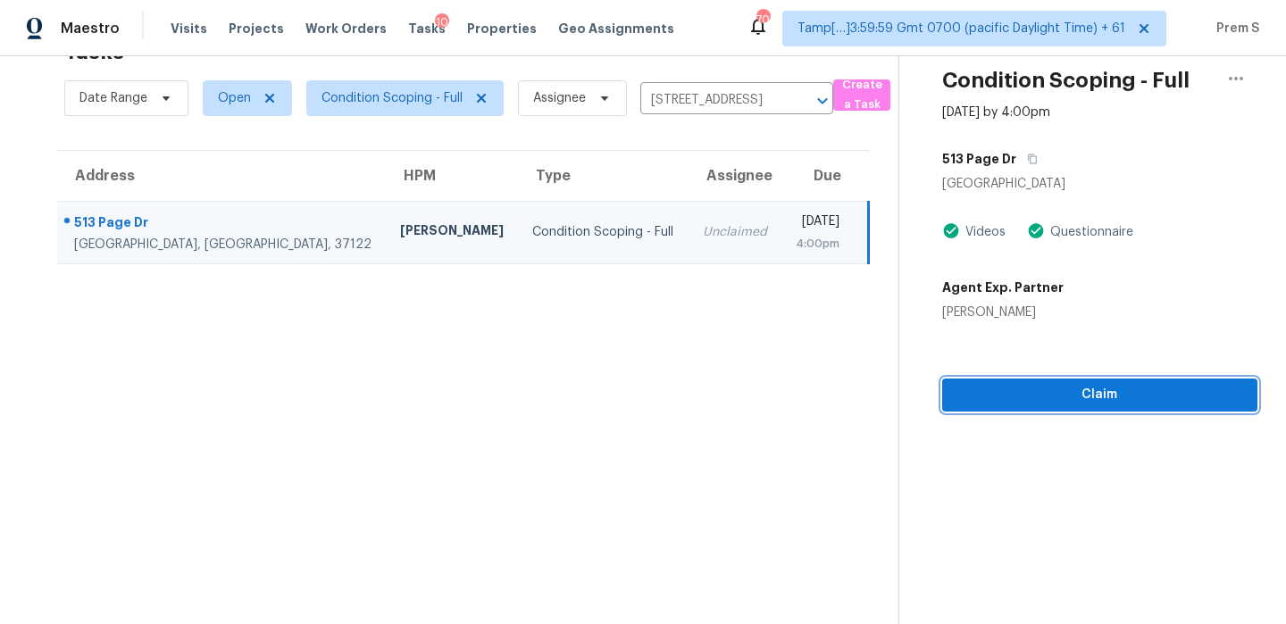
click at [1145, 397] on span "Claim" at bounding box center [1099, 395] width 287 height 22
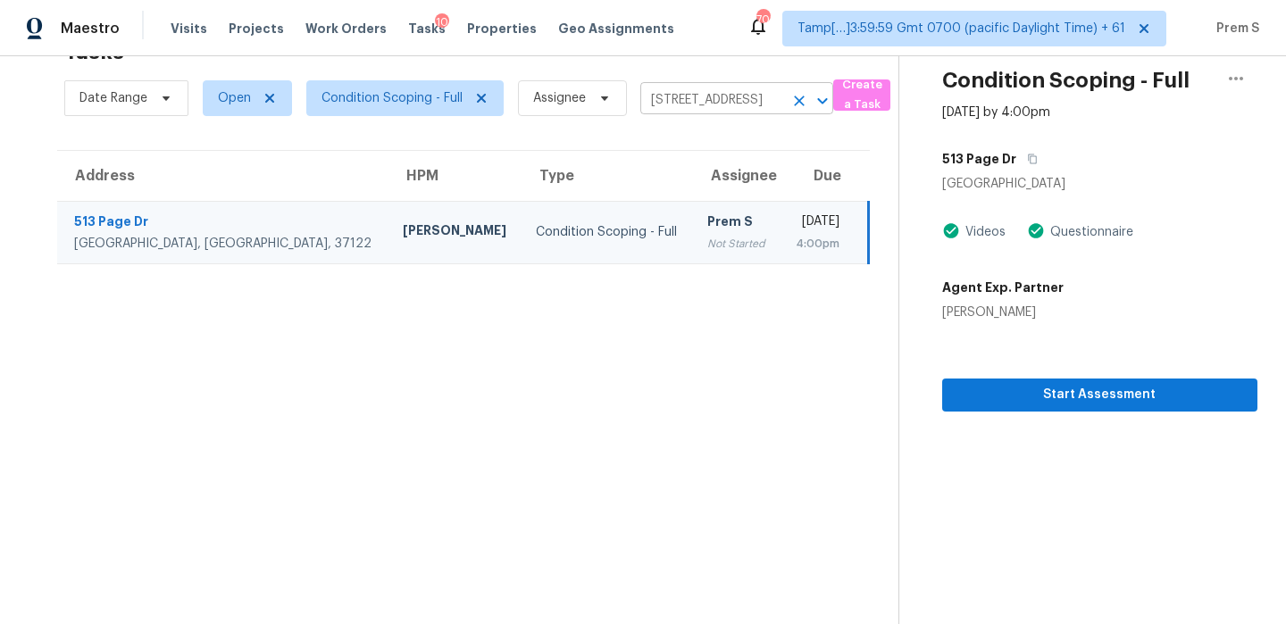
click at [793, 90] on button "Clear" at bounding box center [799, 100] width 25 height 25
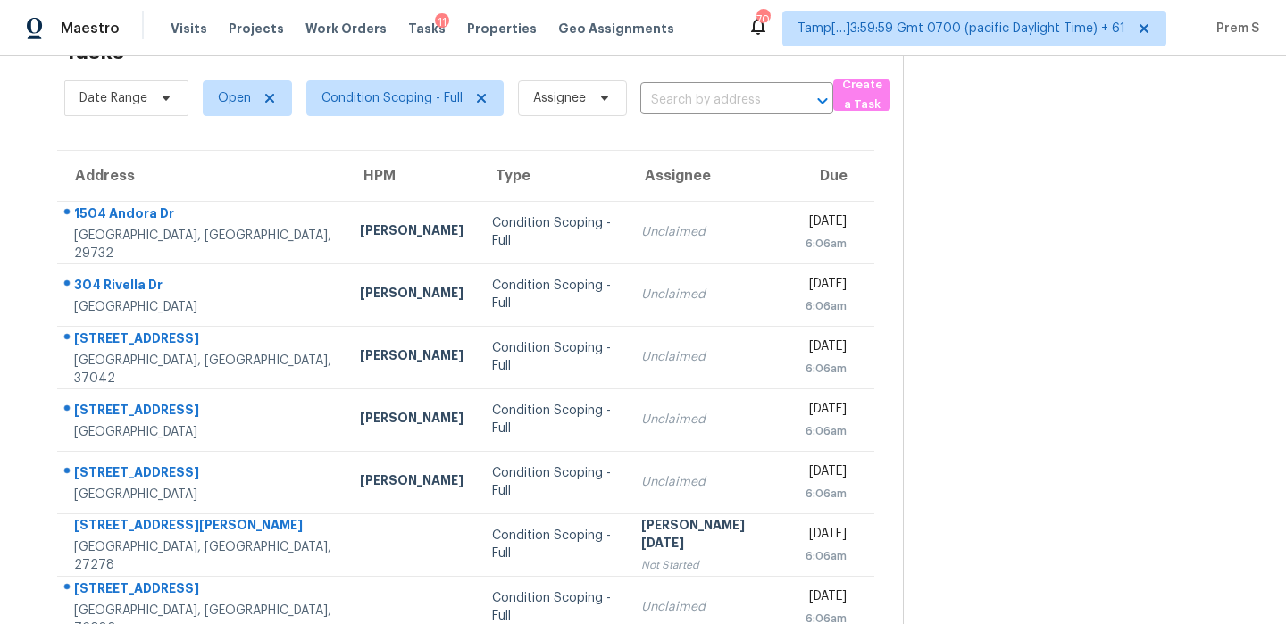
click at [746, 92] on input "text" at bounding box center [711, 101] width 143 height 28
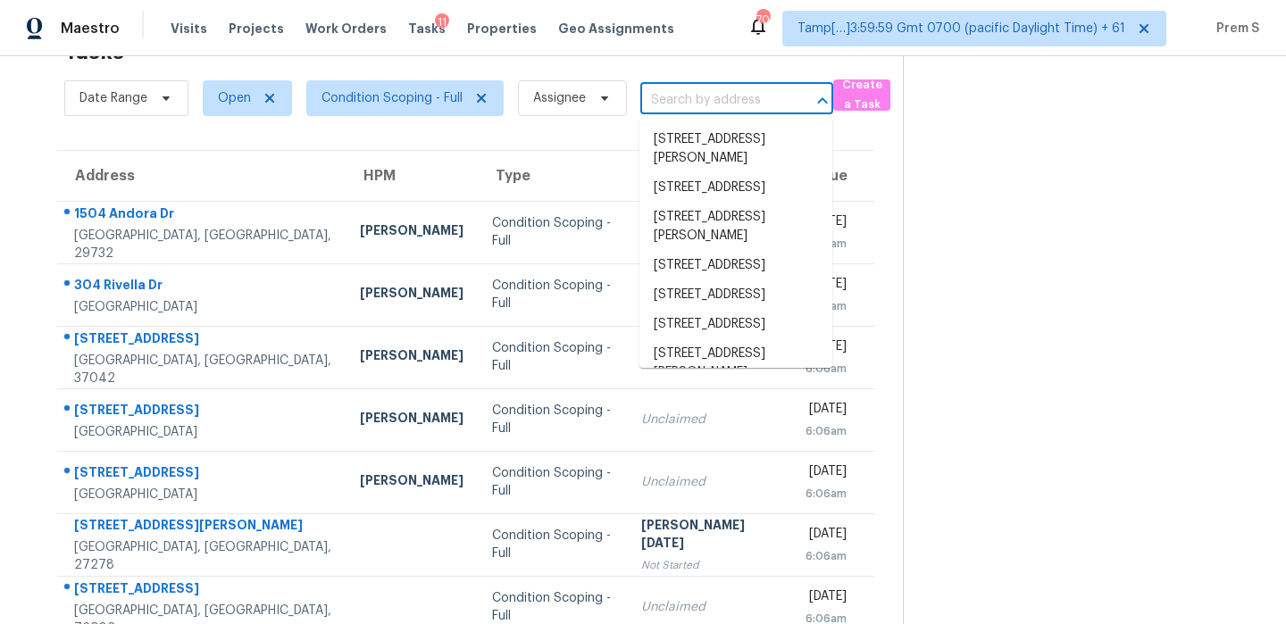
paste input "[STREET_ADDRESS]"
type input "[STREET_ADDRESS]"
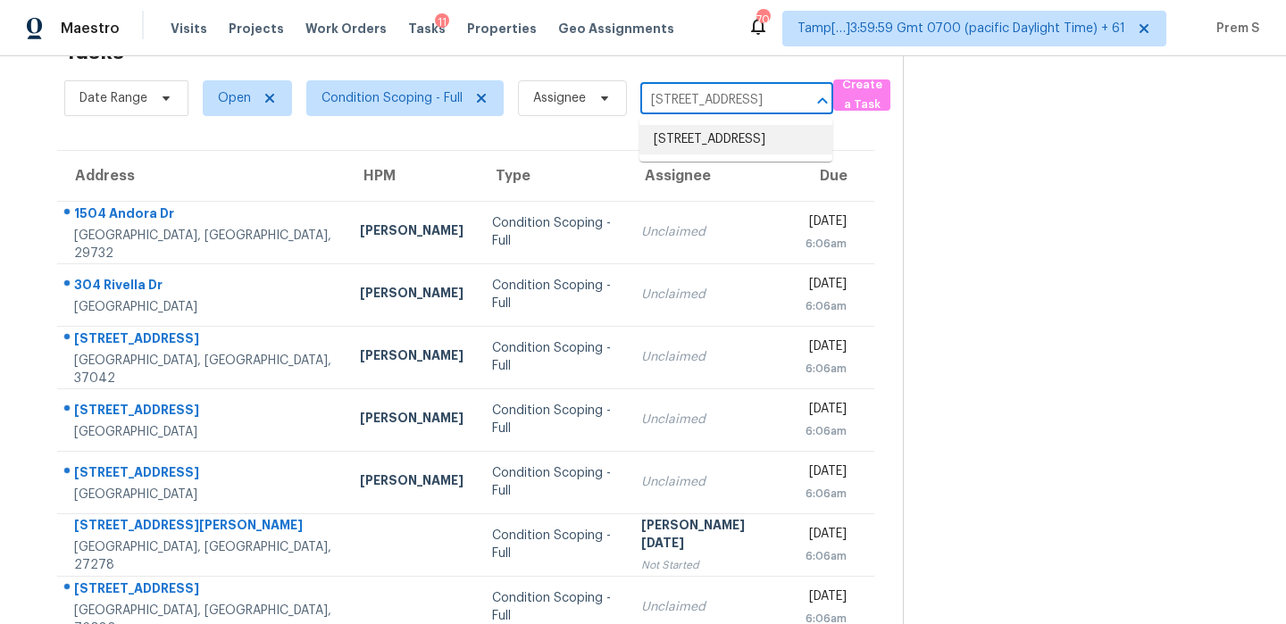
click at [692, 139] on li "[STREET_ADDRESS]" at bounding box center [735, 139] width 193 height 29
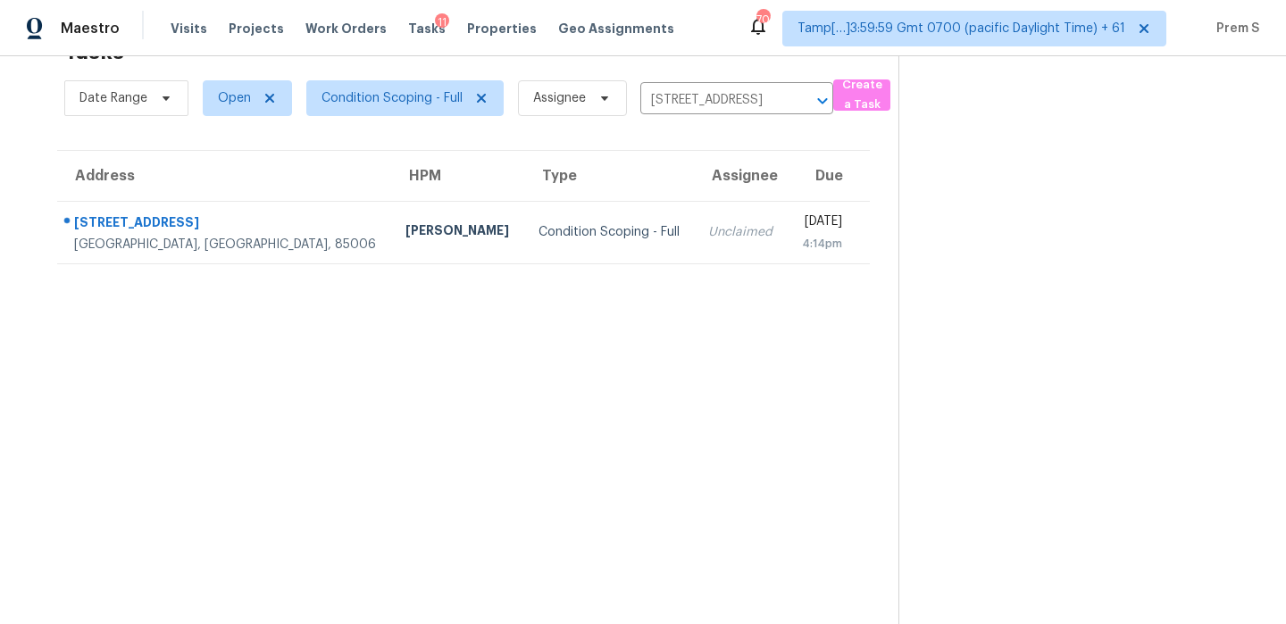
click at [708, 234] on div "Unclaimed" at bounding box center [740, 232] width 64 height 18
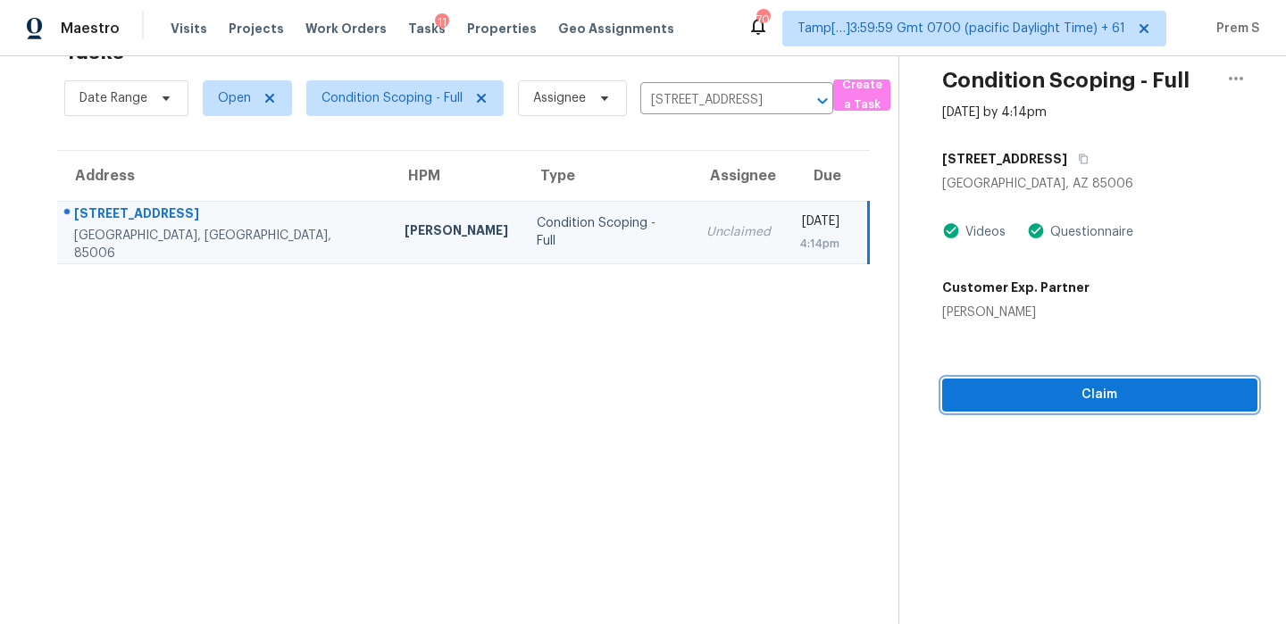
click at [1106, 405] on span "Claim" at bounding box center [1099, 395] width 287 height 22
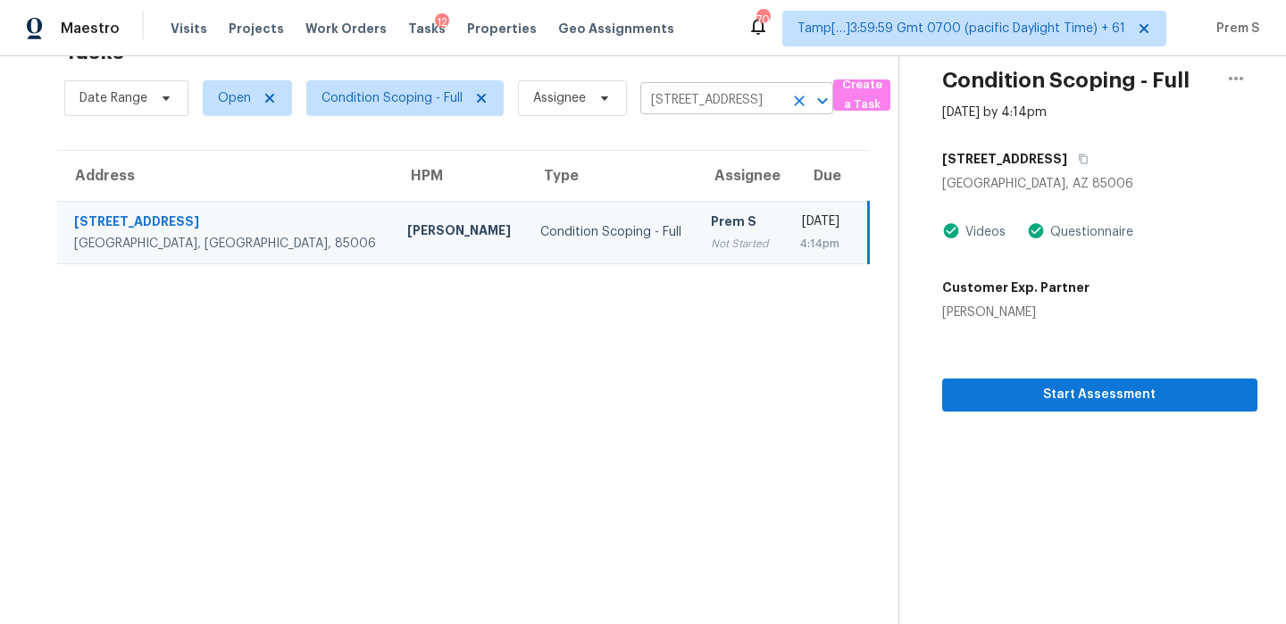
click at [799, 104] on icon "Clear" at bounding box center [799, 101] width 18 height 18
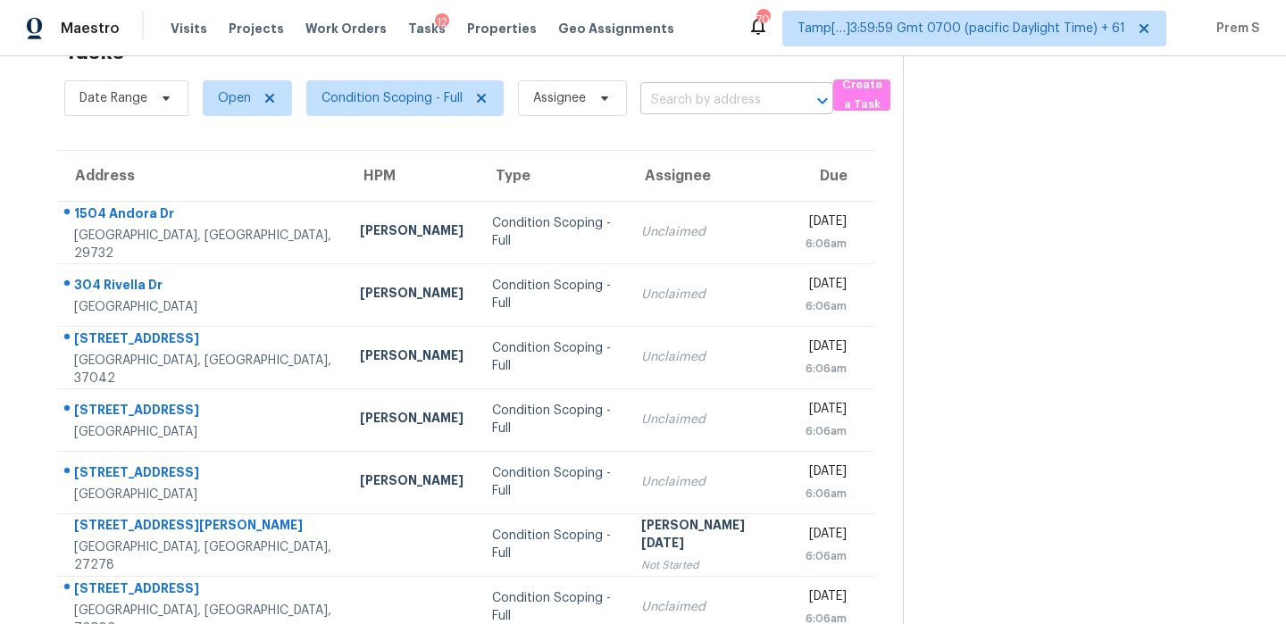
click at [659, 99] on input "text" at bounding box center [711, 101] width 143 height 28
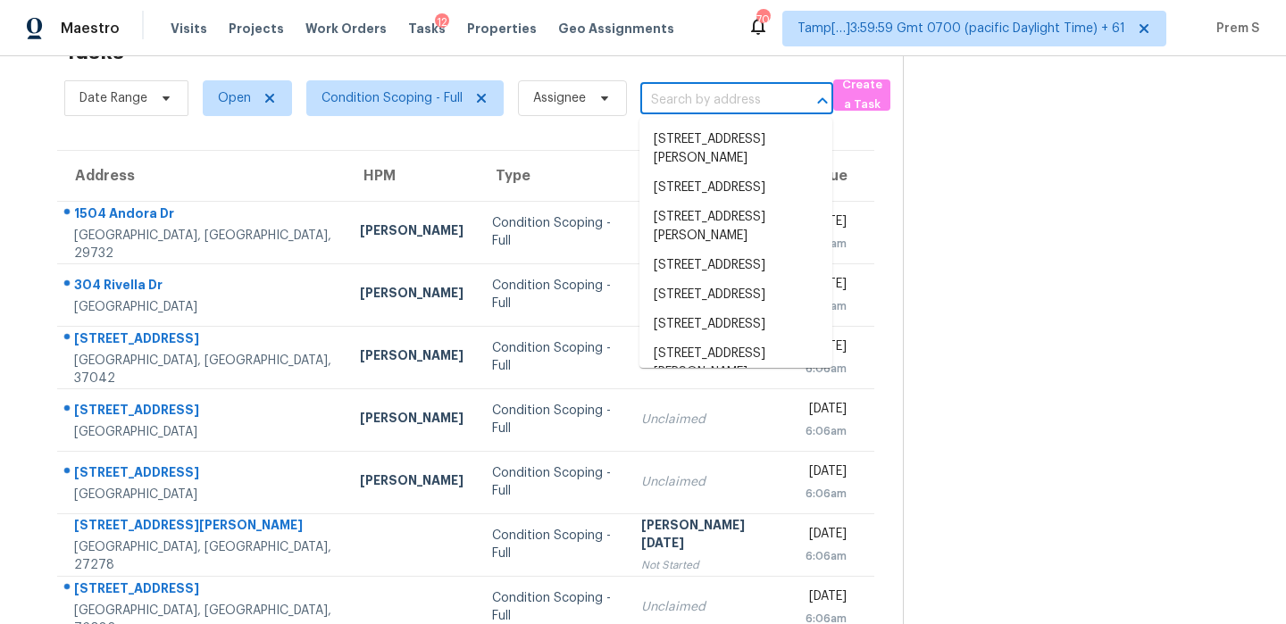
paste input "[STREET_ADDRESS]"
type input "[STREET_ADDRESS]"
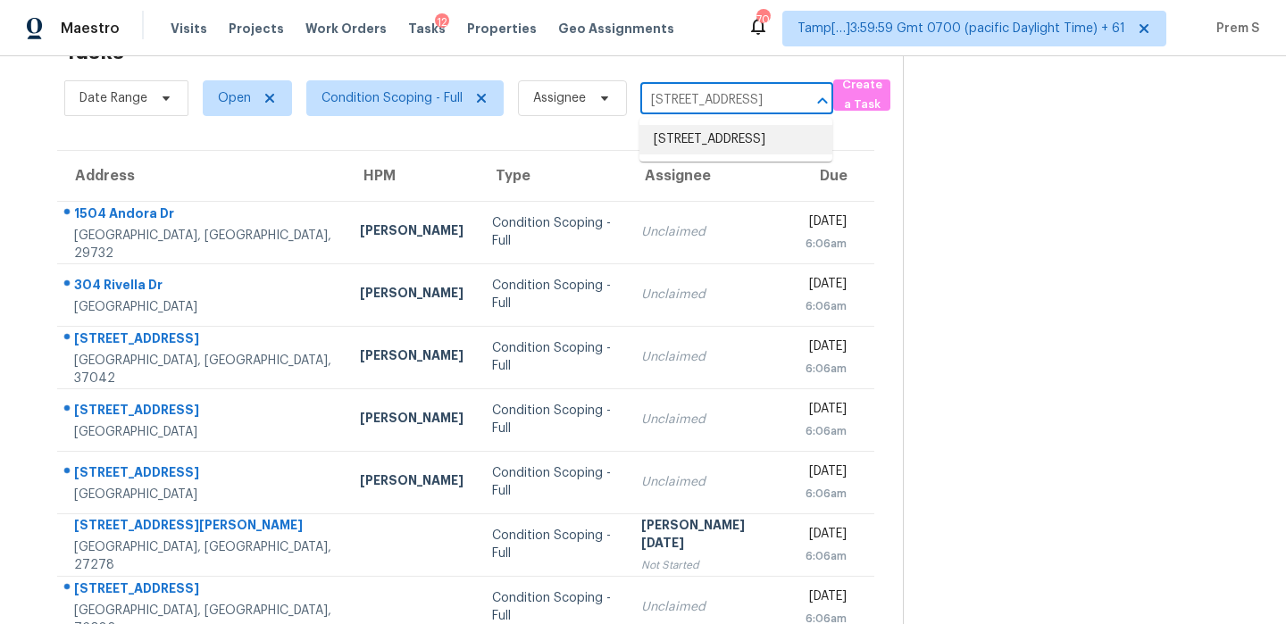
click at [691, 146] on li "[STREET_ADDRESS]" at bounding box center [735, 139] width 193 height 29
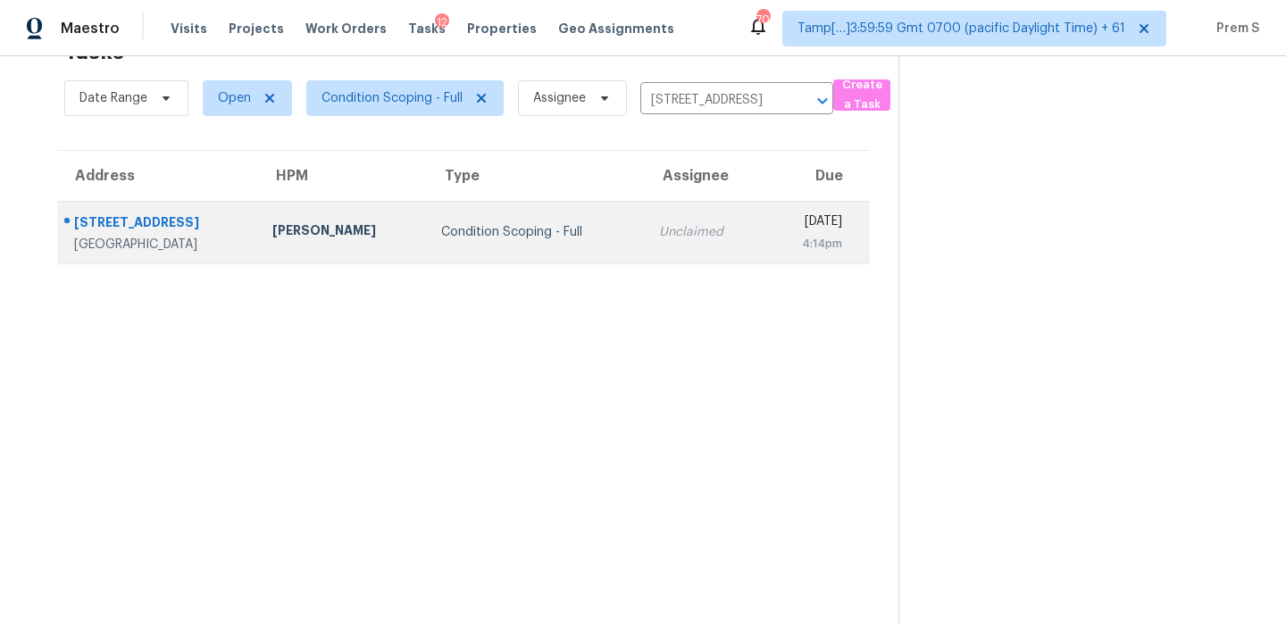
click at [764, 216] on td "[DATE] 4:14pm" at bounding box center [816, 232] width 105 height 62
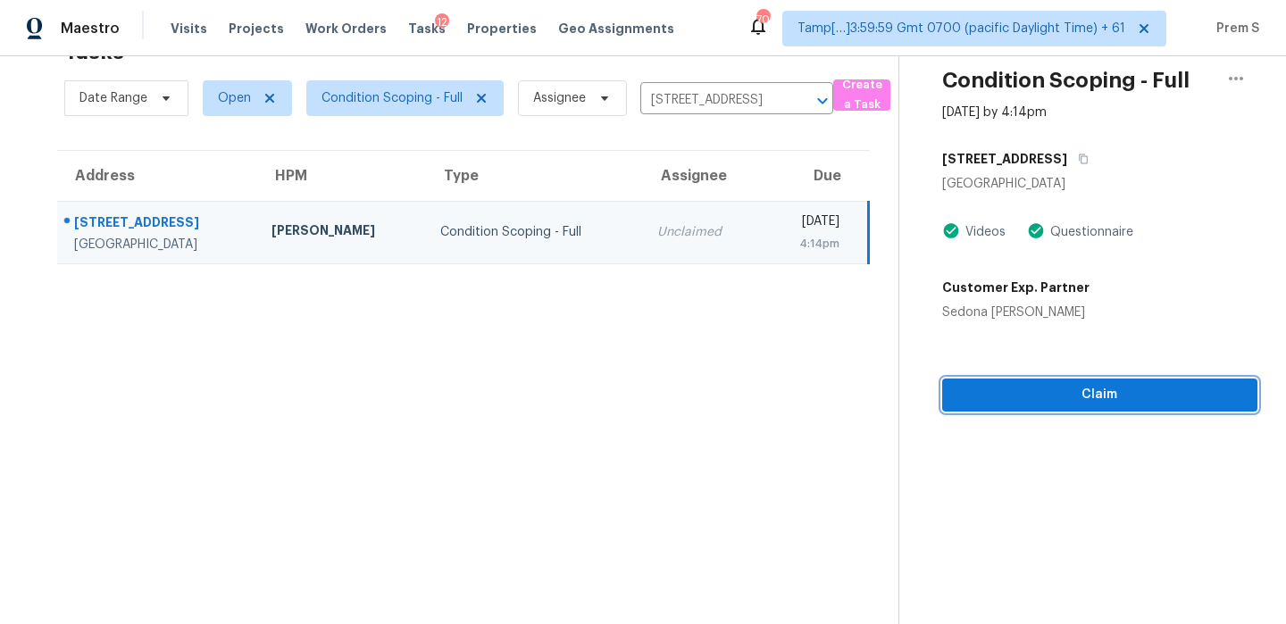
click at [1141, 403] on span "Claim" at bounding box center [1099, 395] width 287 height 22
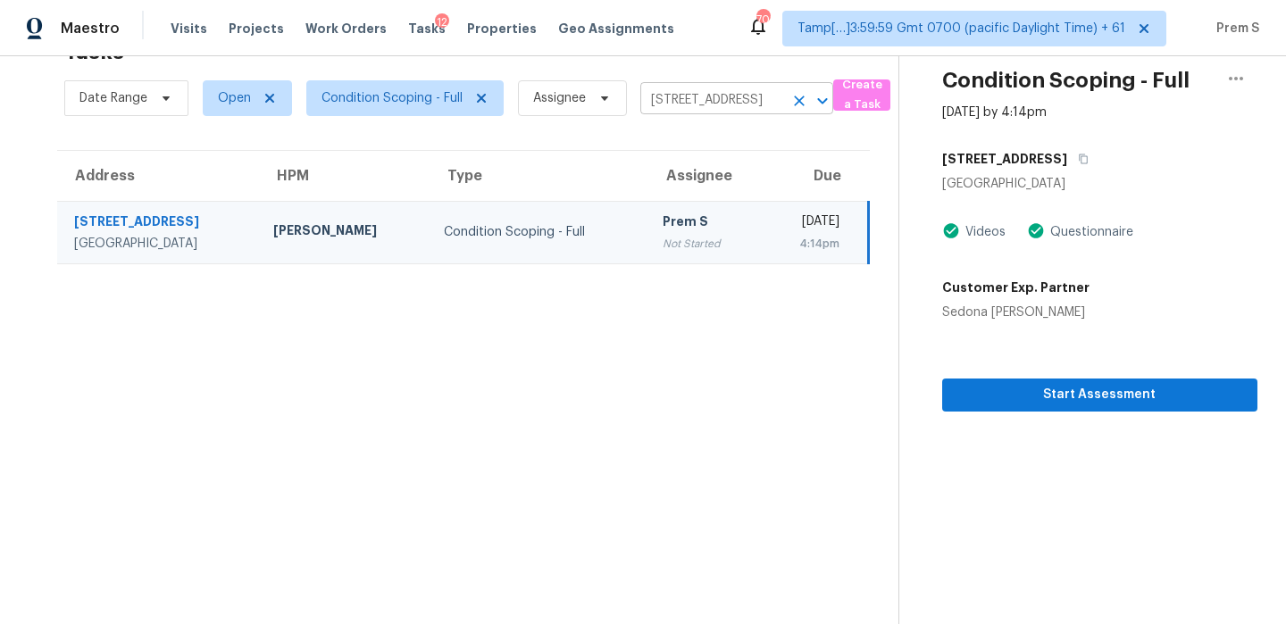
click at [797, 101] on icon "Clear" at bounding box center [799, 101] width 11 height 11
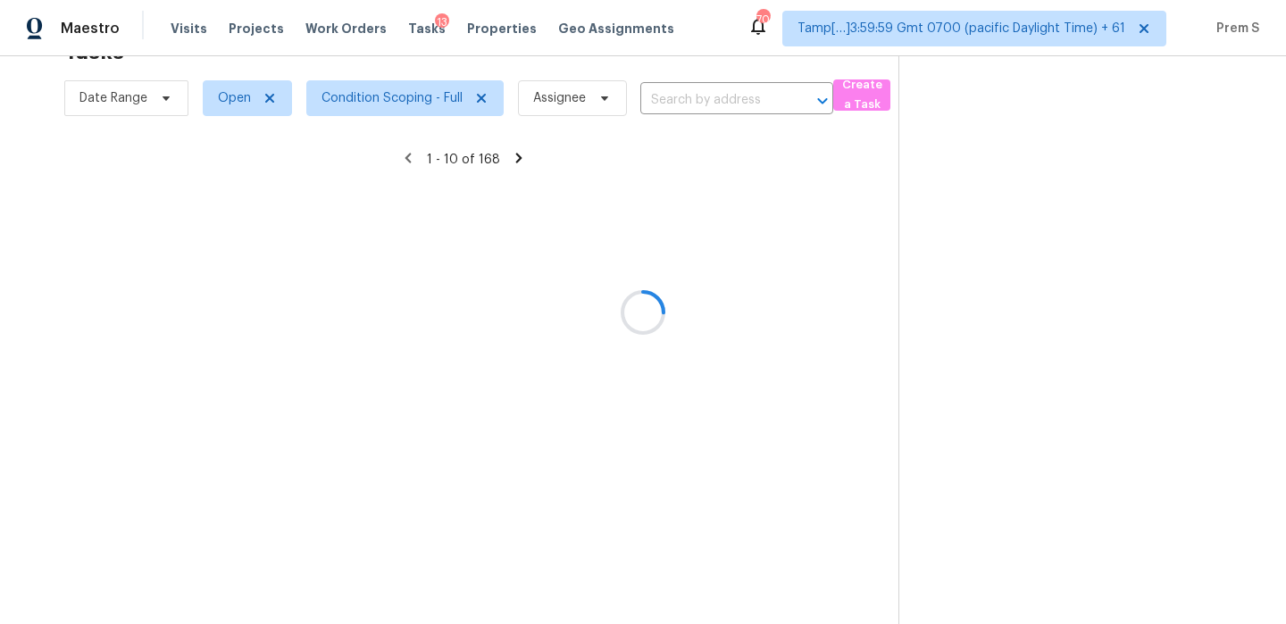
click at [741, 102] on div at bounding box center [643, 312] width 1286 height 624
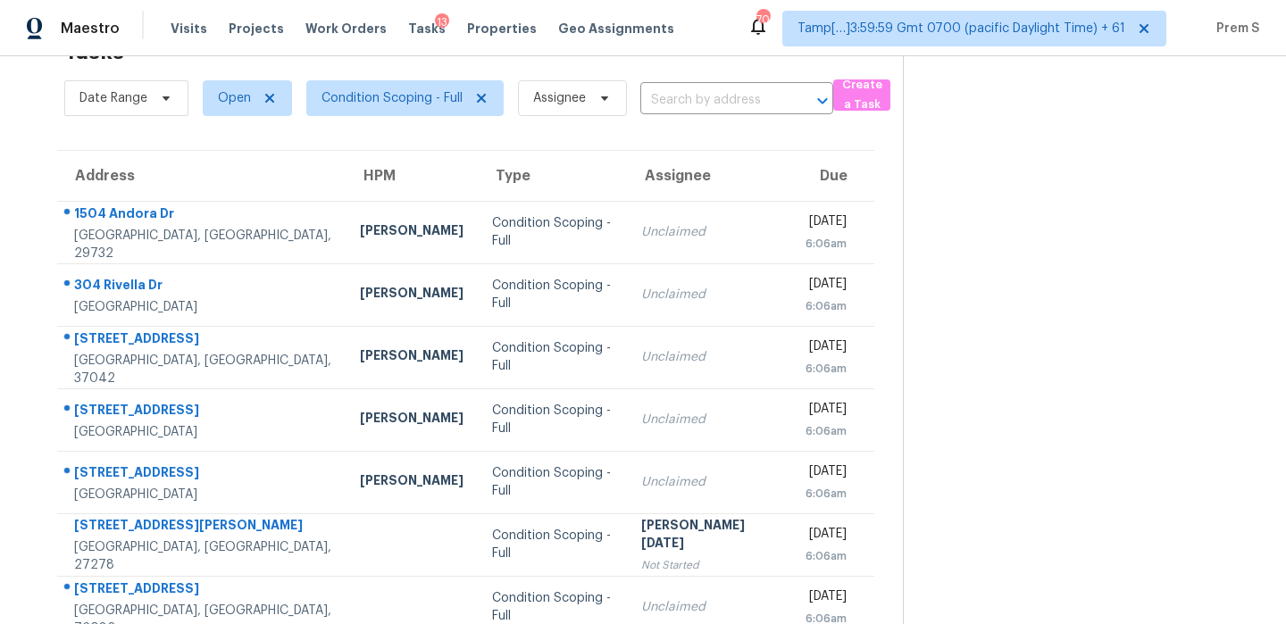
click at [741, 102] on input "text" at bounding box center [711, 101] width 143 height 28
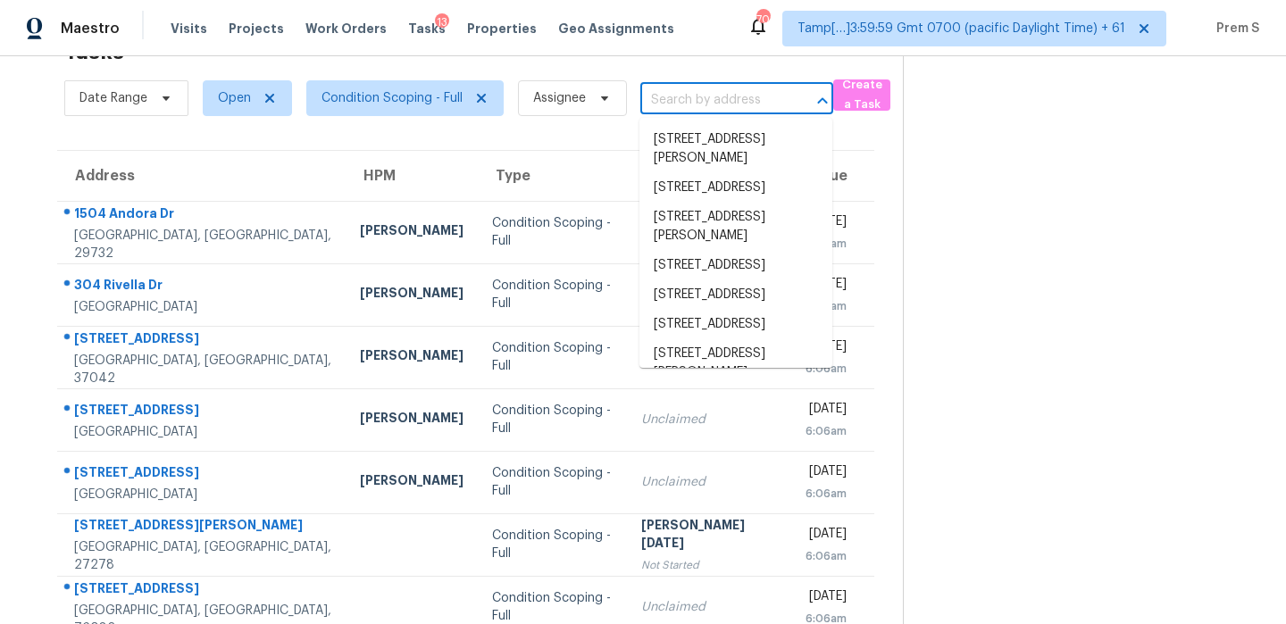
paste input "[STREET_ADDRESS]"
type input "[STREET_ADDRESS]"
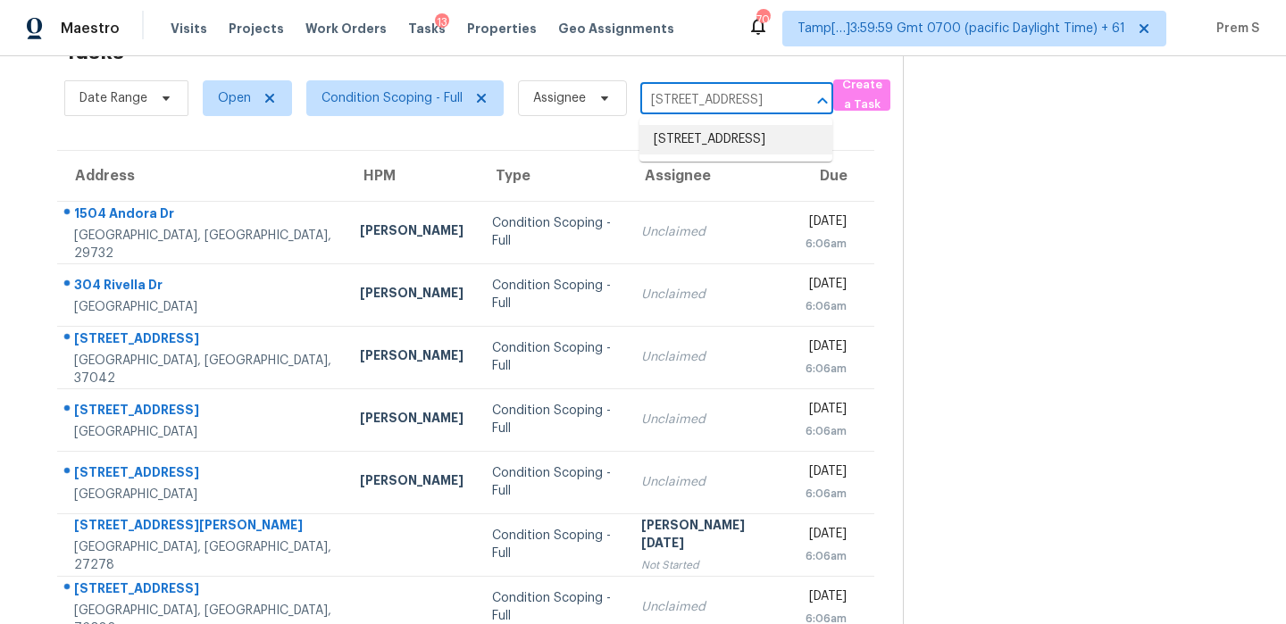
click at [712, 136] on li "[STREET_ADDRESS]" at bounding box center [735, 139] width 193 height 29
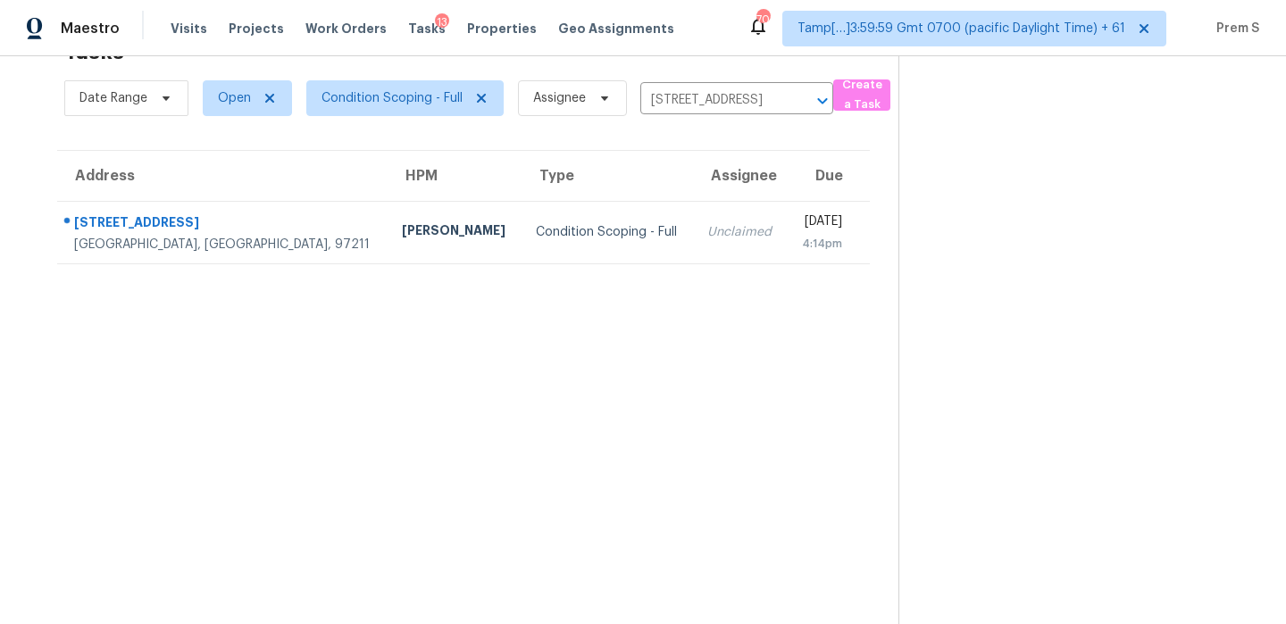
click at [707, 231] on div "Unclaimed" at bounding box center [739, 232] width 65 height 18
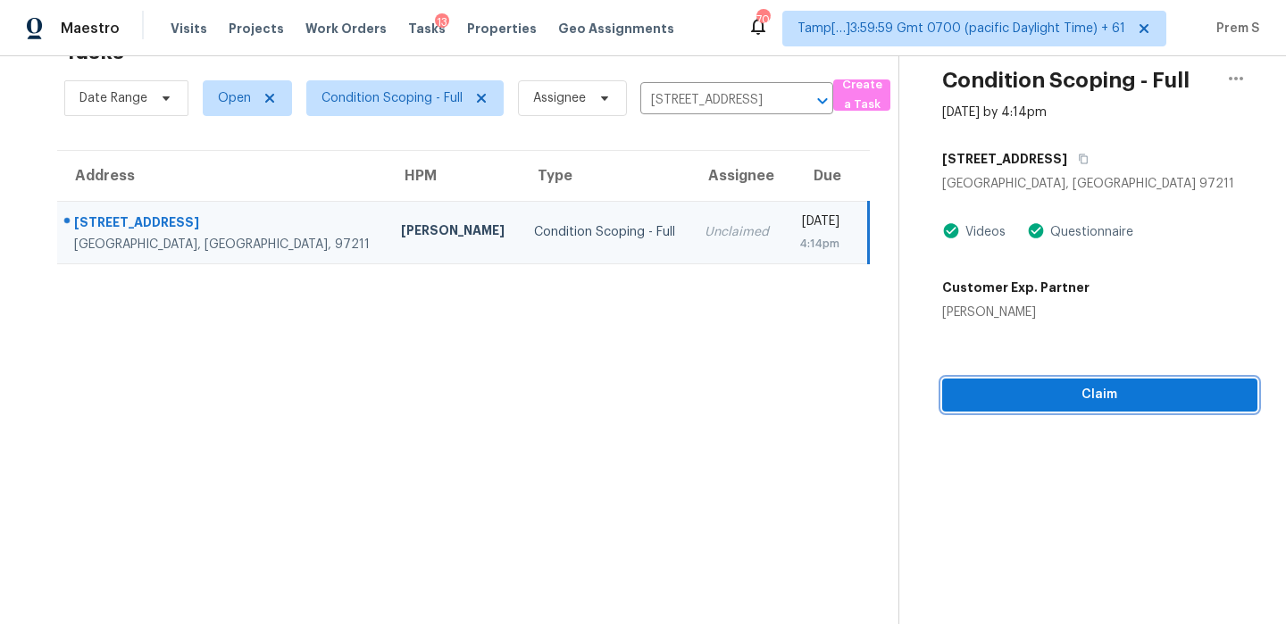
click at [1053, 391] on span "Claim" at bounding box center [1099, 395] width 287 height 22
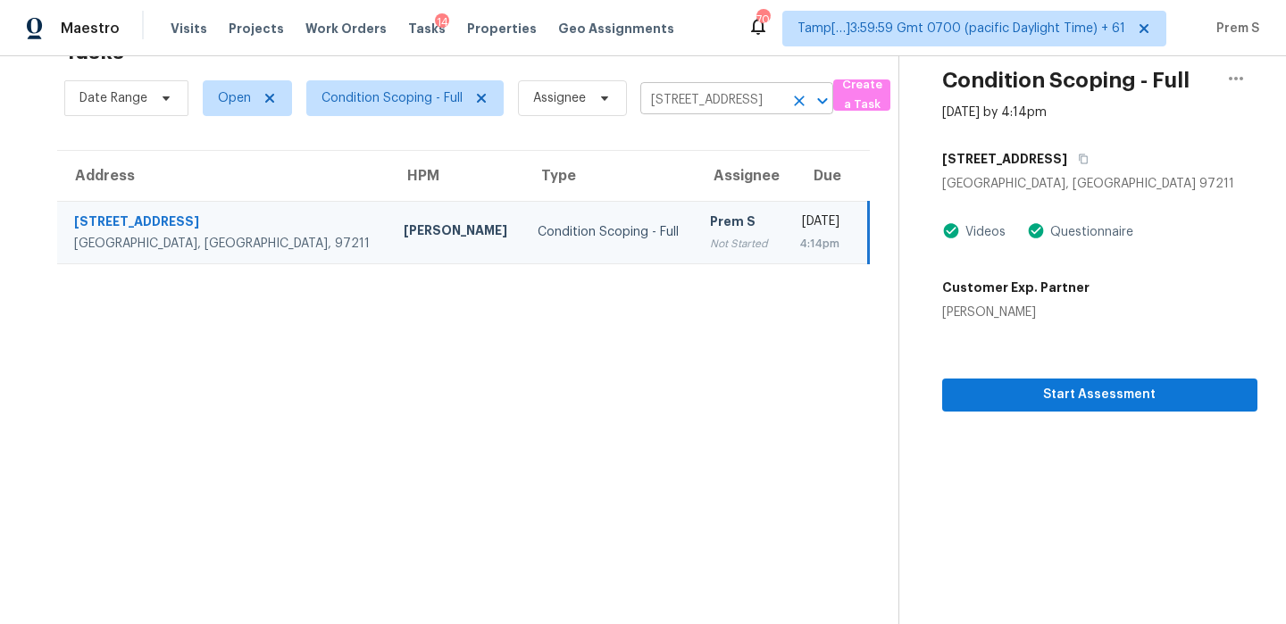
click at [798, 99] on icon "Clear" at bounding box center [799, 101] width 11 height 11
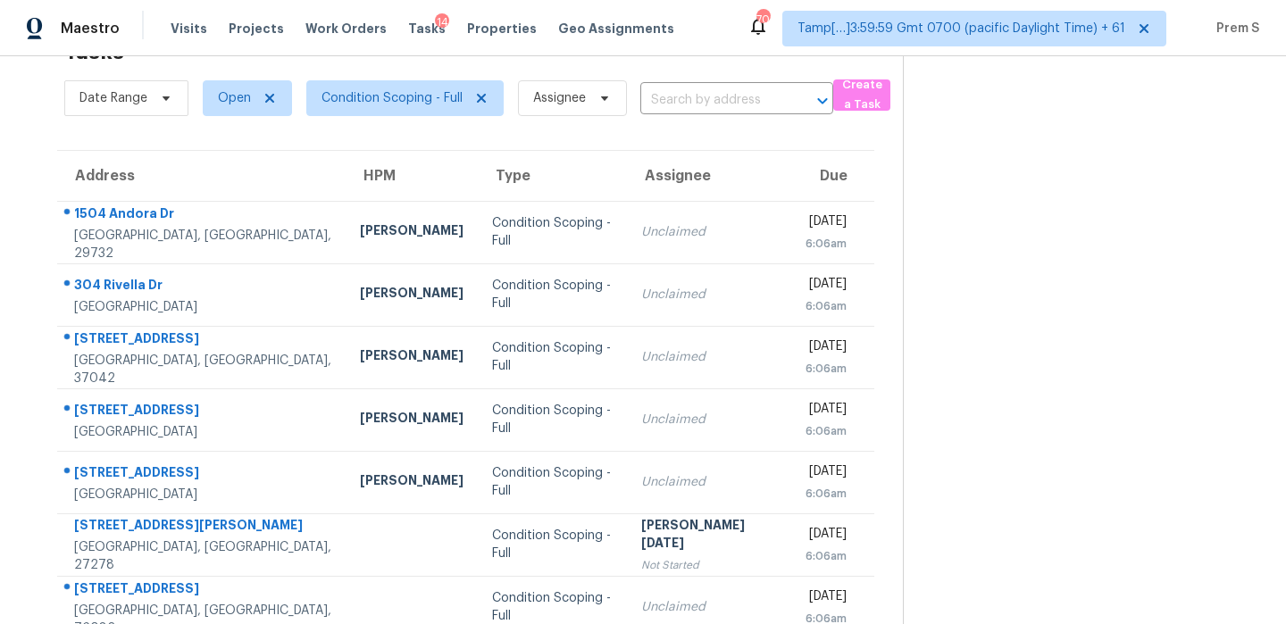
click at [702, 105] on input "text" at bounding box center [711, 101] width 143 height 28
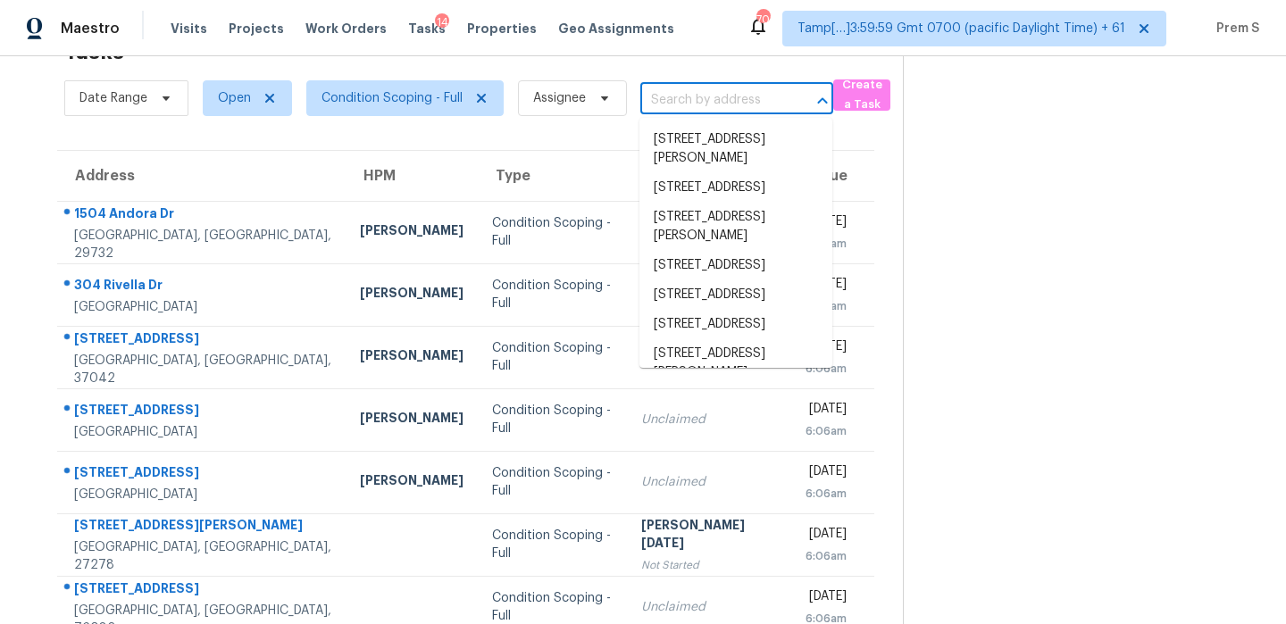
paste input "[STREET_ADDRESS]"
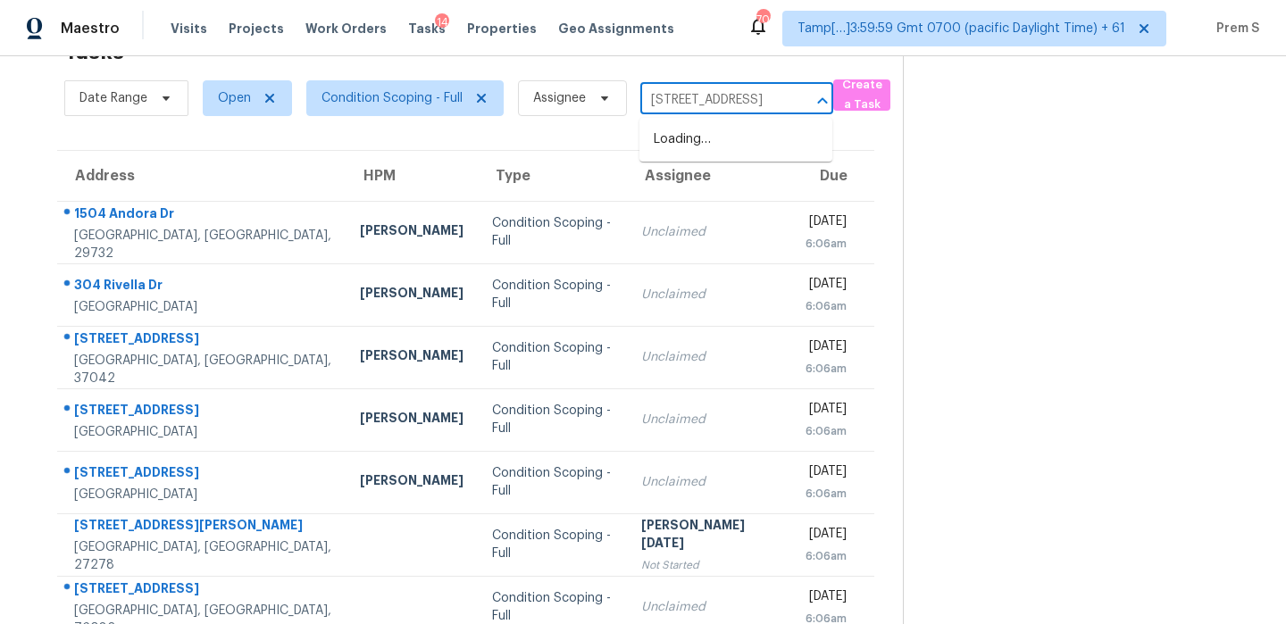
scroll to position [0, 121]
drag, startPoint x: 669, startPoint y: 97, endPoint x: 866, endPoint y: 96, distance: 197.3
click at [866, 96] on div "Date Range Open Condition Scoping - Full Assignee [STREET_ADDRESS] ​ Create a T…" at bounding box center [483, 98] width 838 height 46
type input "[STREET_ADDRESS]"
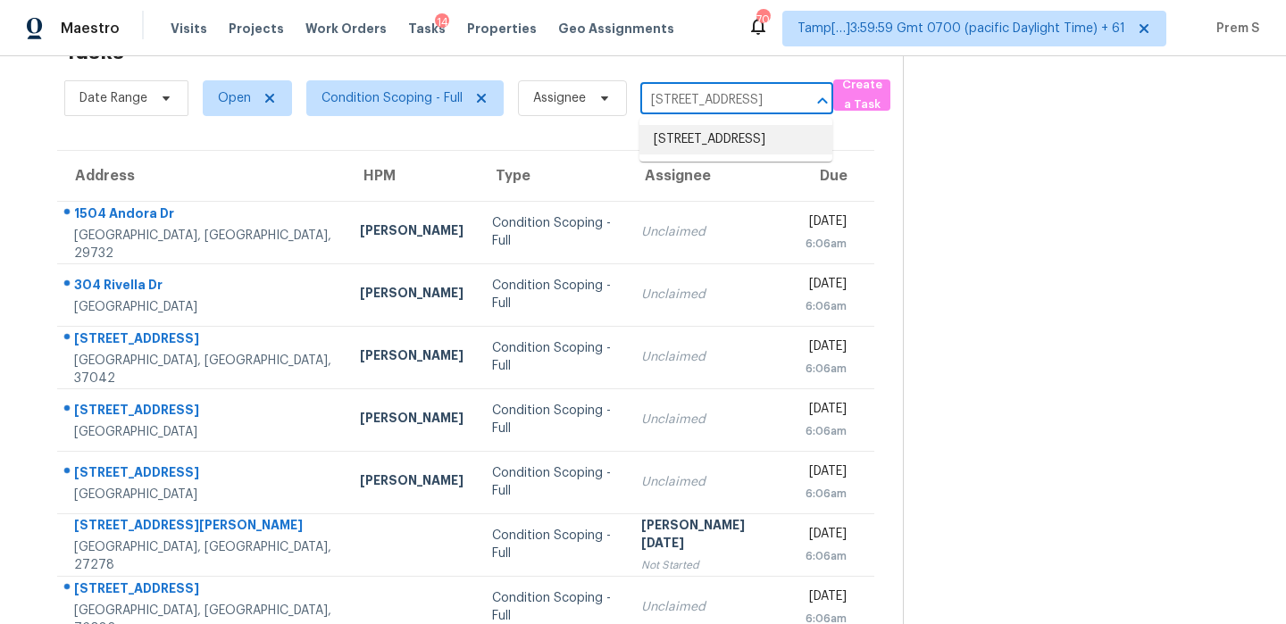
click at [734, 146] on li "[STREET_ADDRESS]" at bounding box center [735, 139] width 193 height 29
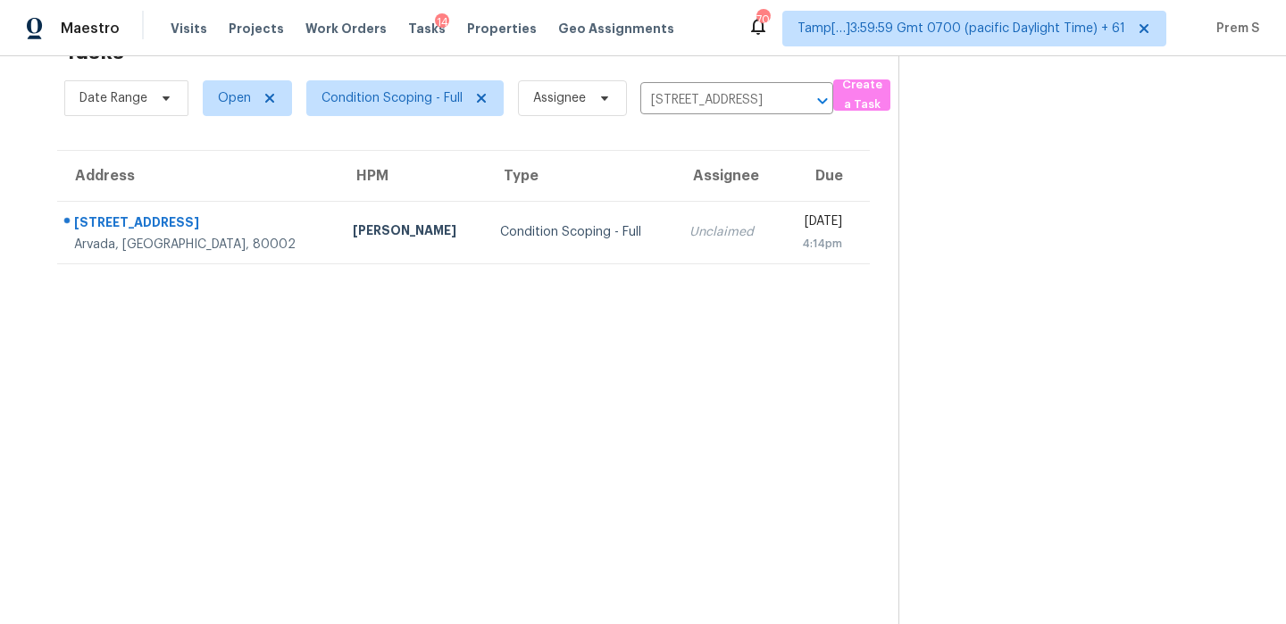
click at [792, 224] on div "[DATE]" at bounding box center [816, 223] width 49 height 22
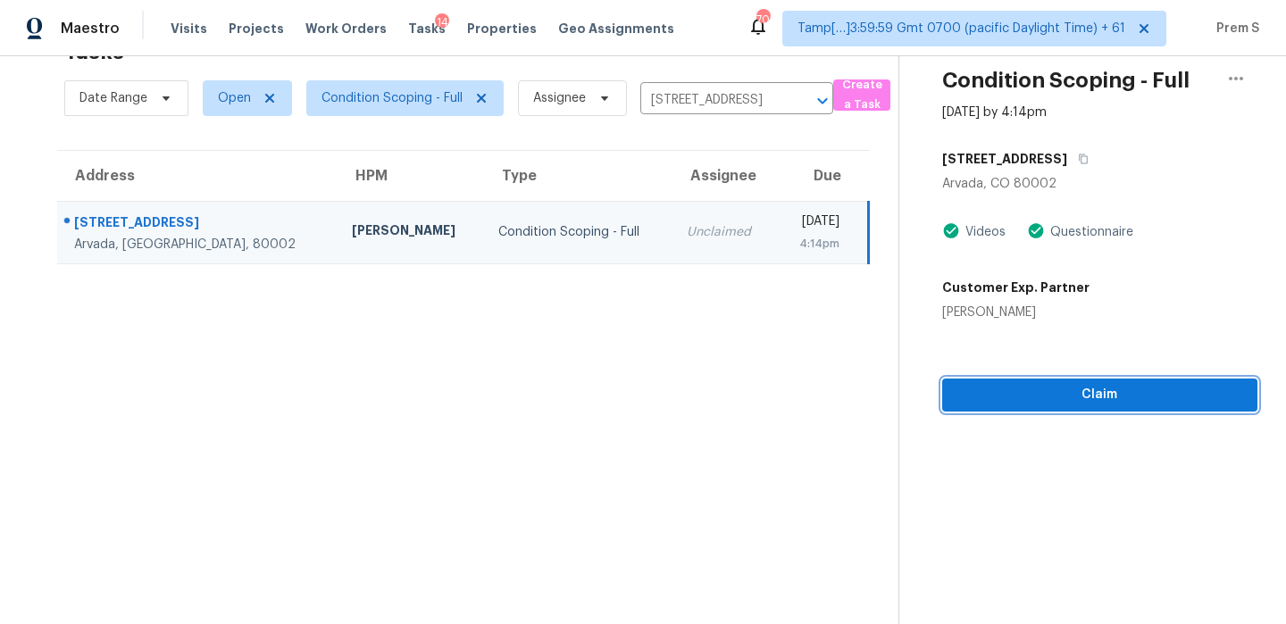
click at [1032, 381] on button "Claim" at bounding box center [1099, 395] width 315 height 33
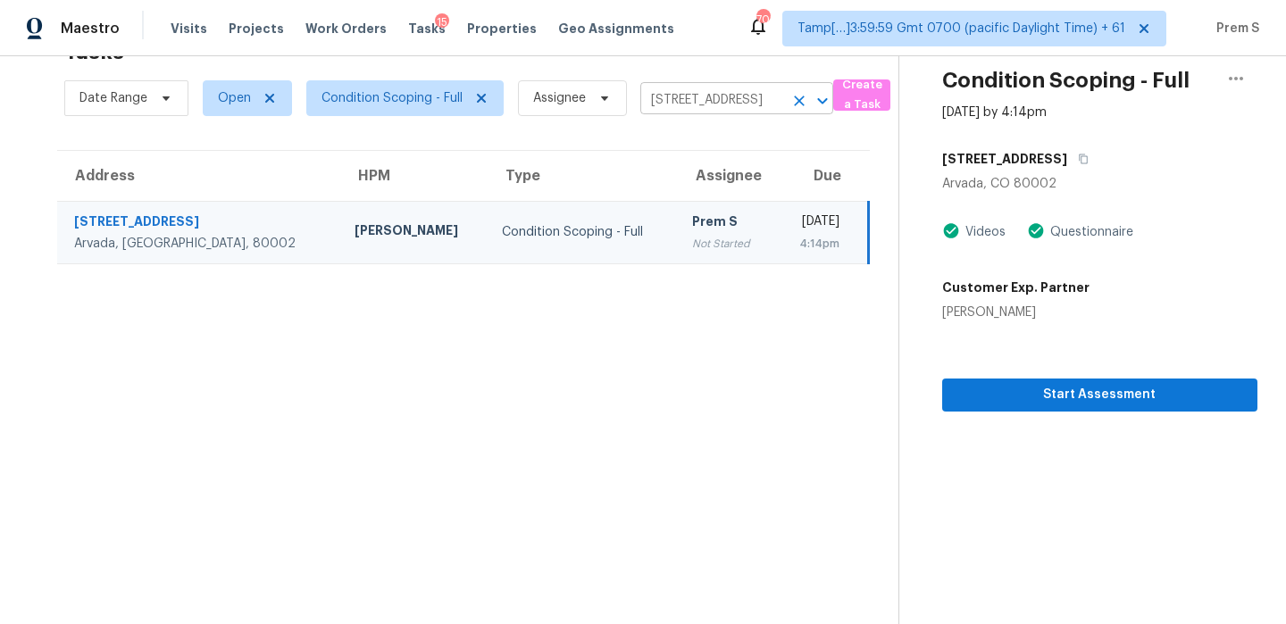
click at [795, 104] on icon "Clear" at bounding box center [799, 101] width 11 height 11
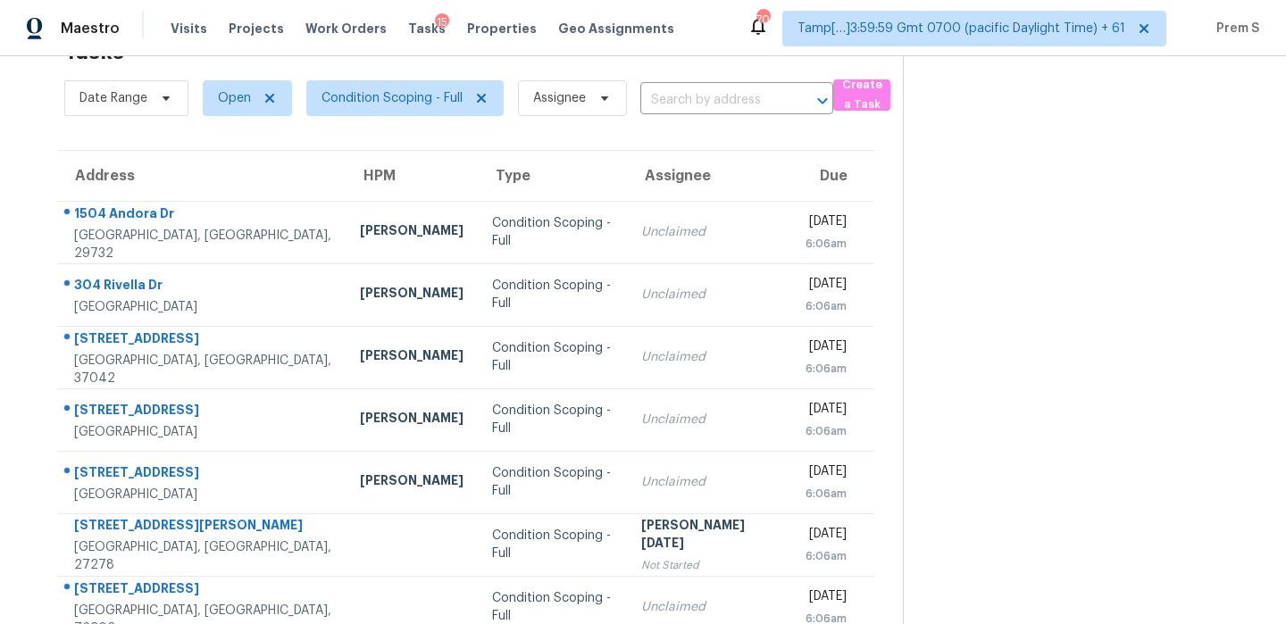
click at [698, 109] on input "text" at bounding box center [711, 101] width 143 height 28
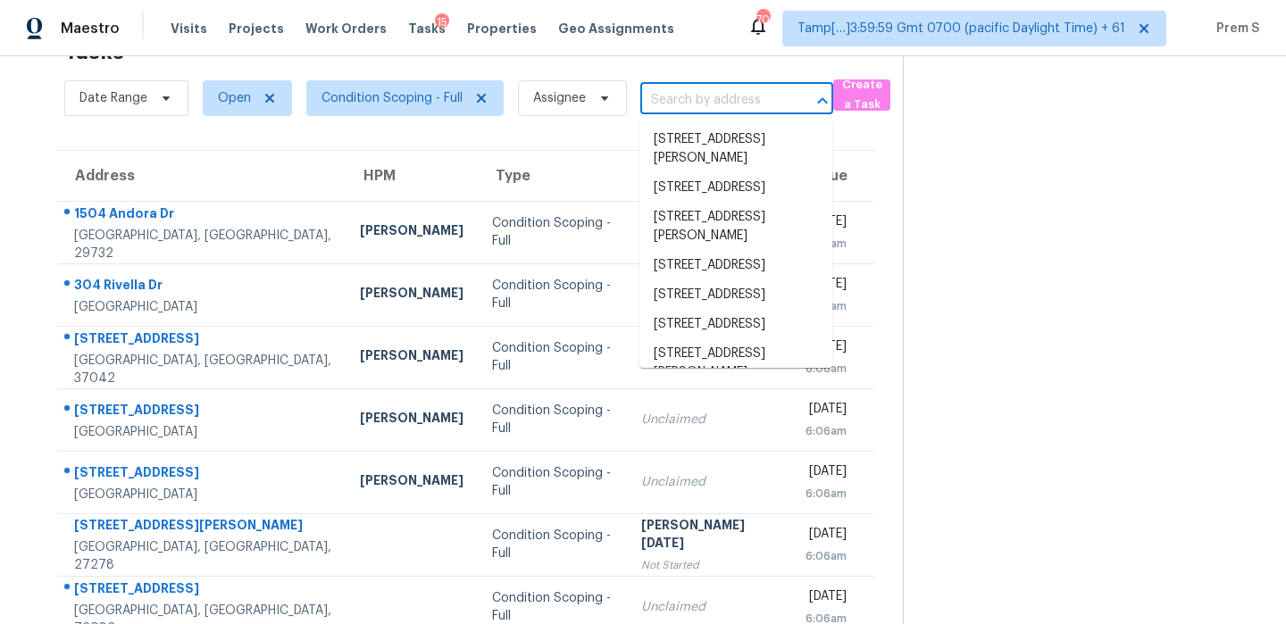
paste input "[STREET_ADDRESS]"
type input "[STREET_ADDRESS]"
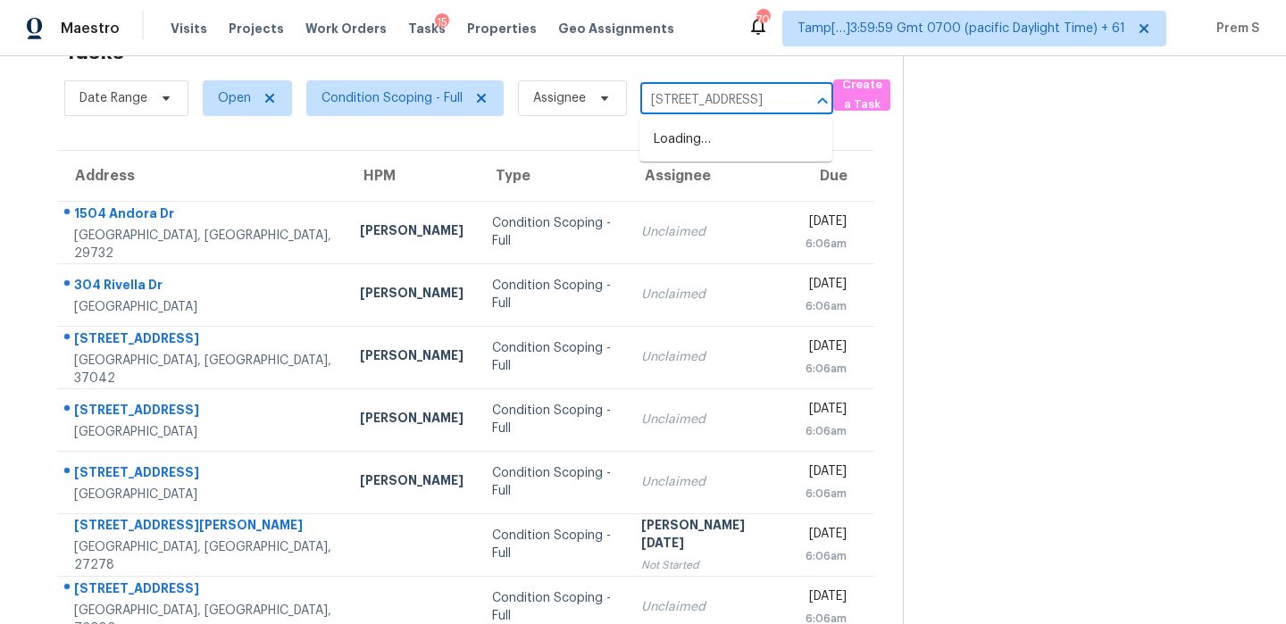
scroll to position [0, 70]
click at [706, 134] on li "[STREET_ADDRESS]" at bounding box center [735, 139] width 193 height 29
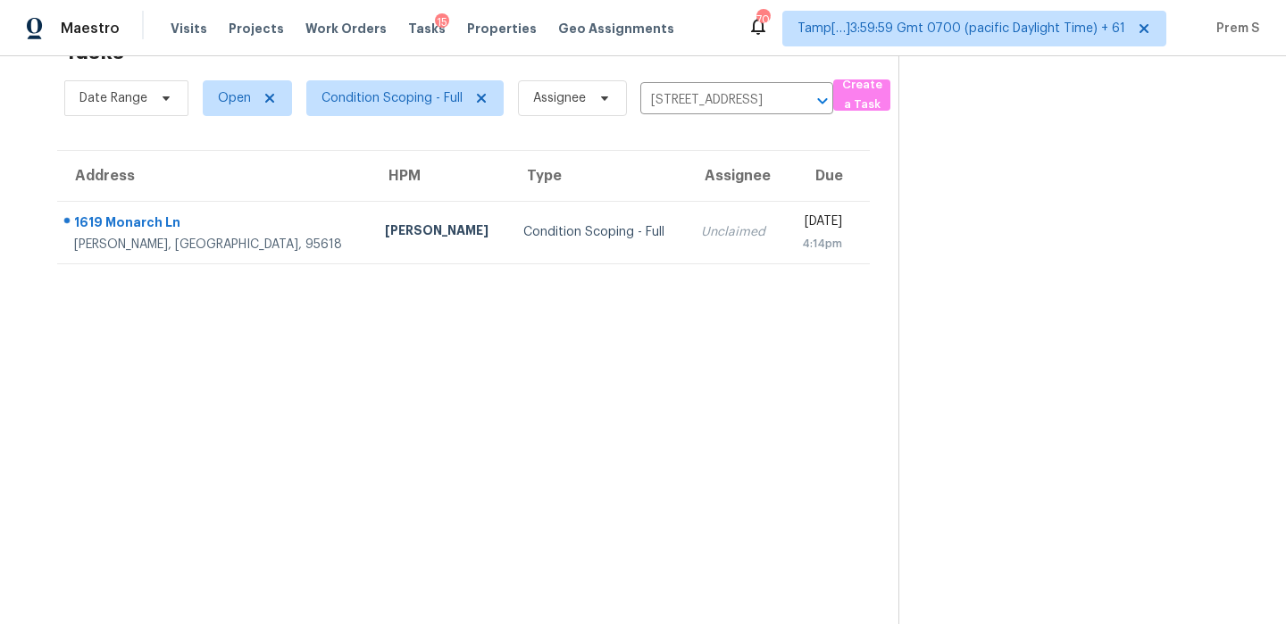
click at [701, 231] on div "Unclaimed" at bounding box center [735, 232] width 69 height 18
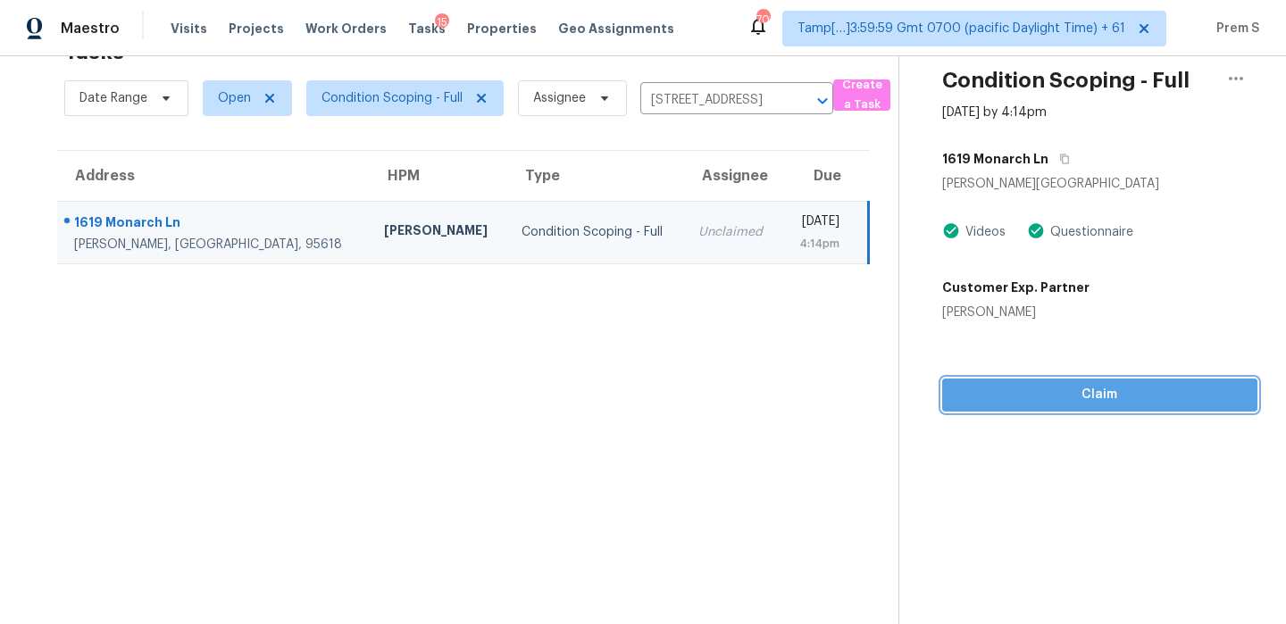
click at [1124, 404] on span "Claim" at bounding box center [1099, 395] width 287 height 22
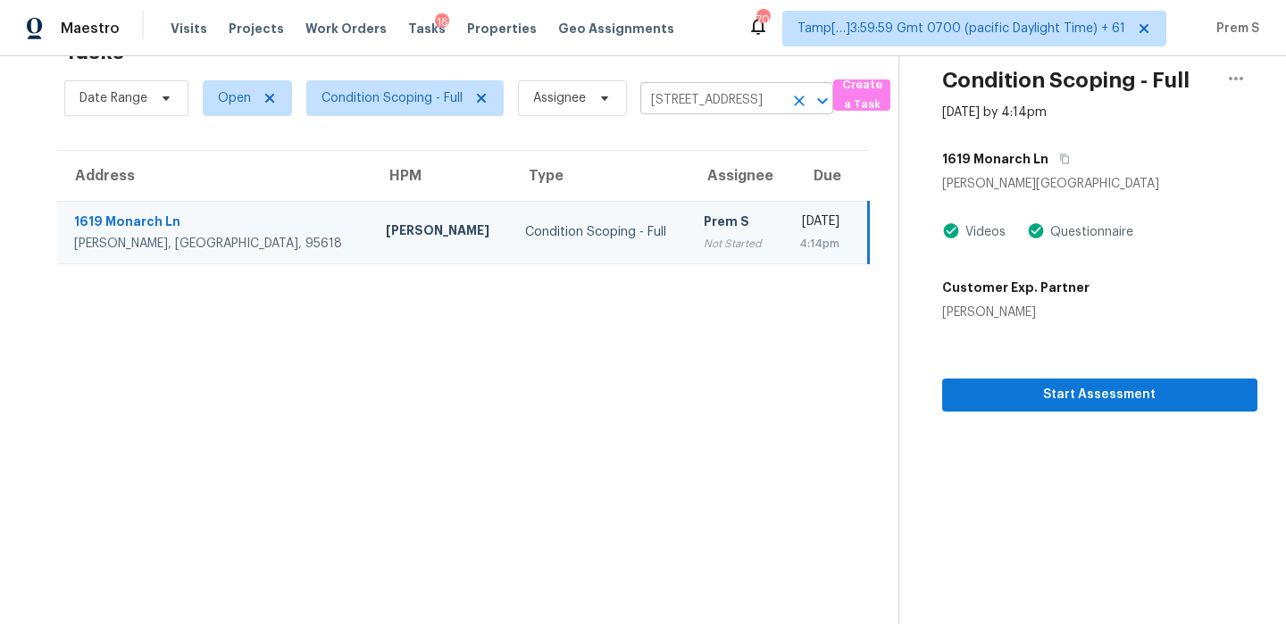
click at [793, 97] on icon "Clear" at bounding box center [799, 101] width 18 height 18
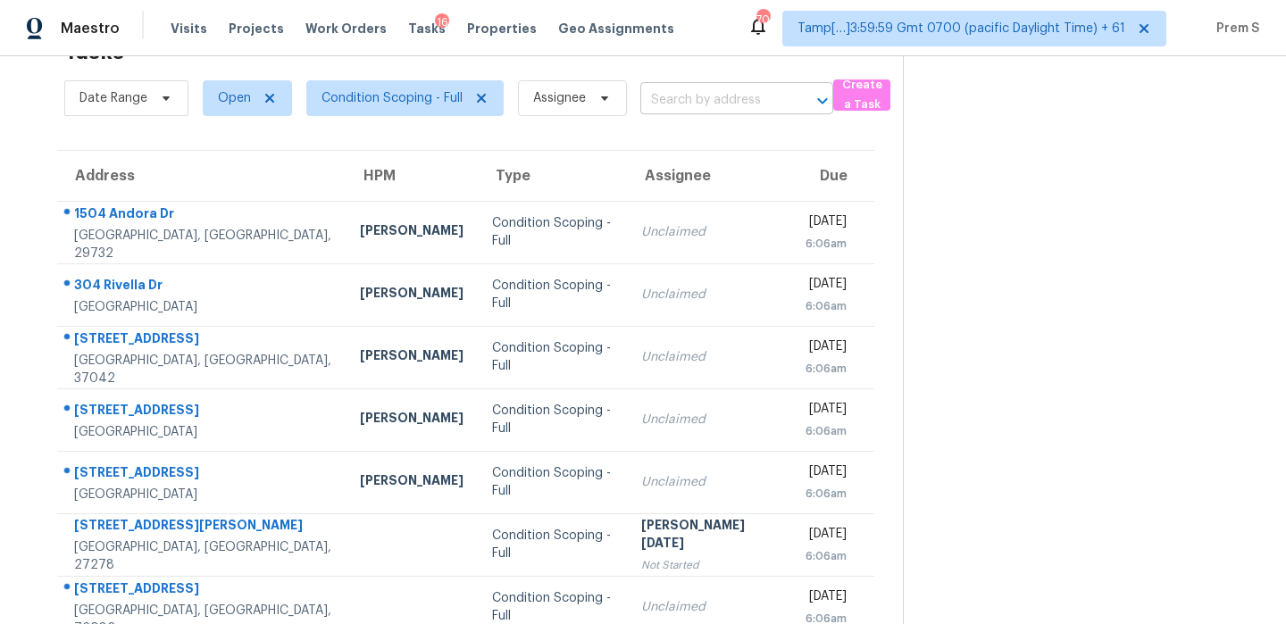
click at [705, 99] on input "text" at bounding box center [711, 101] width 143 height 28
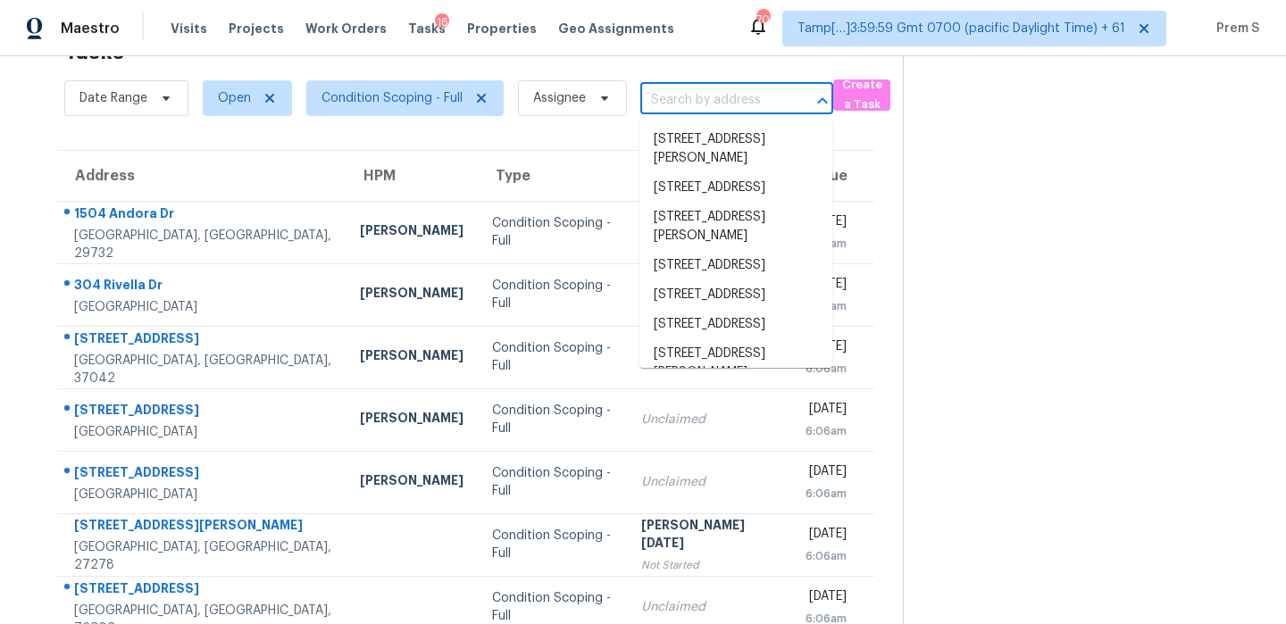
paste input "[STREET_ADDRESS]"
type input "[STREET_ADDRESS]"
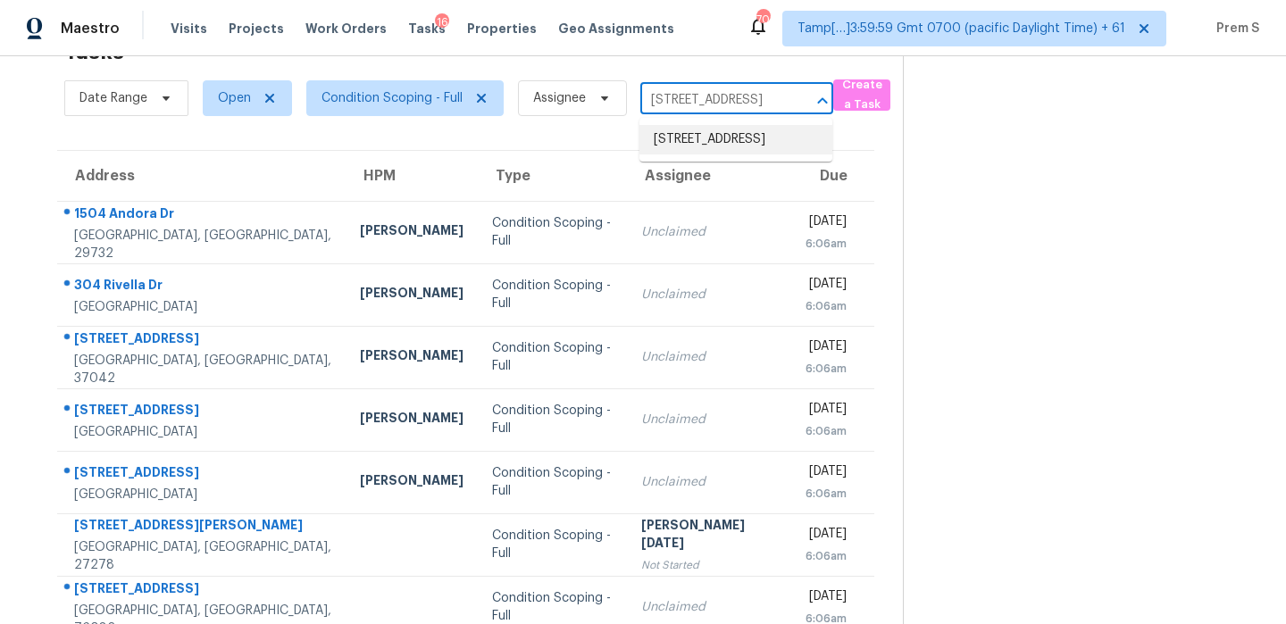
click at [659, 154] on li "[STREET_ADDRESS]" at bounding box center [735, 139] width 193 height 29
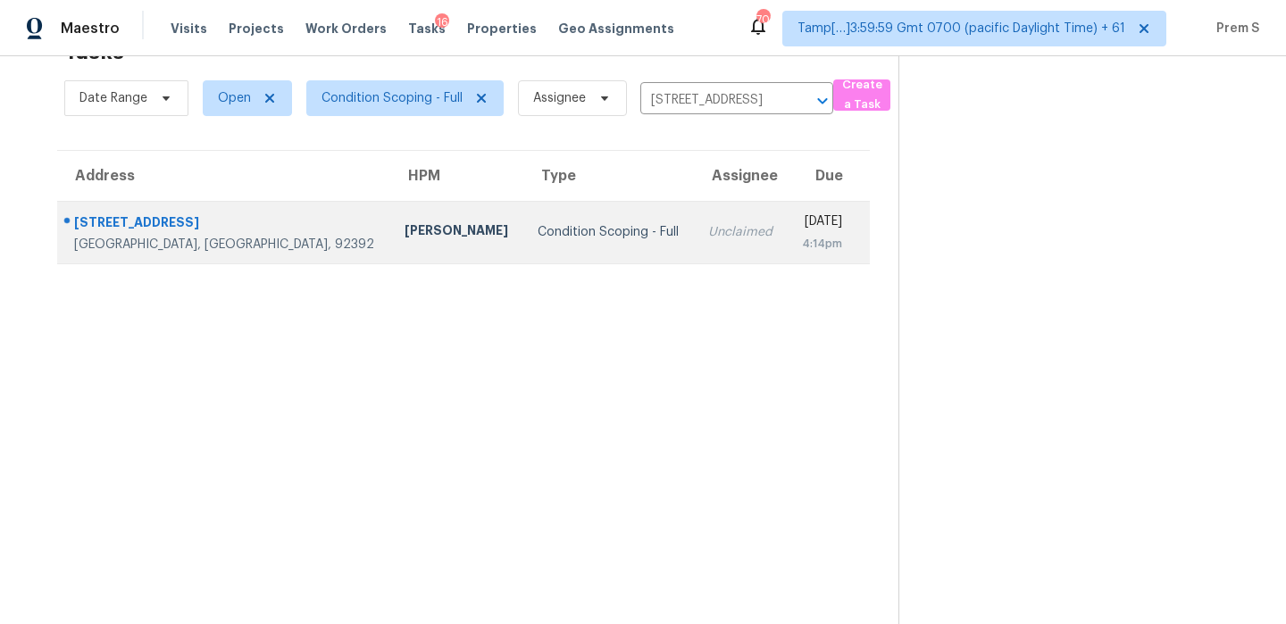
click at [801, 246] on div "4:14pm" at bounding box center [821, 244] width 41 height 18
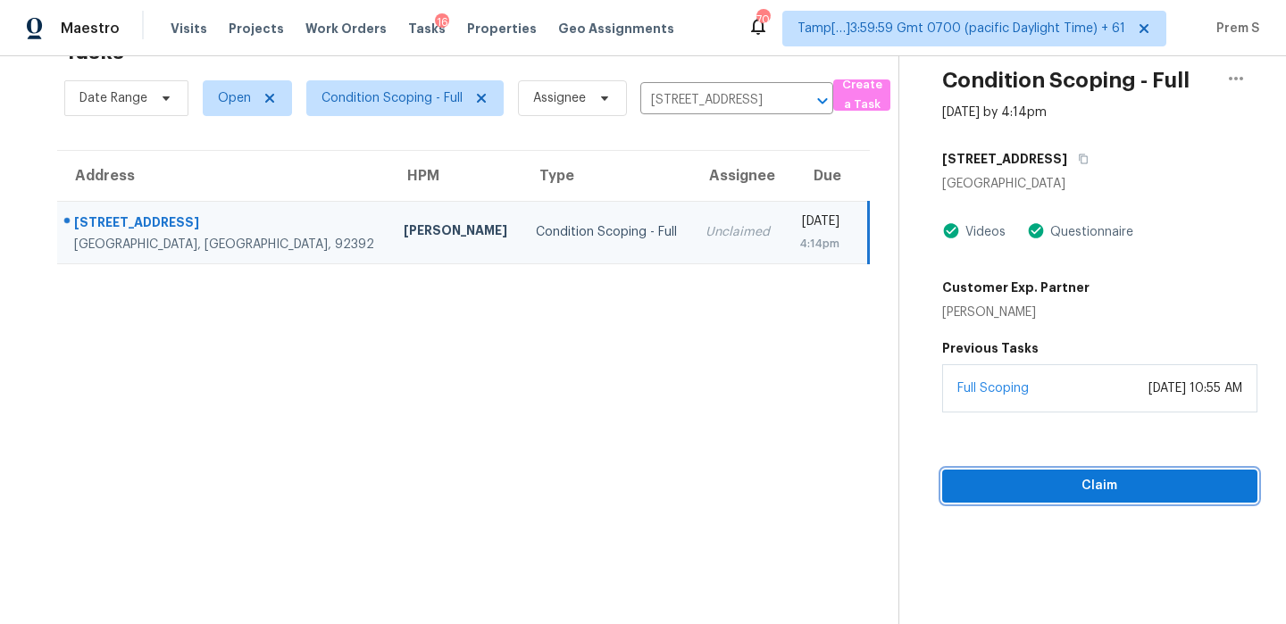
click at [1004, 483] on span "Claim" at bounding box center [1099, 486] width 287 height 22
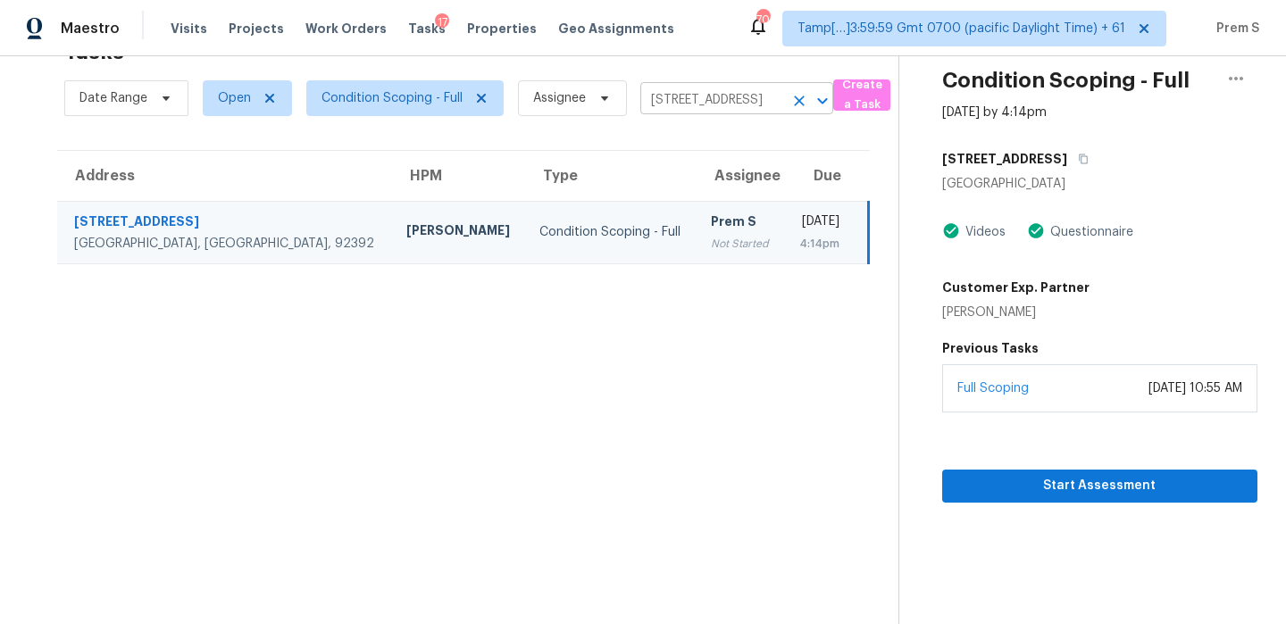
click at [793, 98] on icon "Clear" at bounding box center [799, 101] width 18 height 18
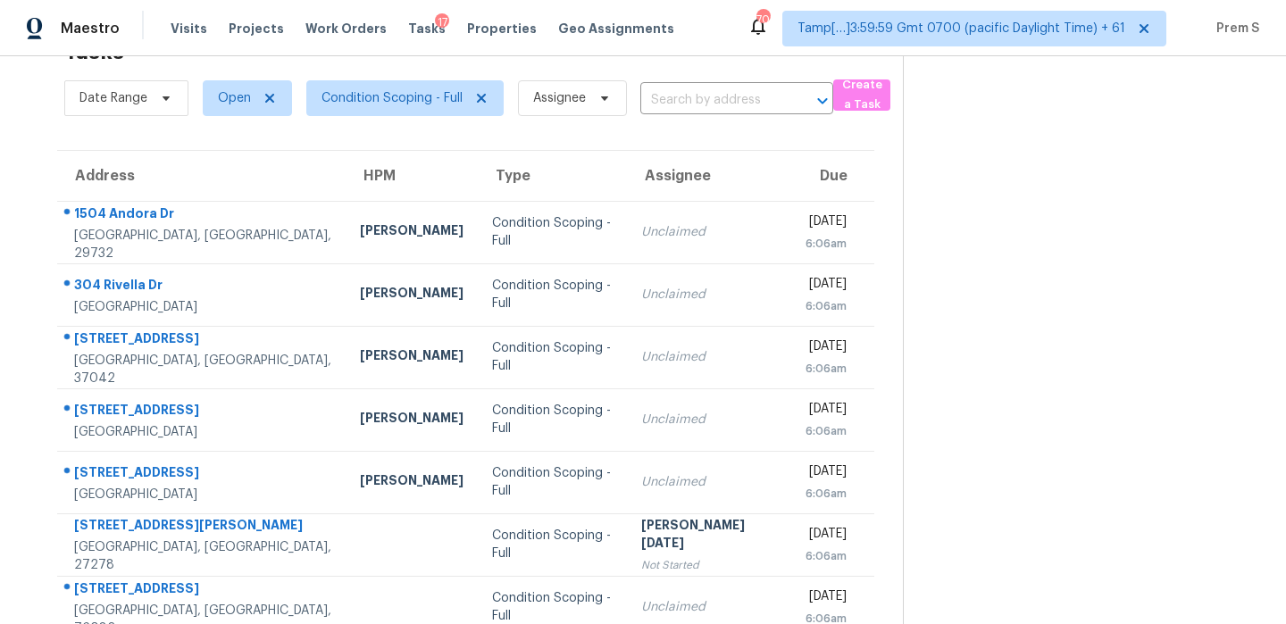
click at [676, 102] on input "text" at bounding box center [711, 101] width 143 height 28
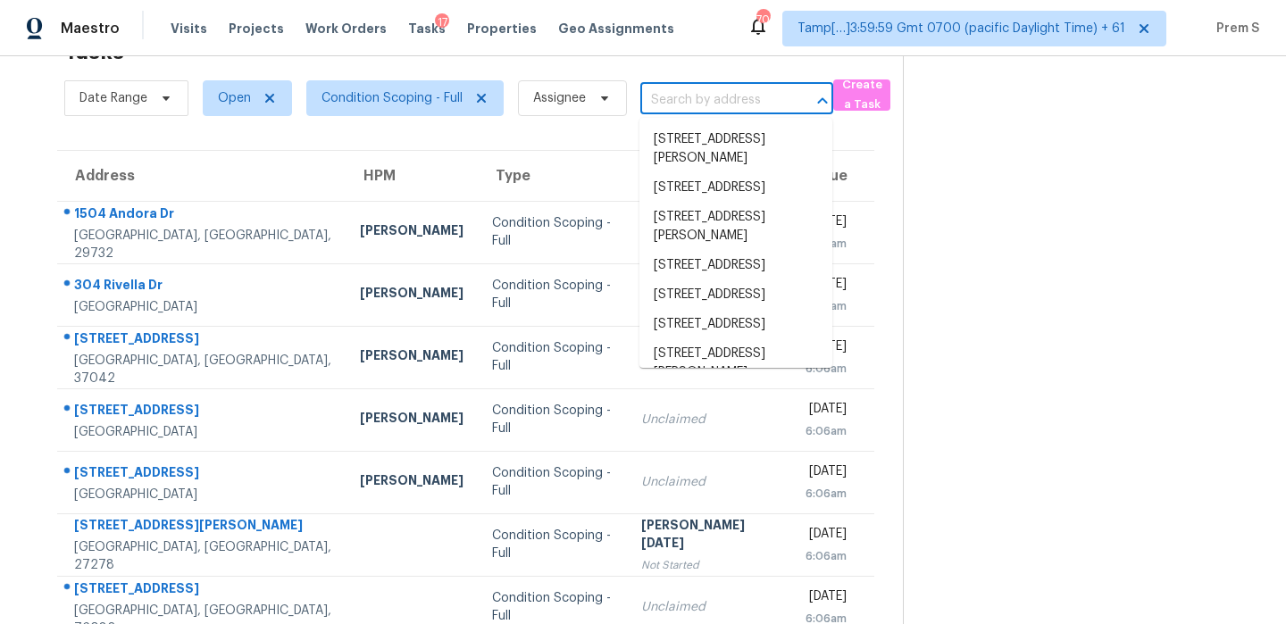
paste input "[STREET_ADDRESS][PERSON_NAME]"
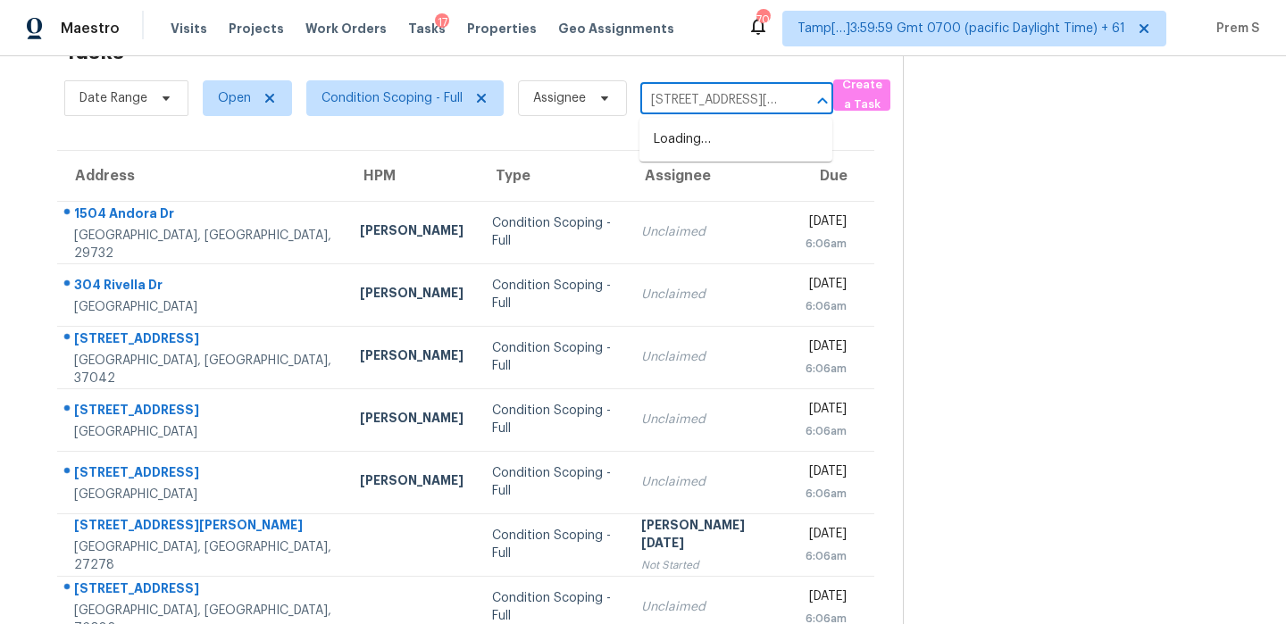
scroll to position [0, 148]
drag, startPoint x: 657, startPoint y: 102, endPoint x: 850, endPoint y: 103, distance: 192.9
click at [850, 103] on div "Date Range Open Condition Scoping - Full Assignee [STREET_ADDRESS][PERSON_NAME]…" at bounding box center [483, 98] width 838 height 46
type input "4300 [PERSON_NAME] A"
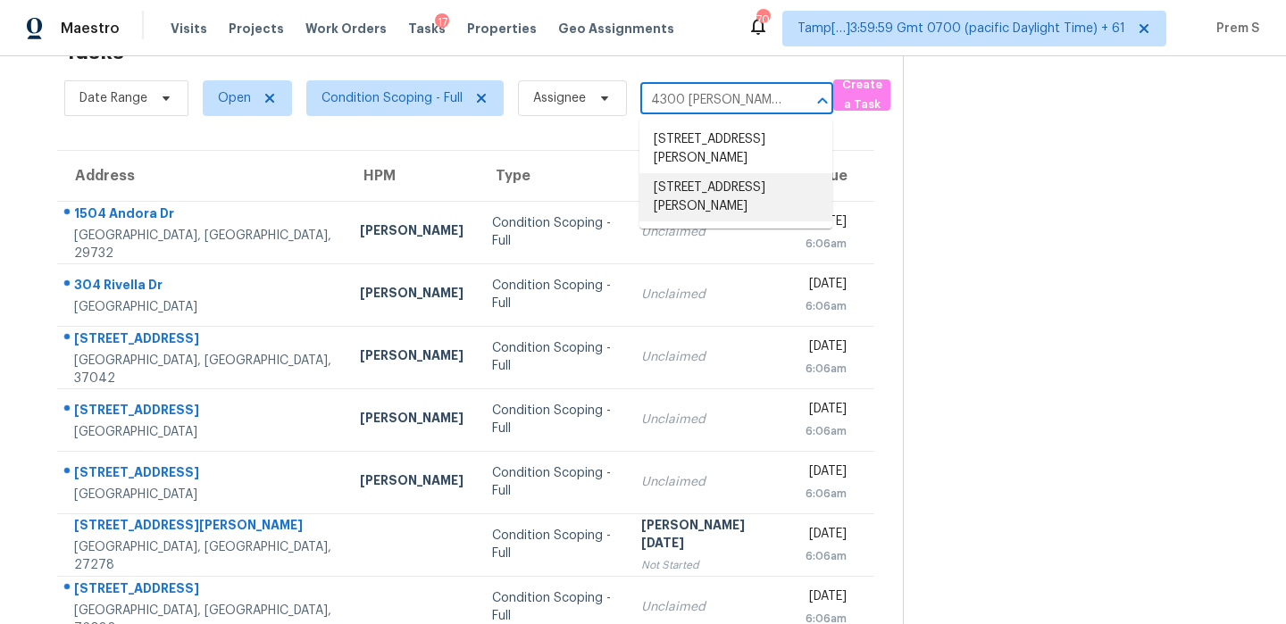
click at [728, 199] on li "[STREET_ADDRESS][PERSON_NAME]" at bounding box center [735, 197] width 193 height 48
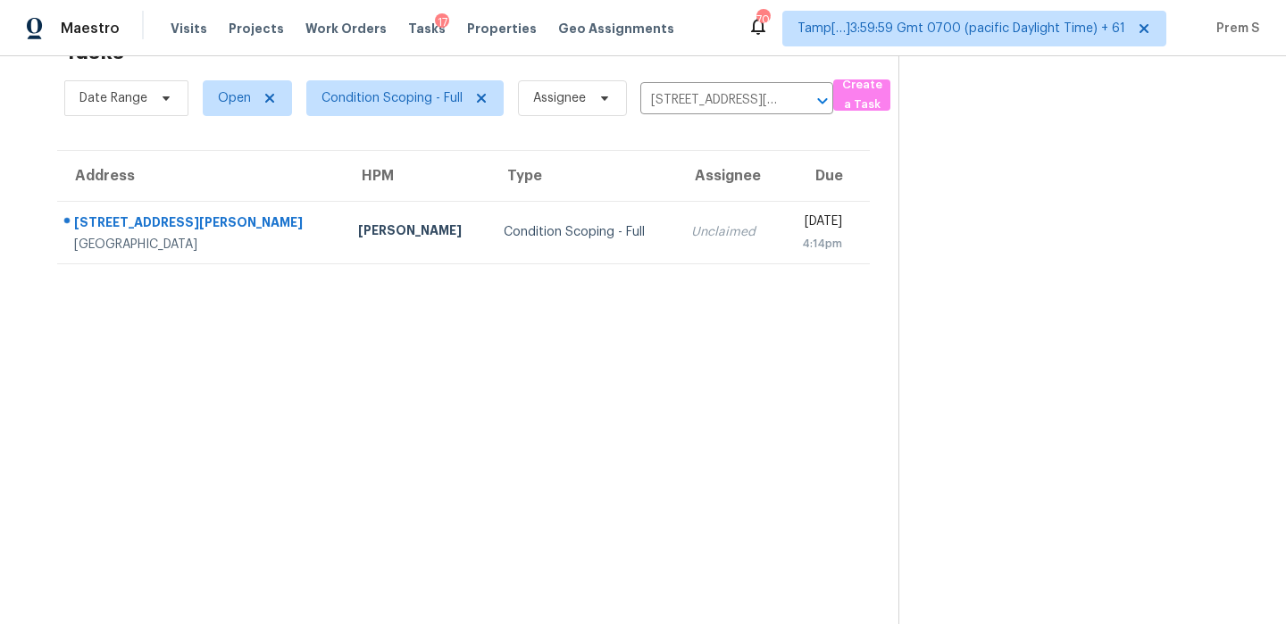
click at [677, 221] on td "Unclaimed" at bounding box center [728, 232] width 103 height 62
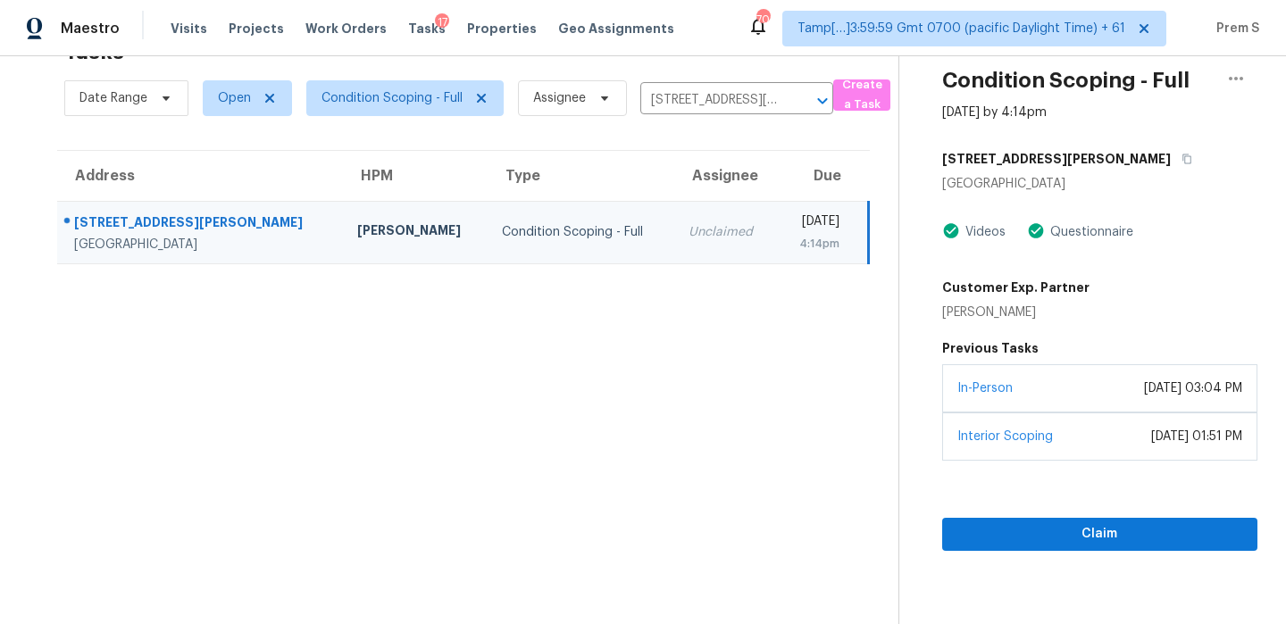
click at [1058, 517] on div "Claim" at bounding box center [1099, 506] width 315 height 90
click at [1054, 532] on span "Claim" at bounding box center [1099, 534] width 287 height 22
click at [800, 96] on icon "Clear" at bounding box center [799, 101] width 18 height 18
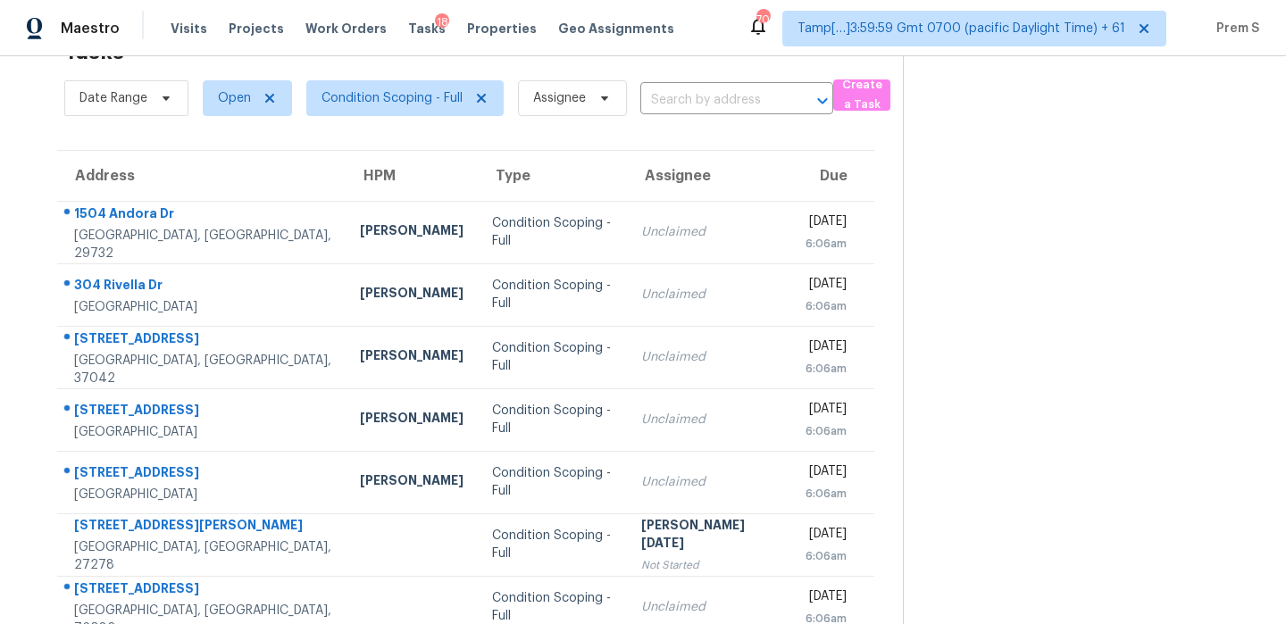
click at [709, 101] on input "text" at bounding box center [711, 101] width 143 height 28
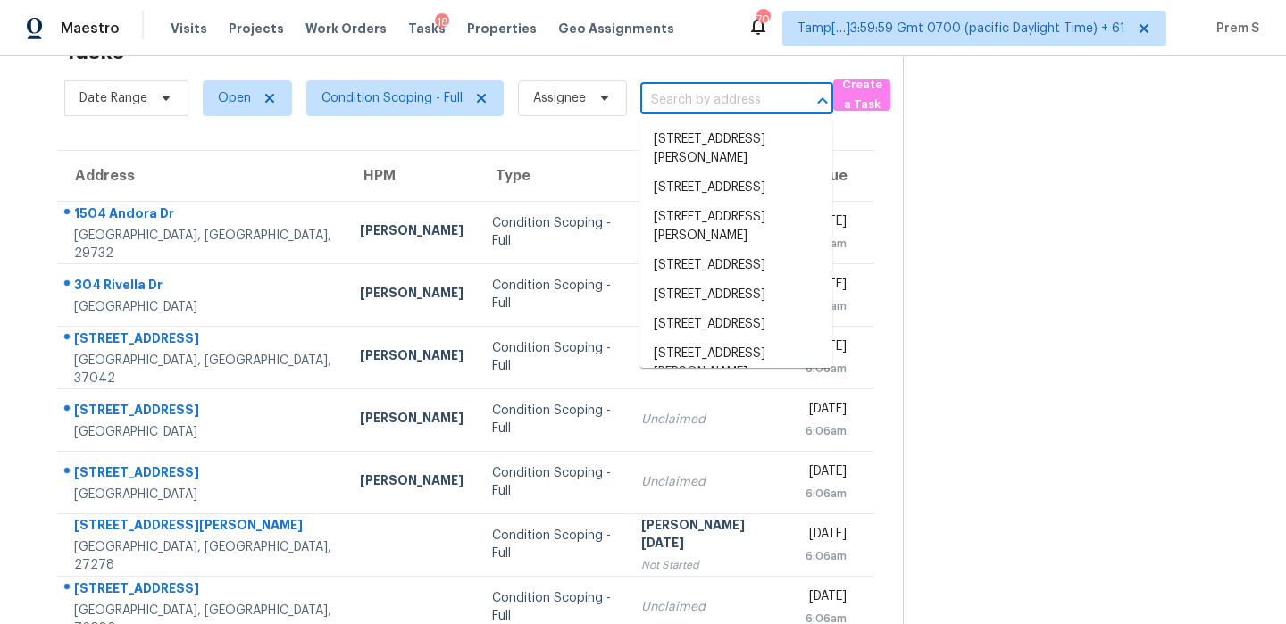
paste input "[STREET_ADDRESS]"
type input "[STREET_ADDRESS]"
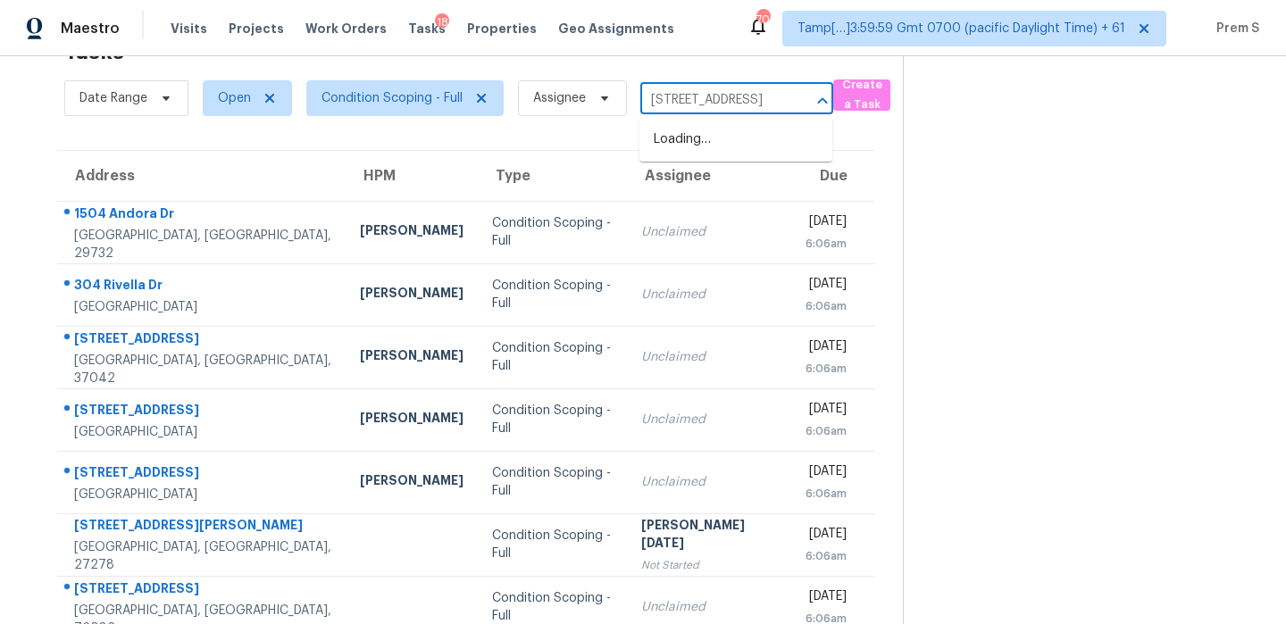
scroll to position [0, 84]
click at [700, 147] on li "[STREET_ADDRESS]" at bounding box center [735, 139] width 193 height 29
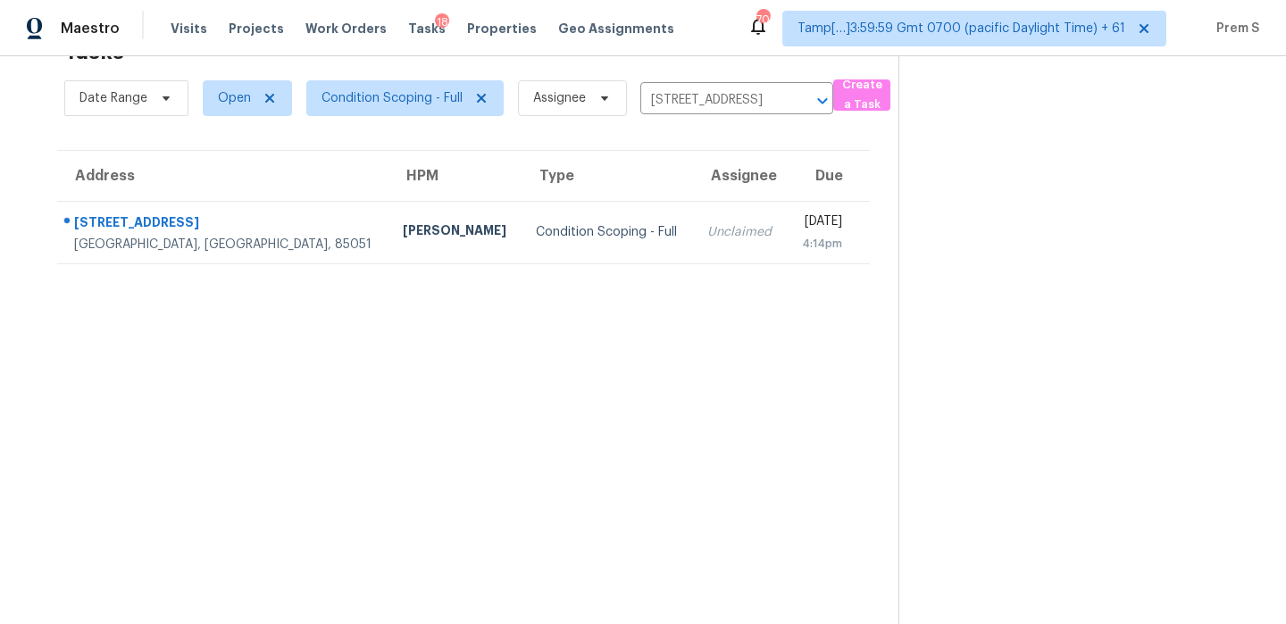
click at [693, 251] on td "Unclaimed" at bounding box center [740, 232] width 94 height 62
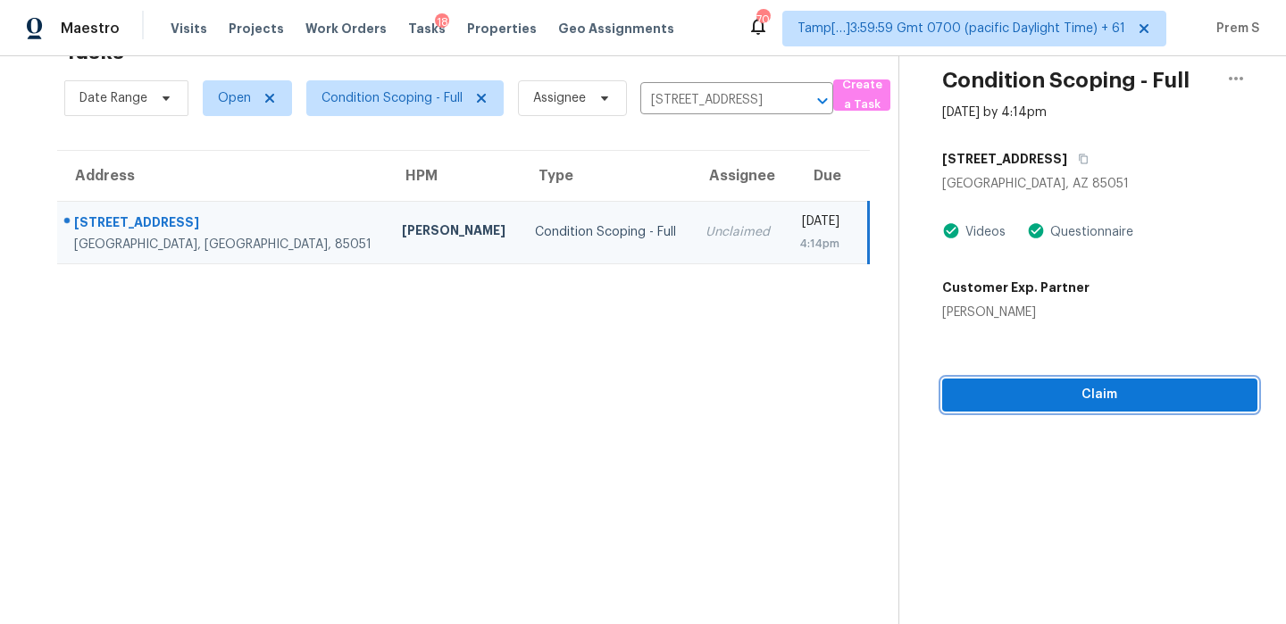
click at [1097, 398] on span "Claim" at bounding box center [1099, 395] width 287 height 22
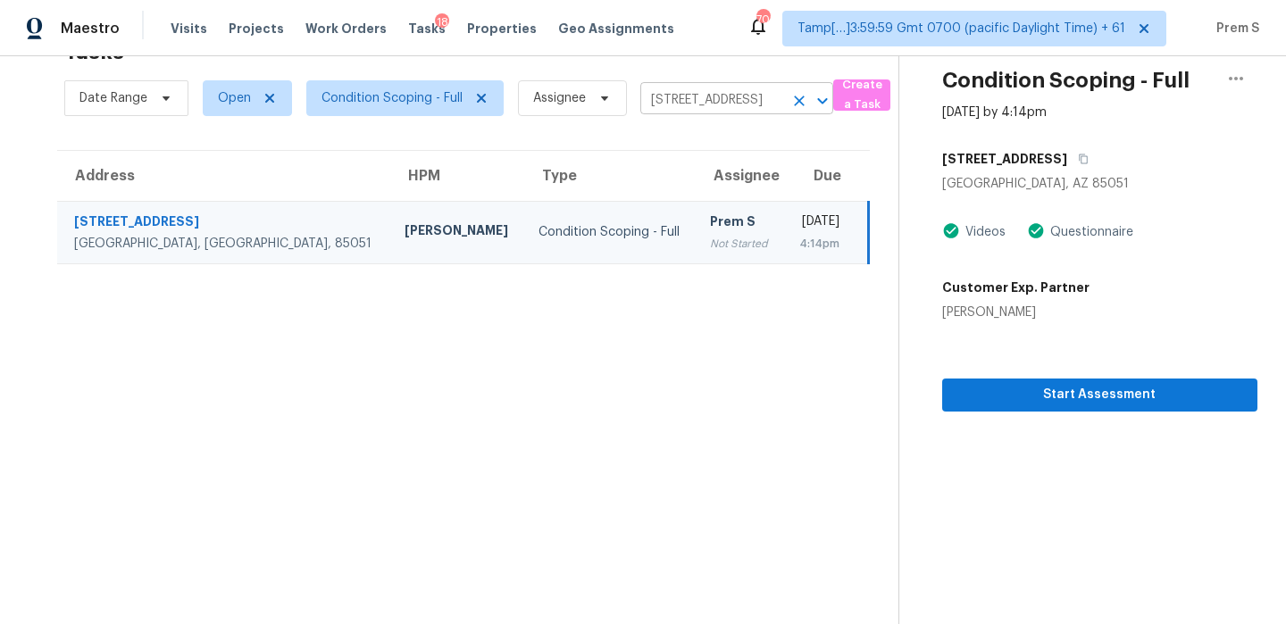
click at [792, 98] on icon "Clear" at bounding box center [799, 101] width 18 height 18
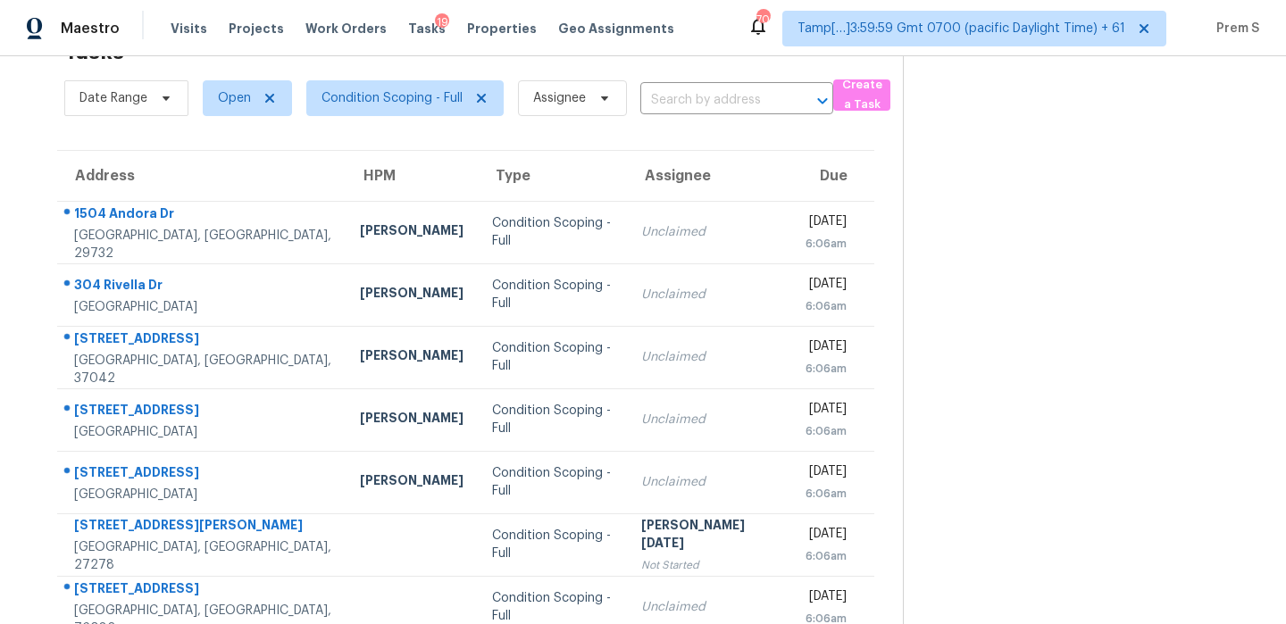
click at [710, 95] on input "text" at bounding box center [711, 101] width 143 height 28
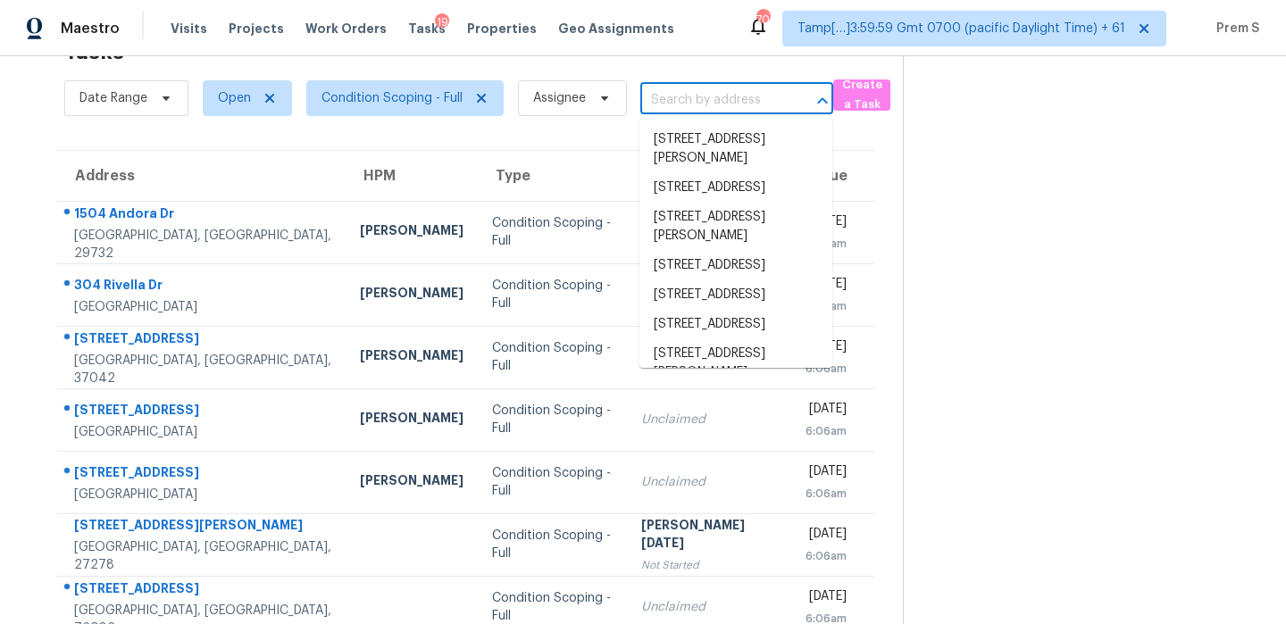
paste input "[STREET_ADDRESS][PERSON_NAME][US_STATE]"
type input "[STREET_ADDRESS][PERSON_NAME][US_STATE]"
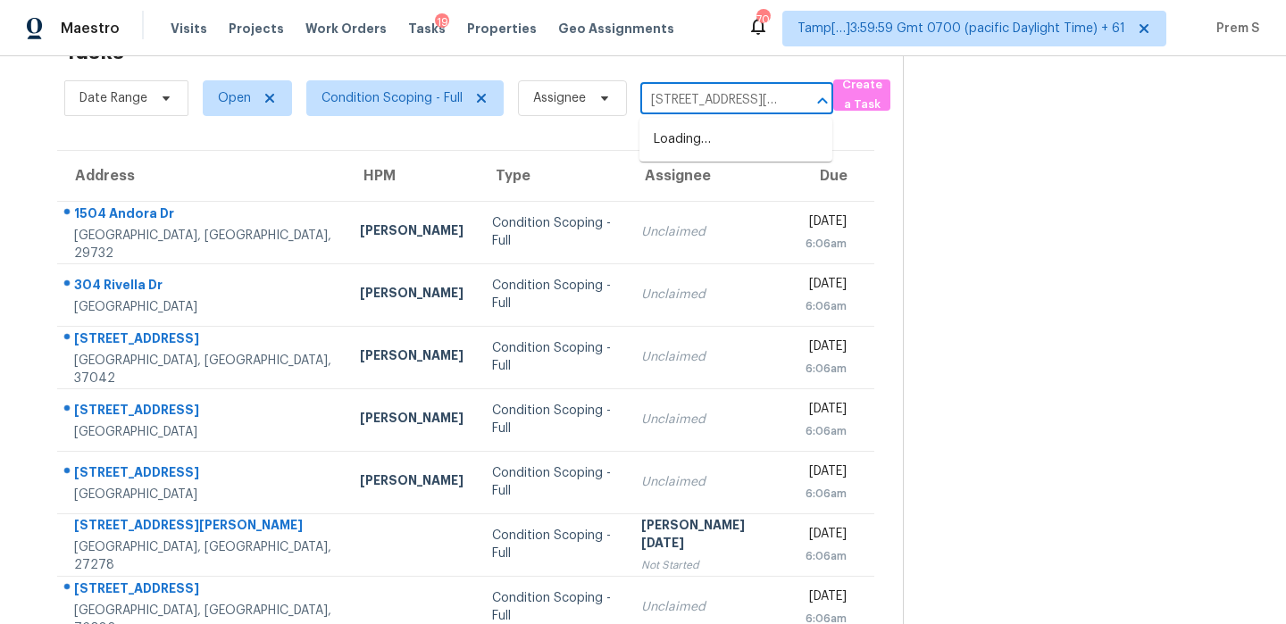
scroll to position [0, 143]
click at [714, 146] on li "[STREET_ADDRESS][PERSON_NAME][US_STATE]" at bounding box center [735, 149] width 193 height 48
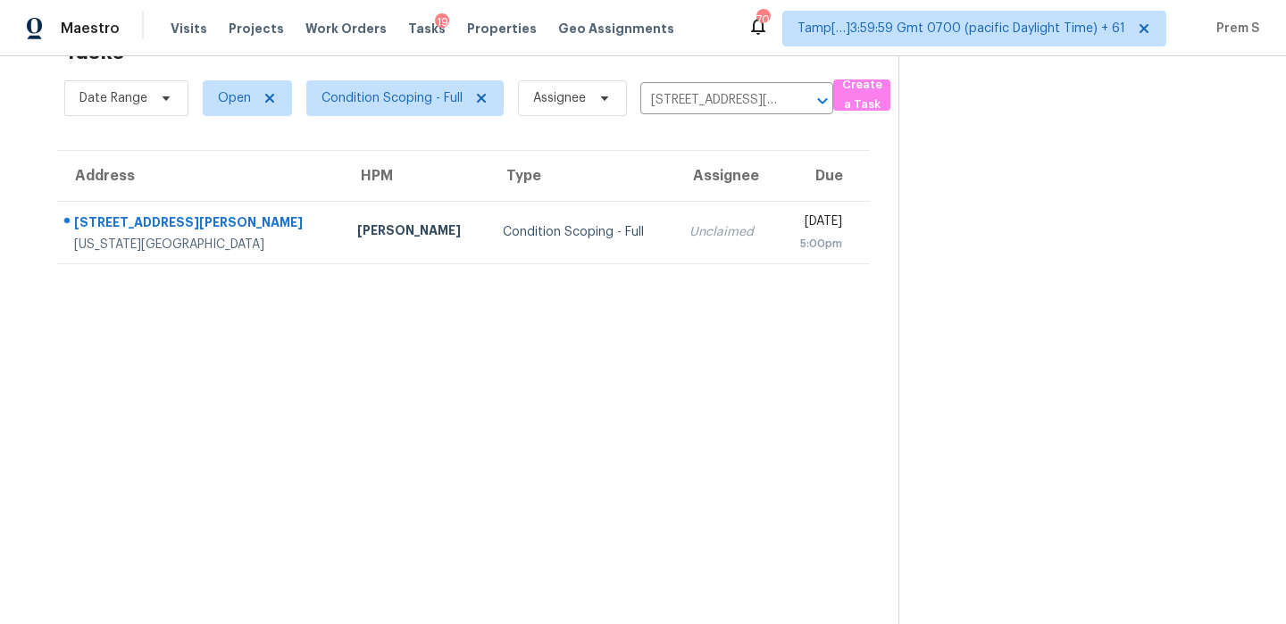
click at [791, 233] on div "[DATE]" at bounding box center [816, 223] width 50 height 22
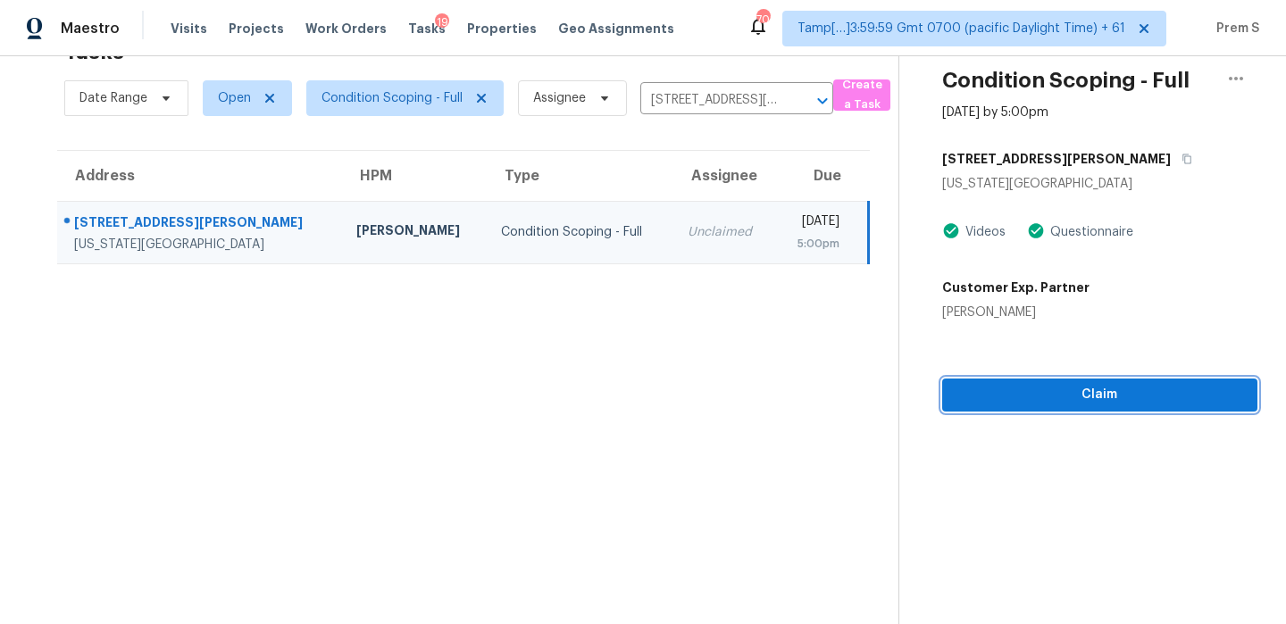
click at [1103, 407] on button "Claim" at bounding box center [1099, 395] width 315 height 33
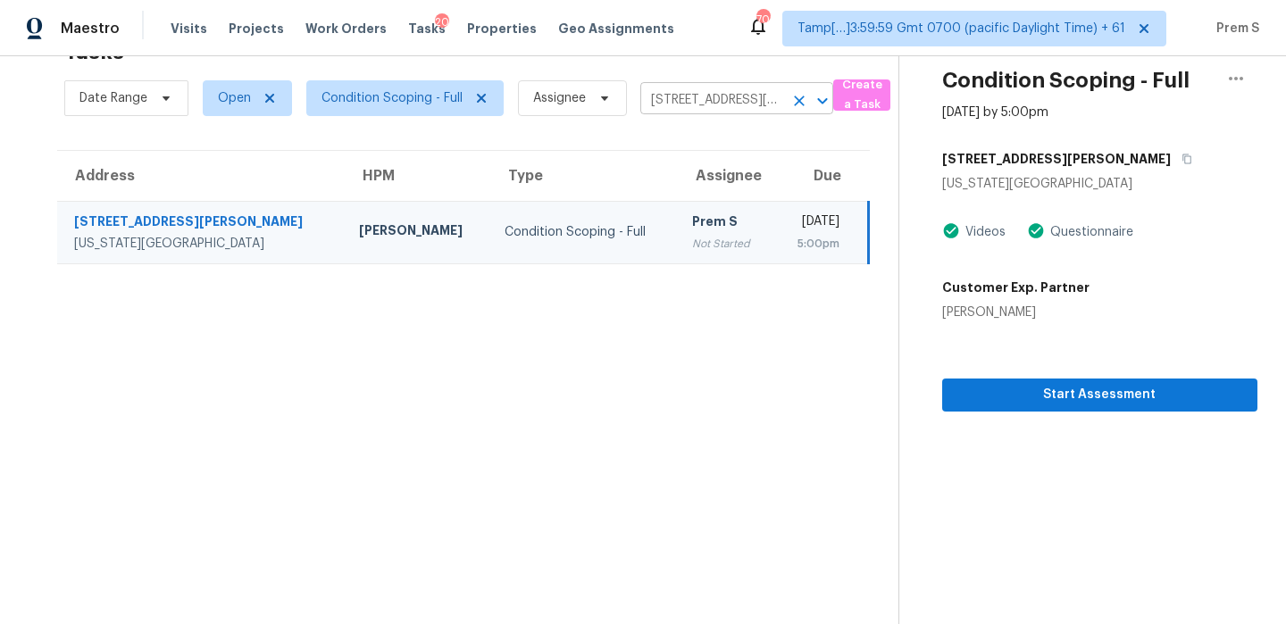
click at [792, 101] on icon "Clear" at bounding box center [799, 101] width 18 height 18
